Goal: Transaction & Acquisition: Purchase product/service

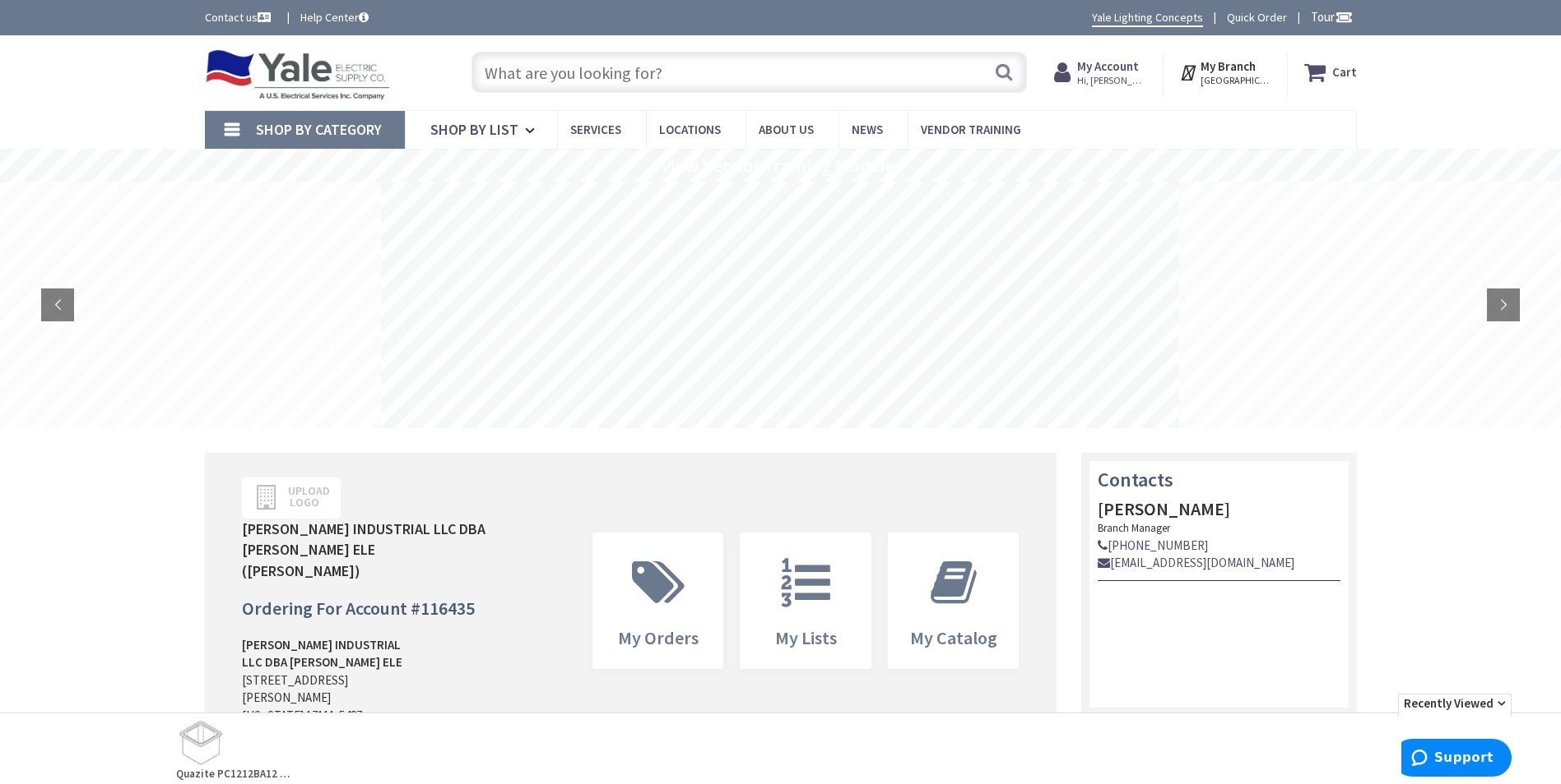
click at [583, 77] on input "text" at bounding box center [749, 73] width 555 height 41
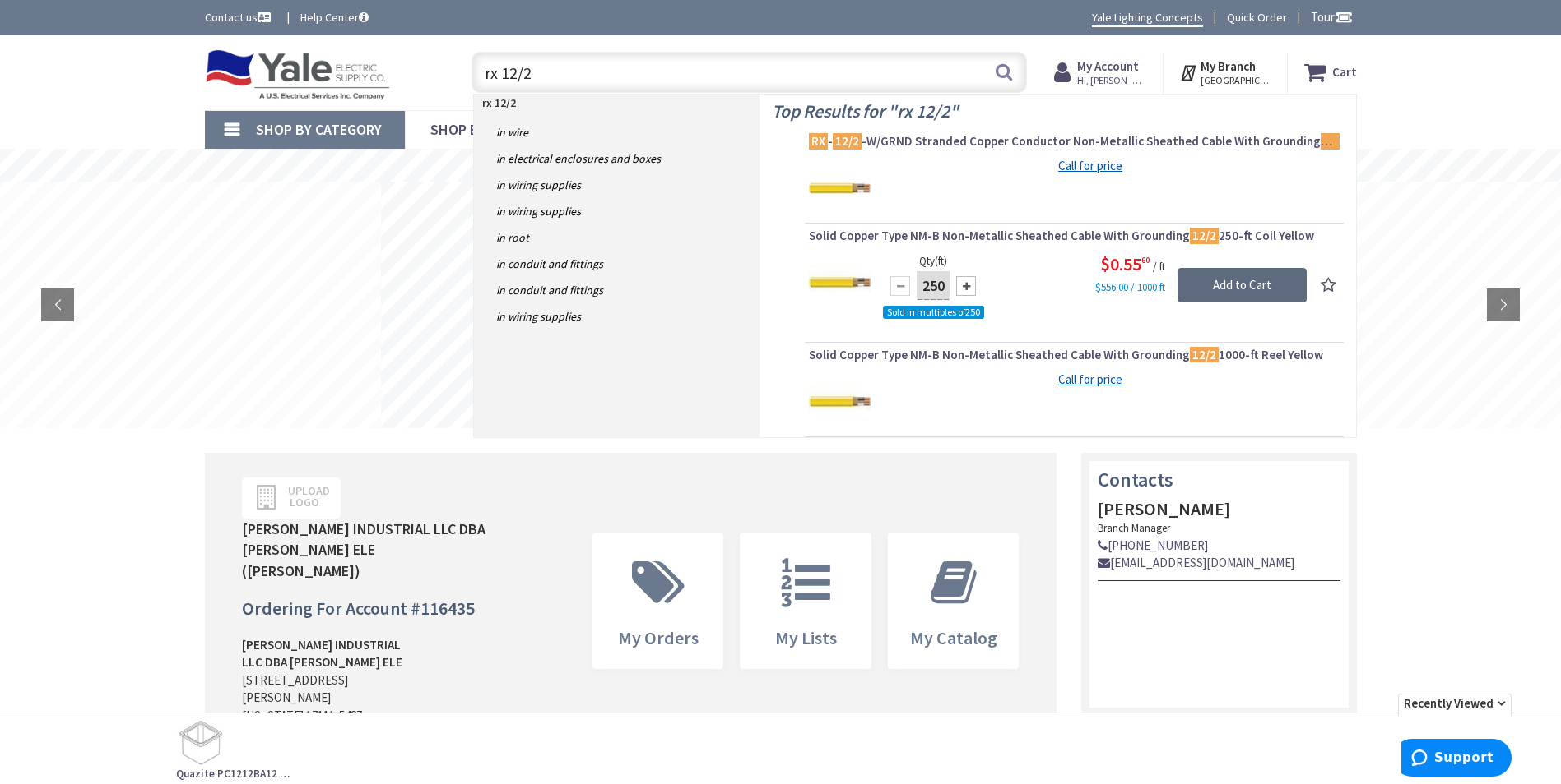
click at [1211, 285] on input "Add to Cart" at bounding box center [1242, 285] width 129 height 34
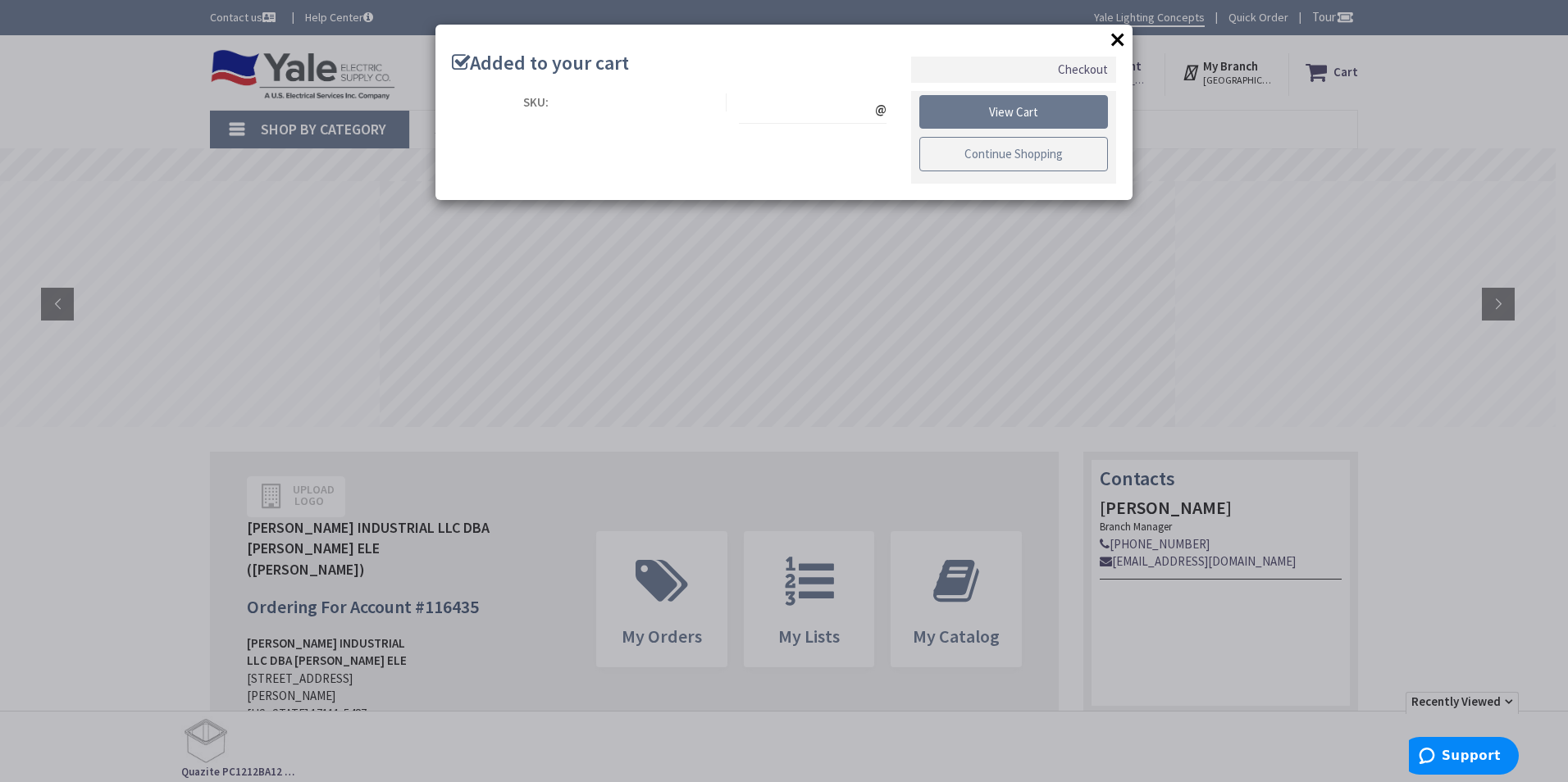
click at [975, 155] on link "Continue Shopping" at bounding box center [1013, 154] width 189 height 34
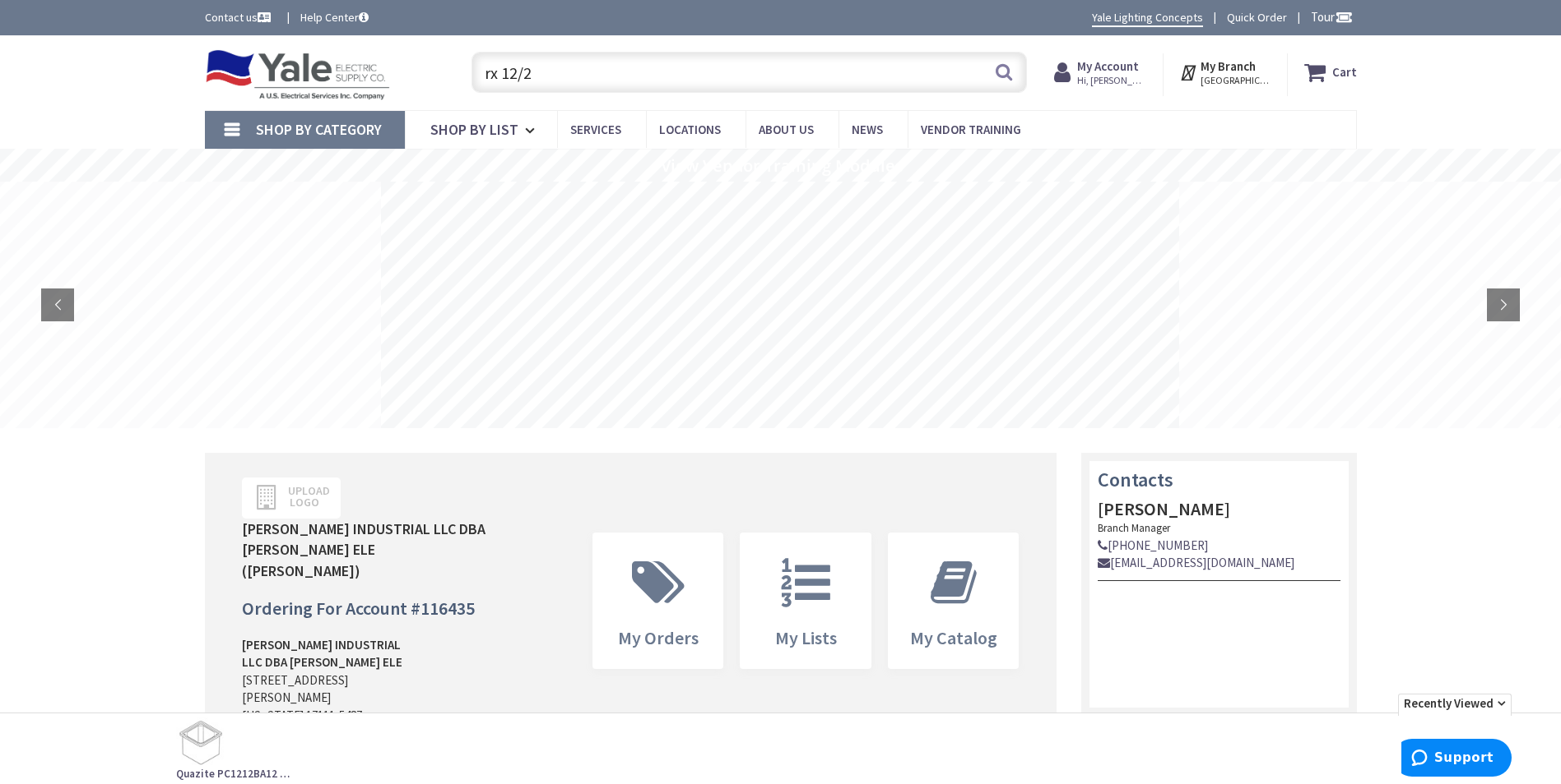
drag, startPoint x: 554, startPoint y: 79, endPoint x: 459, endPoint y: 79, distance: 95.0
click at [459, 79] on div "rx 12/2 rx 12/2 Search" at bounding box center [745, 72] width 588 height 53
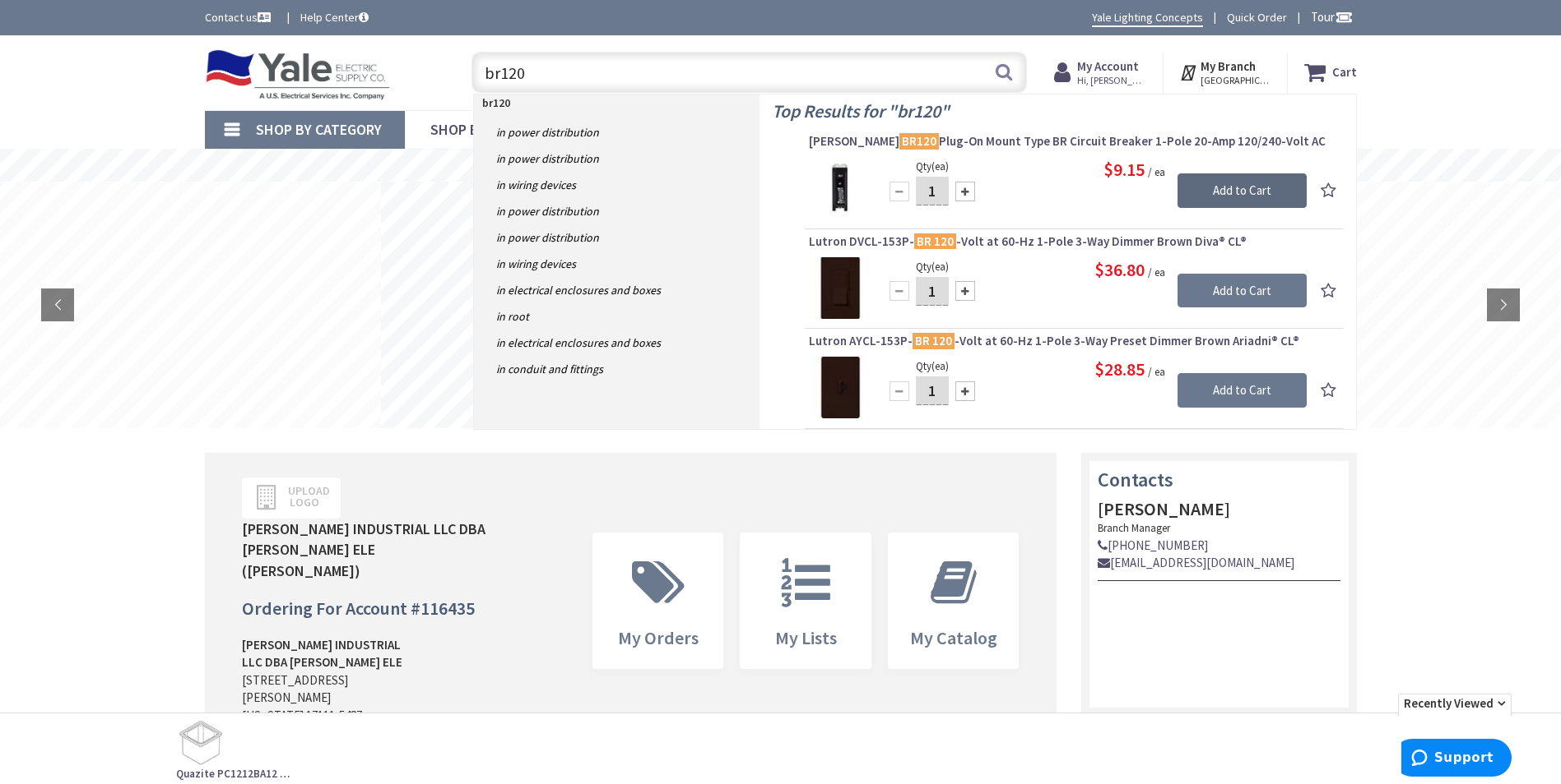
click at [1227, 192] on input "Add to Cart" at bounding box center [1242, 191] width 129 height 34
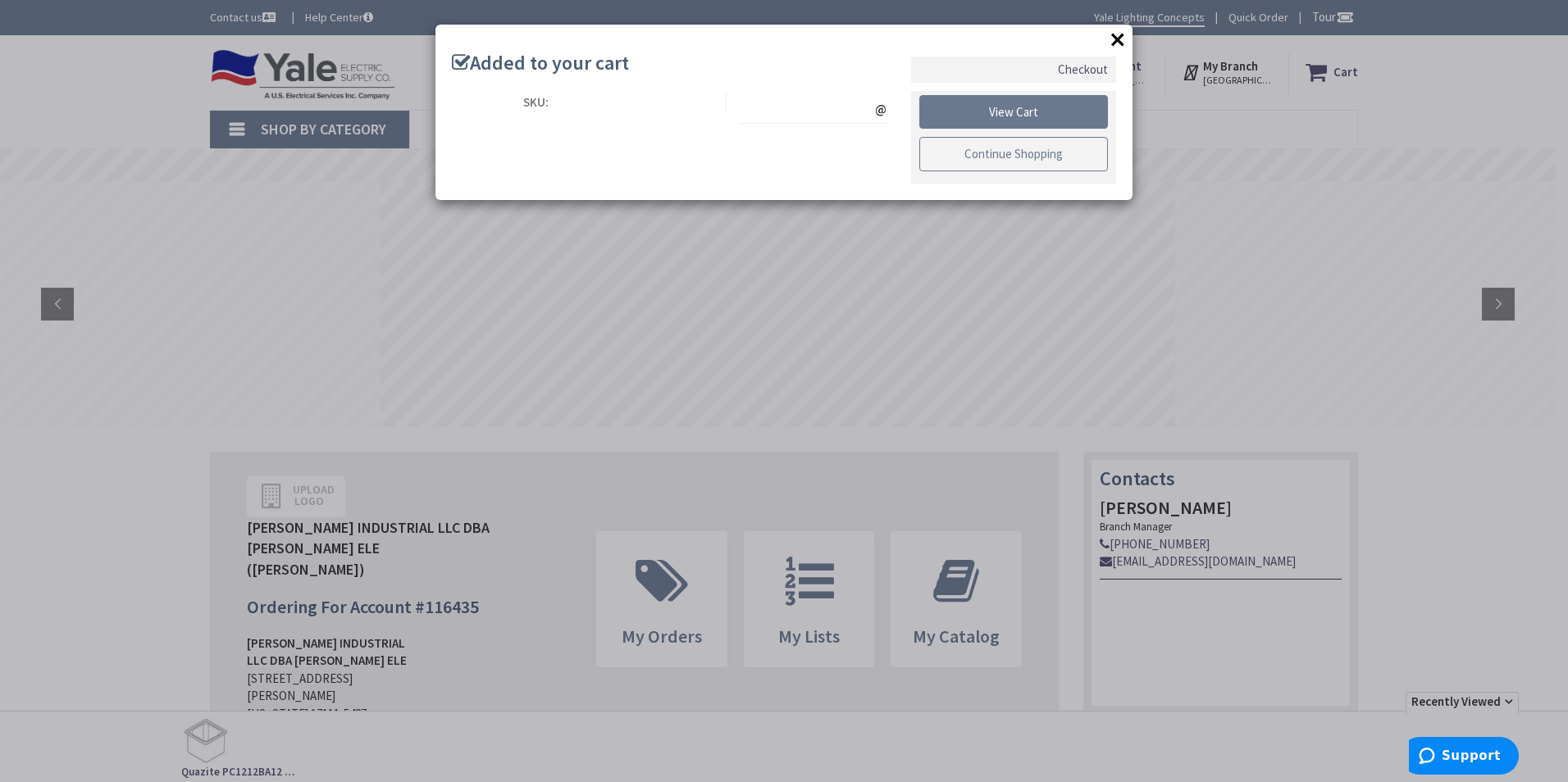
click at [974, 145] on link "Continue Shopping" at bounding box center [1013, 154] width 189 height 34
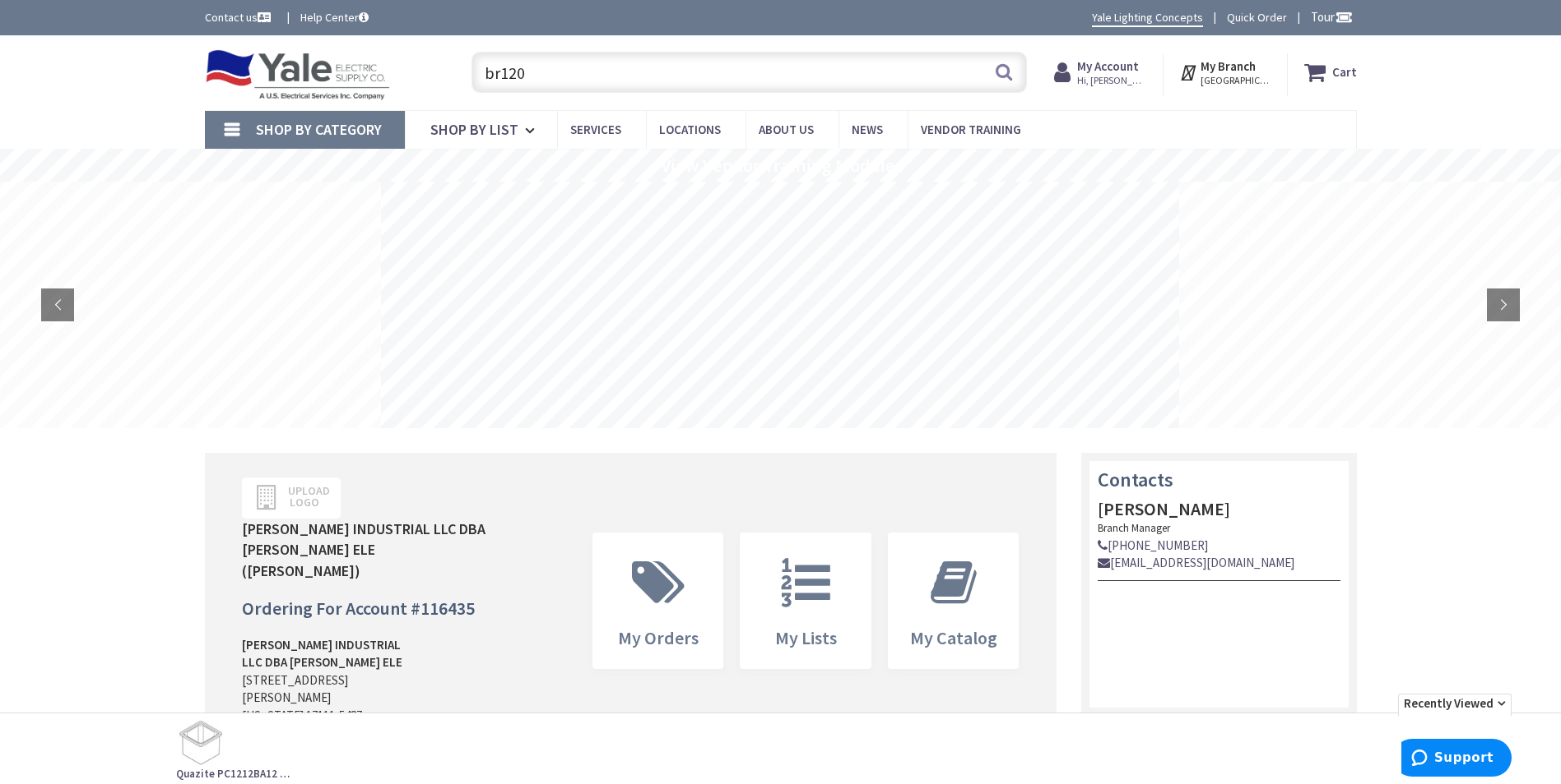
drag, startPoint x: 552, startPoint y: 65, endPoint x: 457, endPoint y: 74, distance: 95.4
click at [457, 74] on div "br120 br120 Search" at bounding box center [745, 72] width 588 height 53
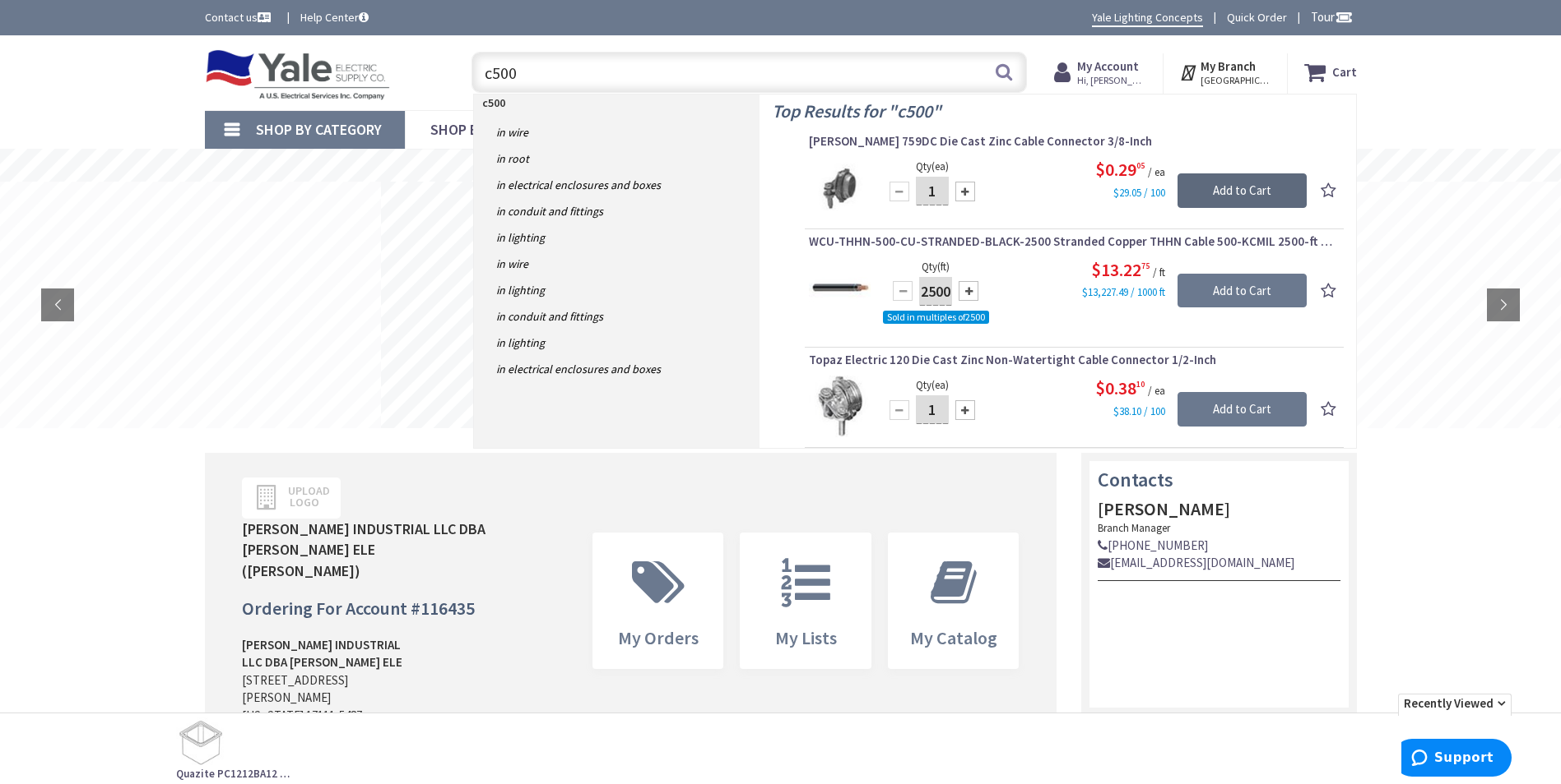
click at [1250, 190] on input "Add to Cart" at bounding box center [1242, 191] width 129 height 34
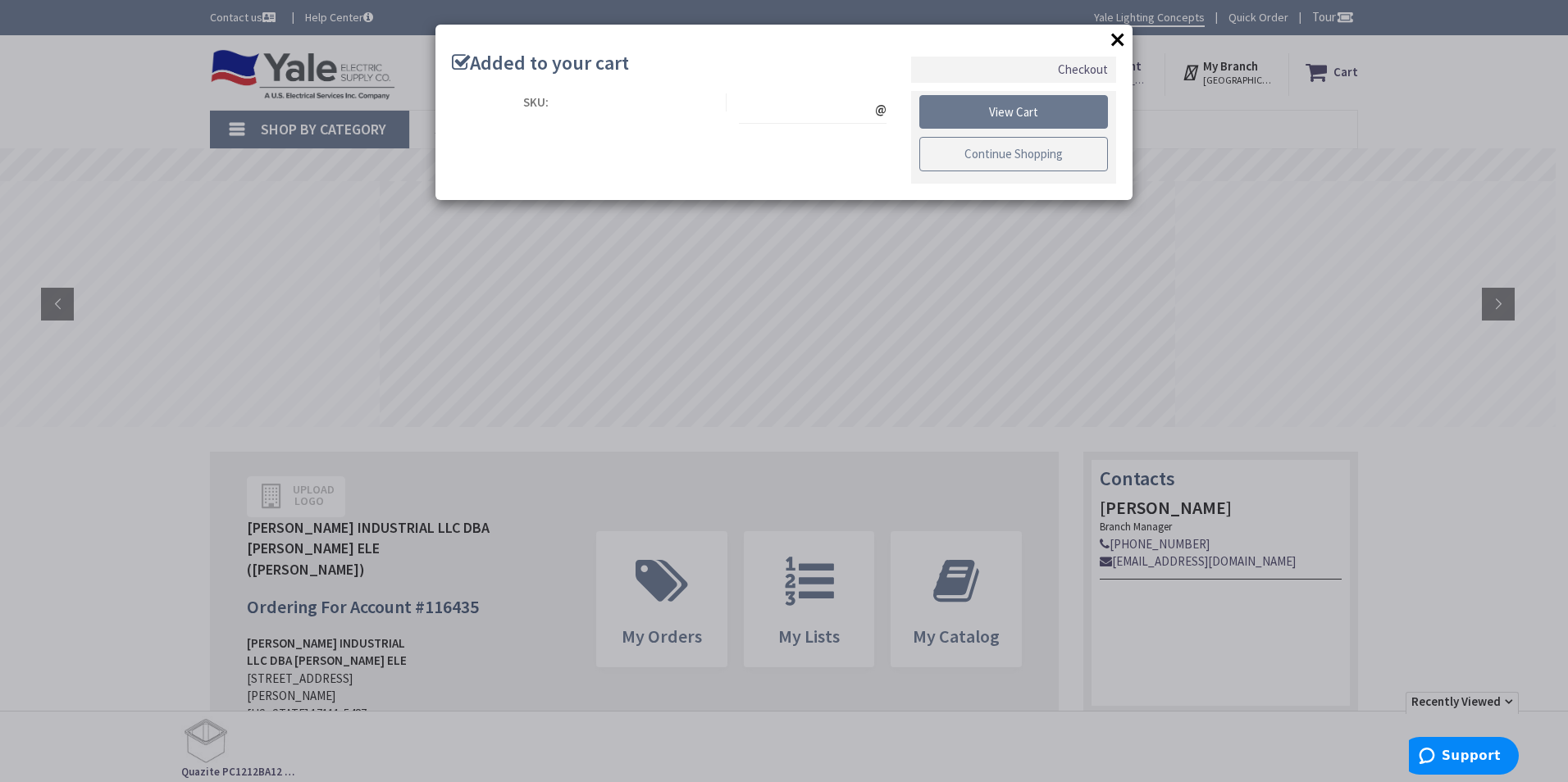
click at [983, 156] on link "Continue Shopping" at bounding box center [1013, 154] width 189 height 34
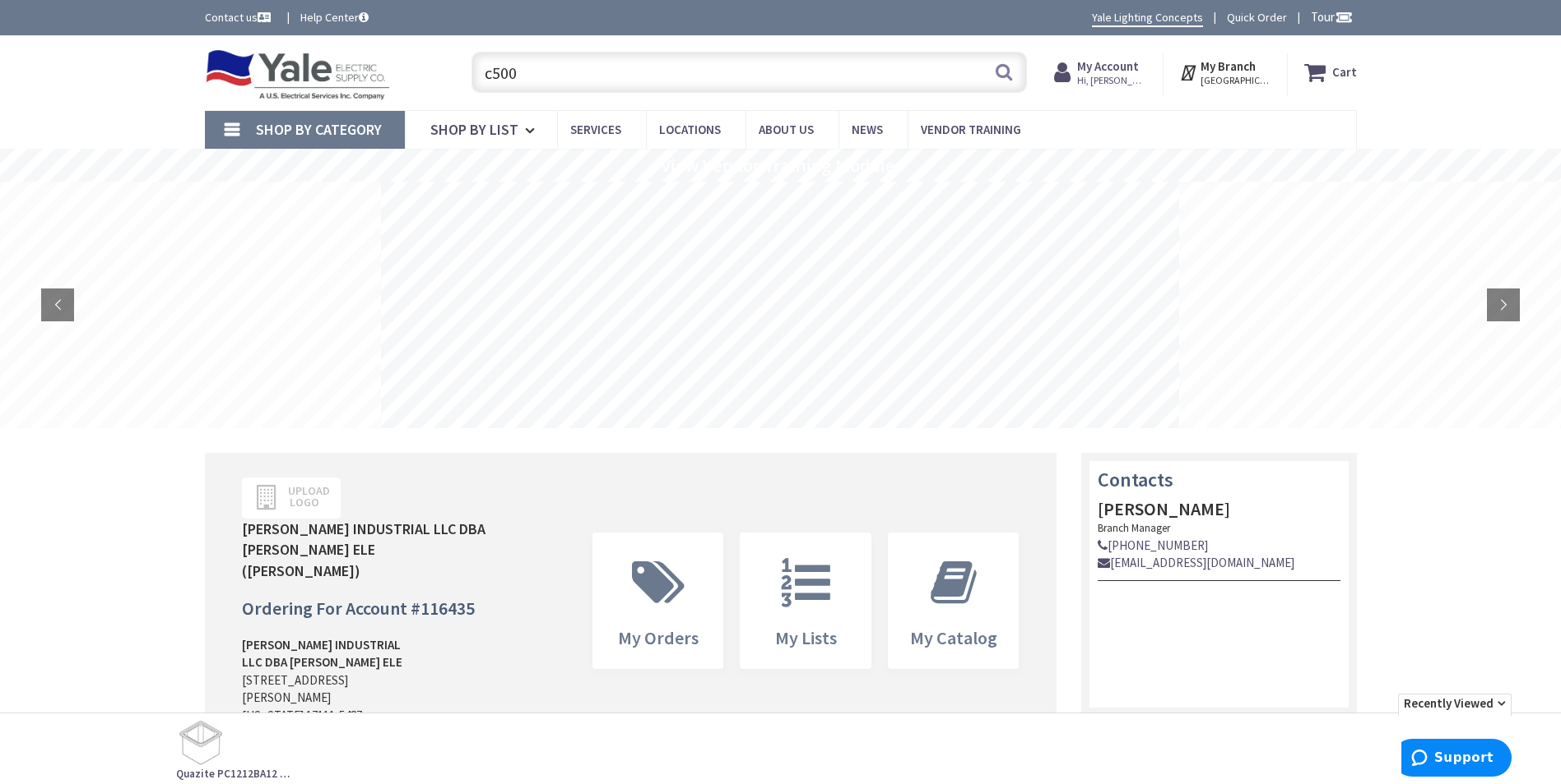
drag, startPoint x: 557, startPoint y: 80, endPoint x: 483, endPoint y: 71, distance: 74.5
click at [483, 71] on input "c500" at bounding box center [749, 73] width 555 height 41
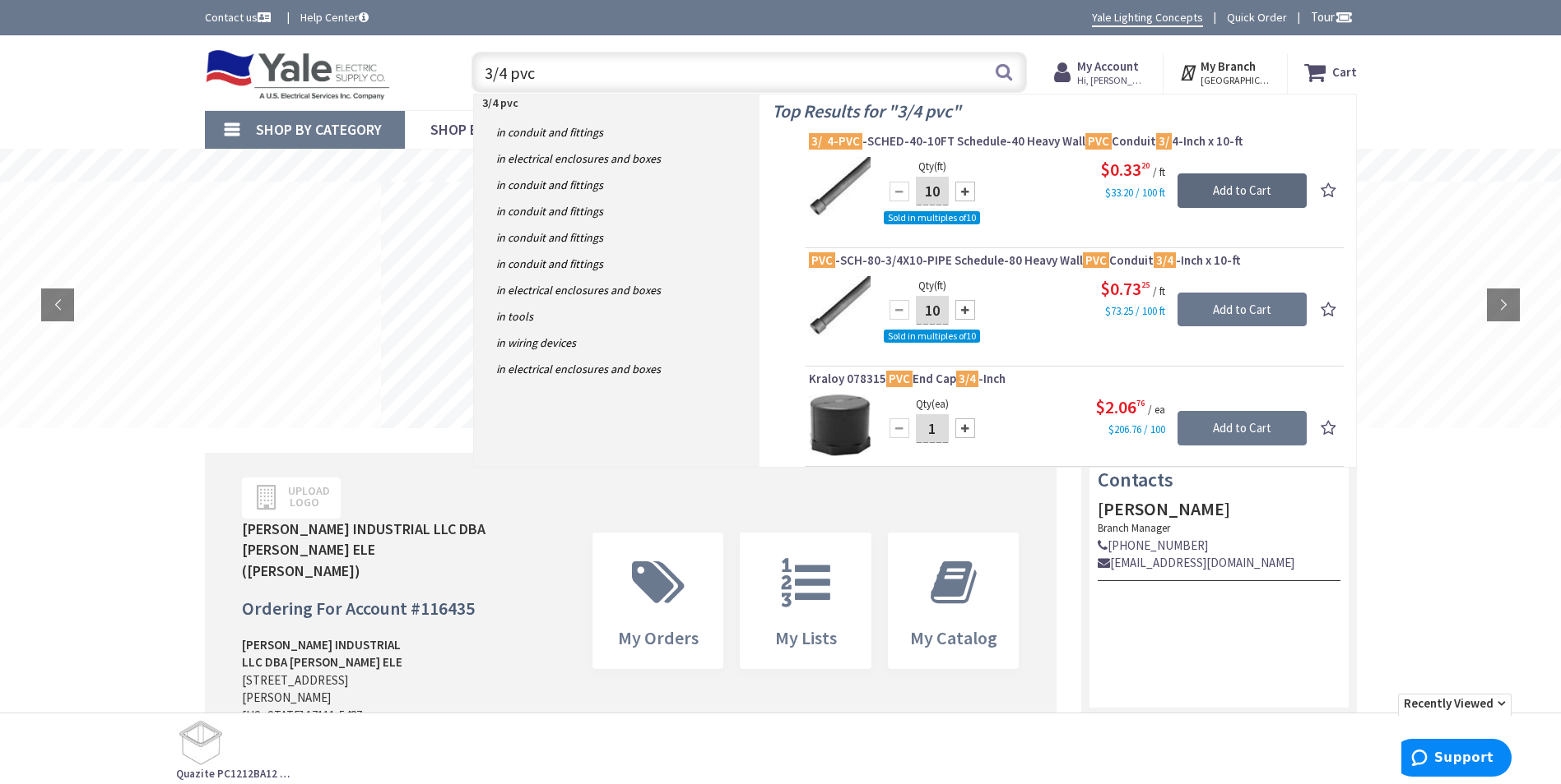
click at [1219, 190] on input "Add to Cart" at bounding box center [1242, 191] width 129 height 34
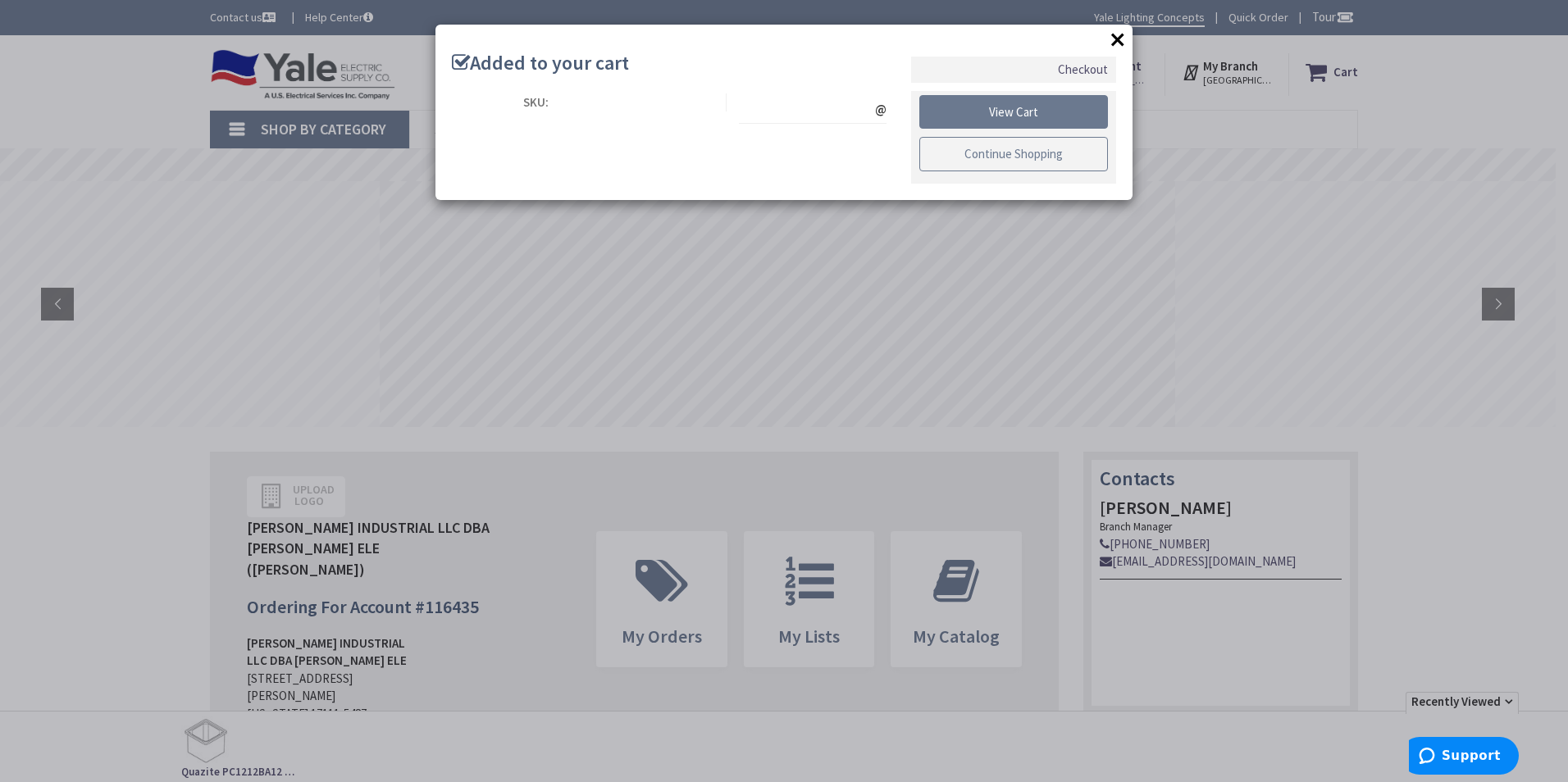
click at [962, 147] on link "Continue Shopping" at bounding box center [1013, 154] width 189 height 34
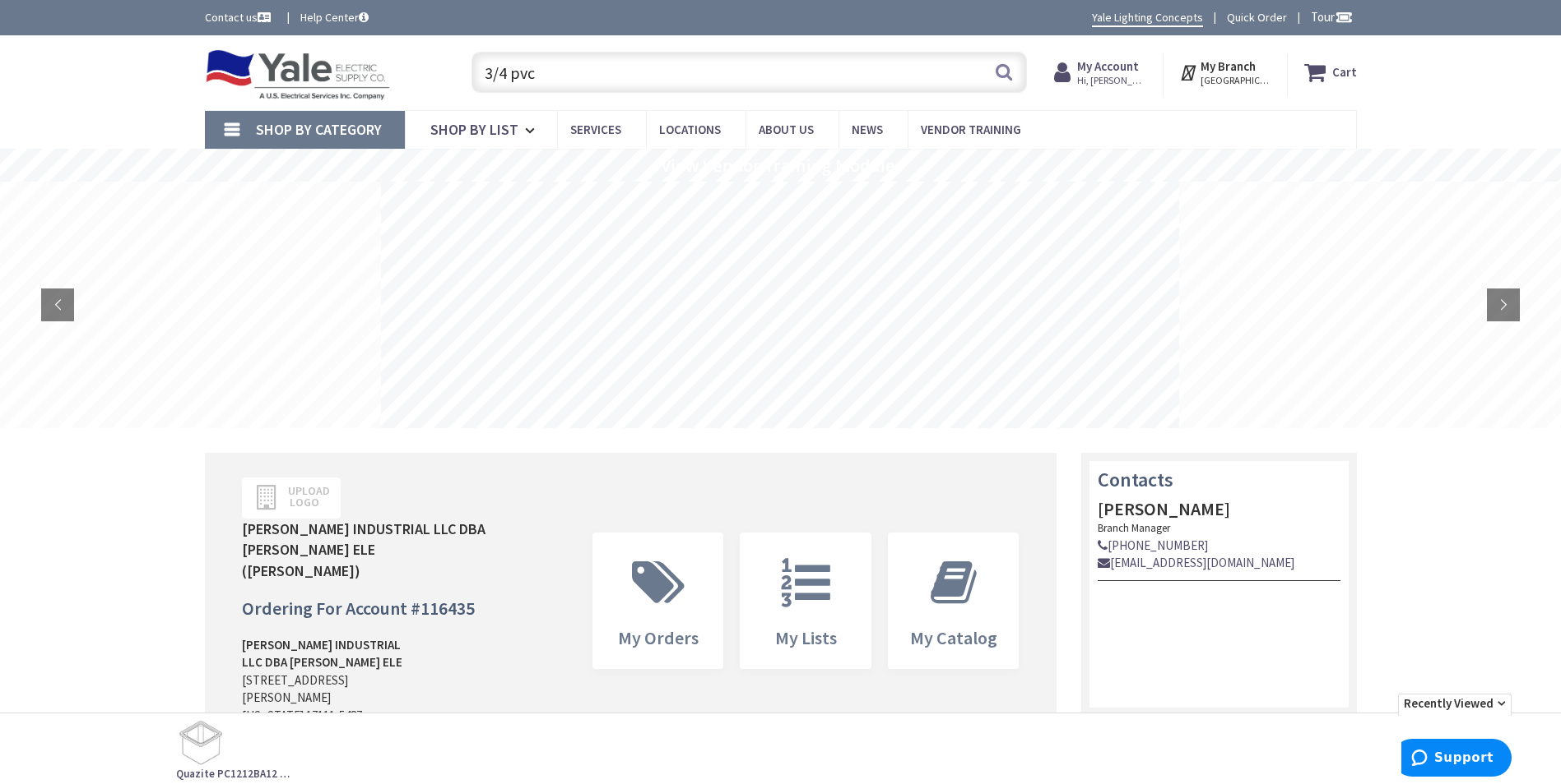
click at [540, 71] on input "3/4 pvc" at bounding box center [749, 73] width 555 height 41
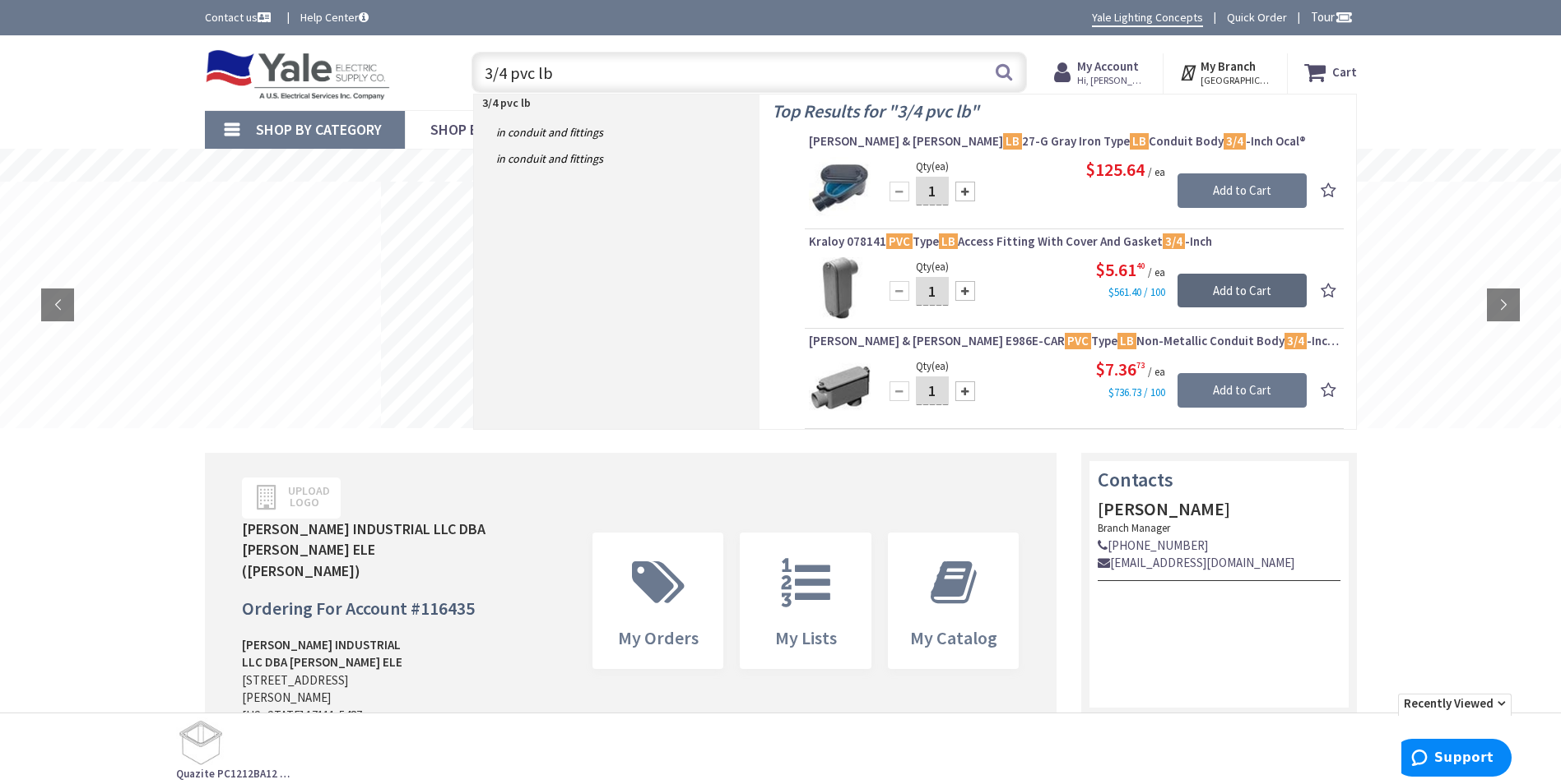
click at [1193, 287] on input "Add to Cart" at bounding box center [1242, 291] width 129 height 34
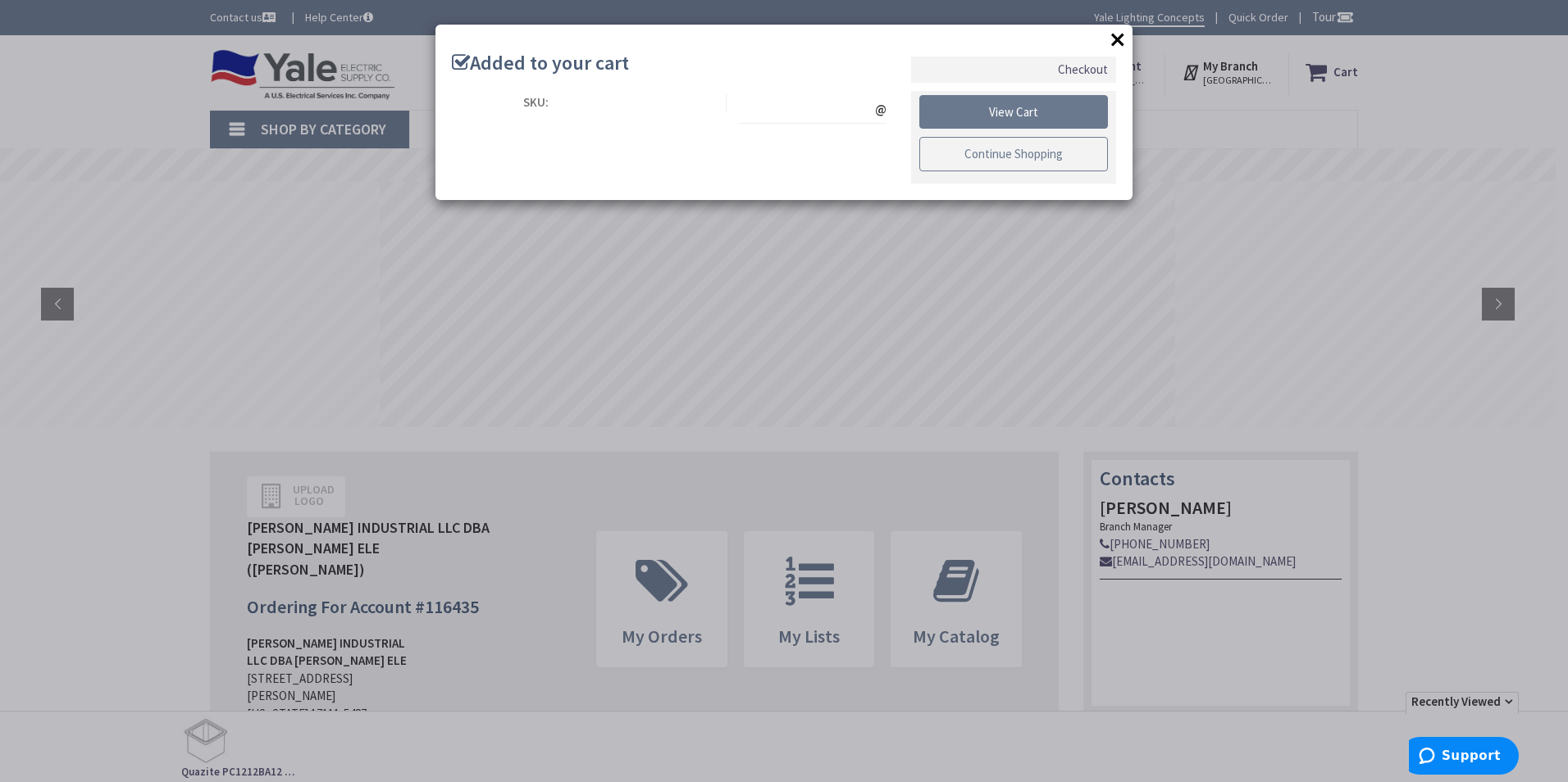
click at [959, 148] on link "Continue Shopping" at bounding box center [1013, 154] width 189 height 34
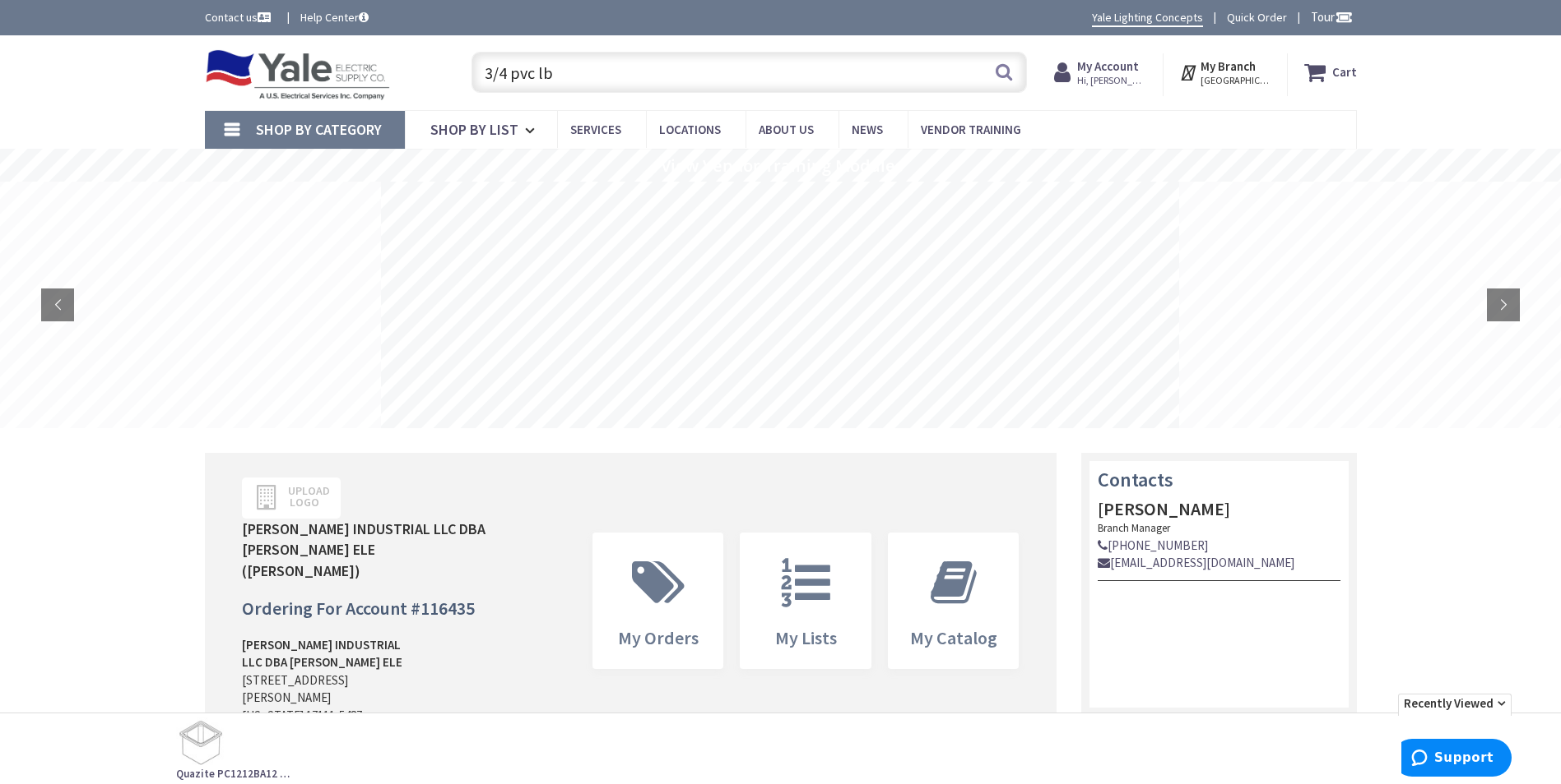
click at [563, 73] on input "3/4 pvc lb" at bounding box center [749, 73] width 555 height 41
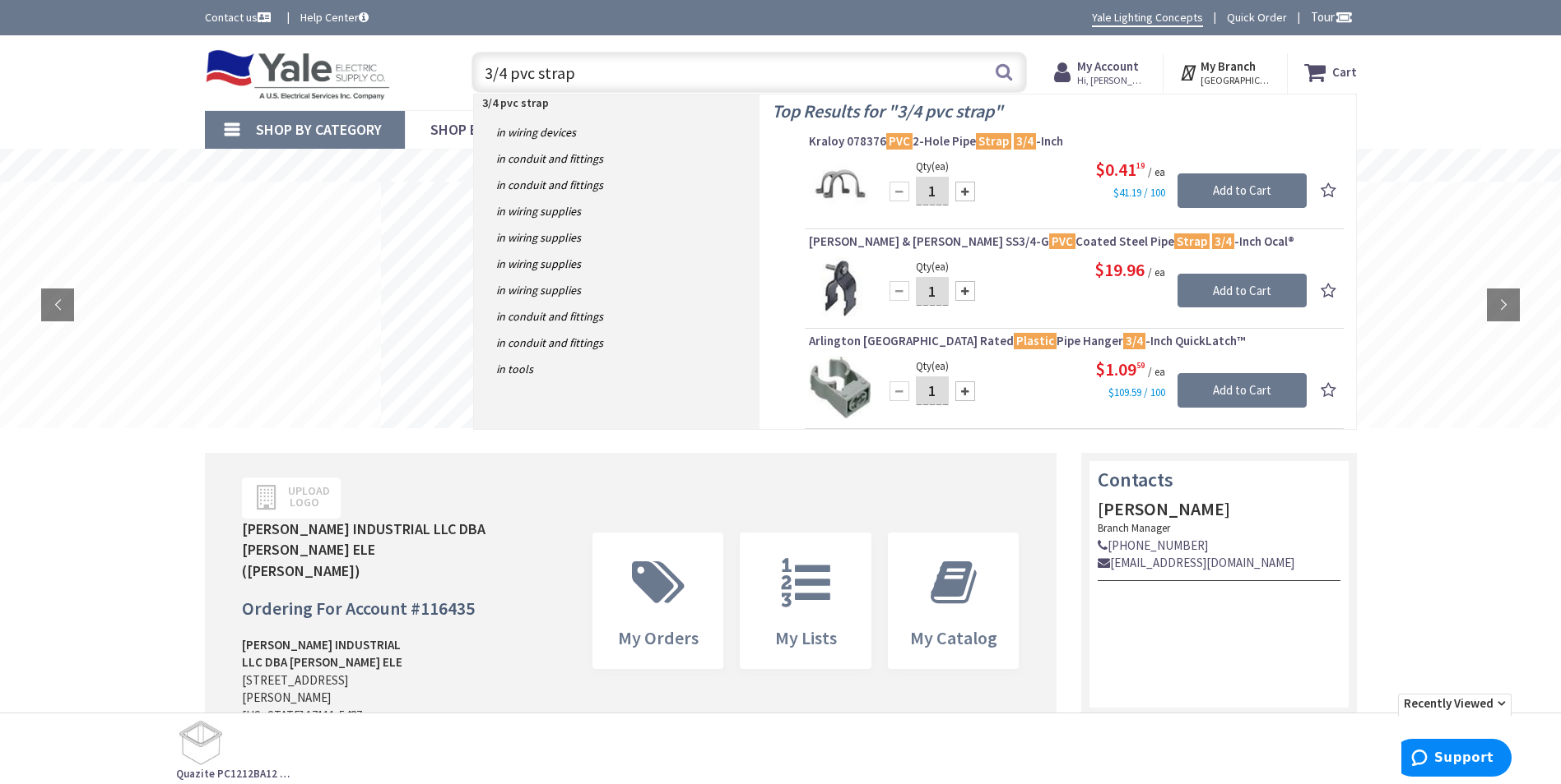
type input "3/4 pvc strap"
drag, startPoint x: 937, startPoint y: 195, endPoint x: 927, endPoint y: 196, distance: 10.0
click at [927, 196] on input "1" at bounding box center [932, 191] width 32 height 28
type input "6"
click at [1046, 195] on div "$0.41 19 / ea $41.19 / 100" at bounding box center [1094, 179] width 424 height 43
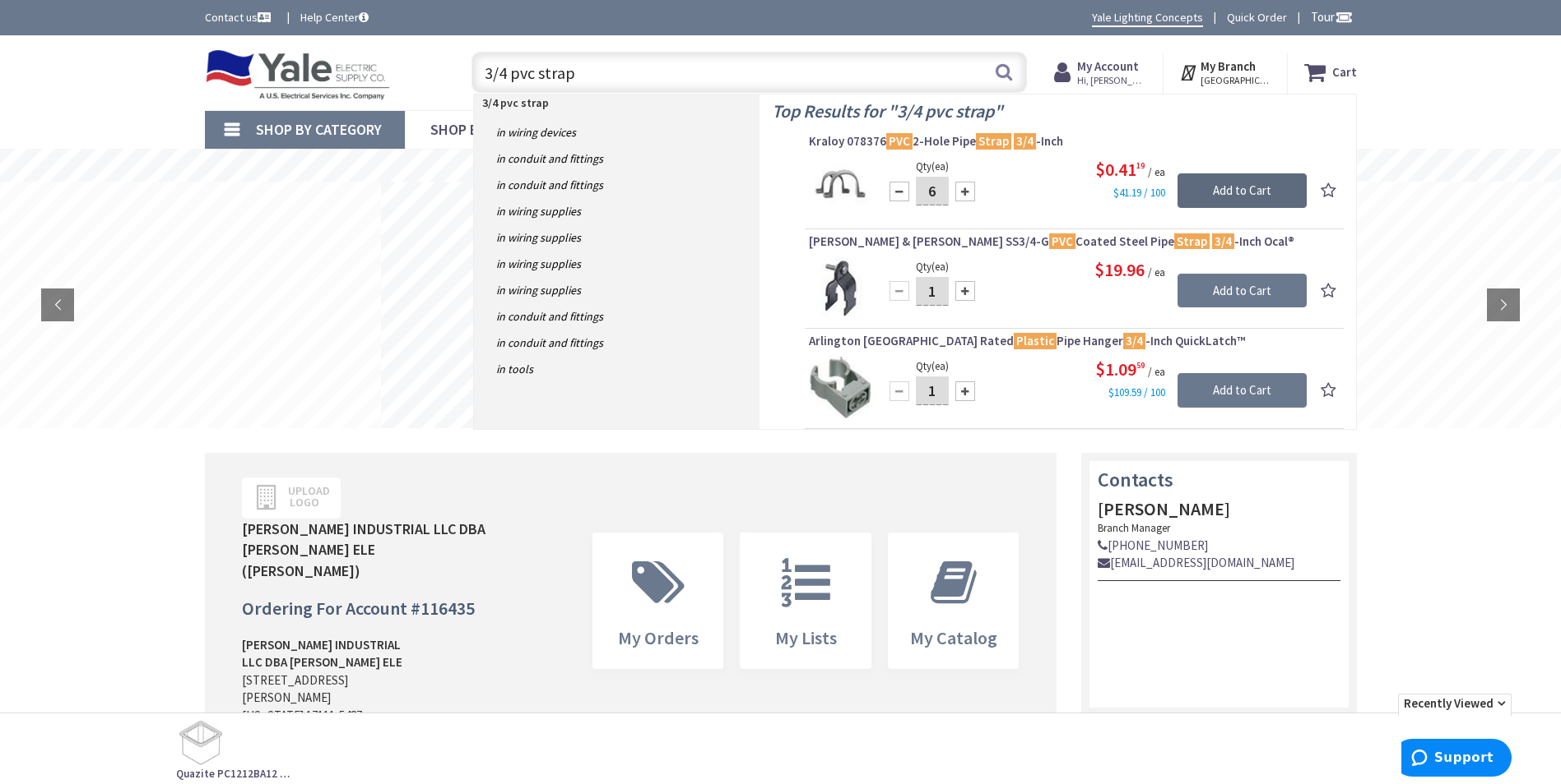
click at [1233, 196] on input "Add to Cart" at bounding box center [1242, 191] width 129 height 34
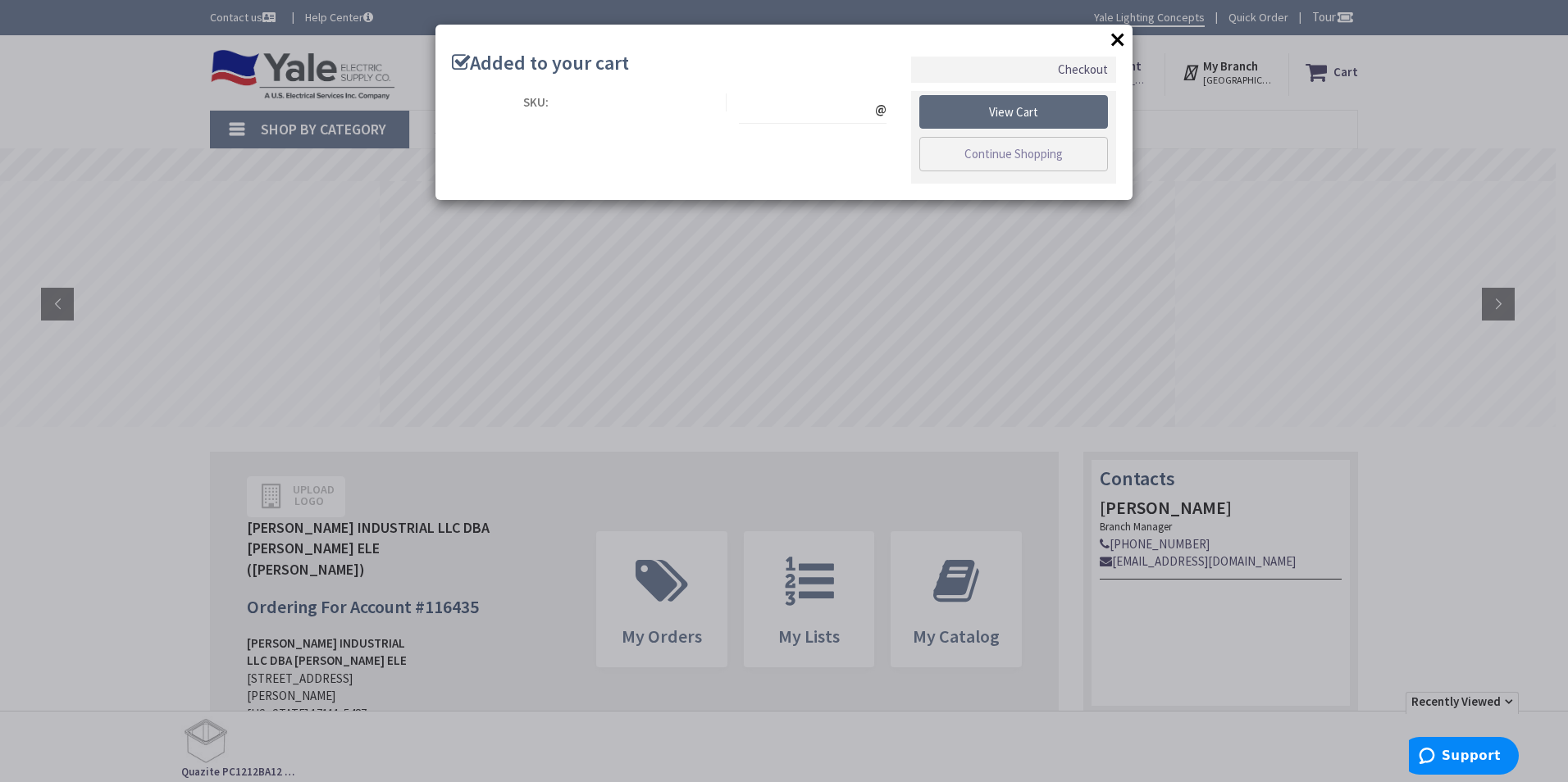
click at [1019, 112] on link "View Cart" at bounding box center [1013, 112] width 189 height 34
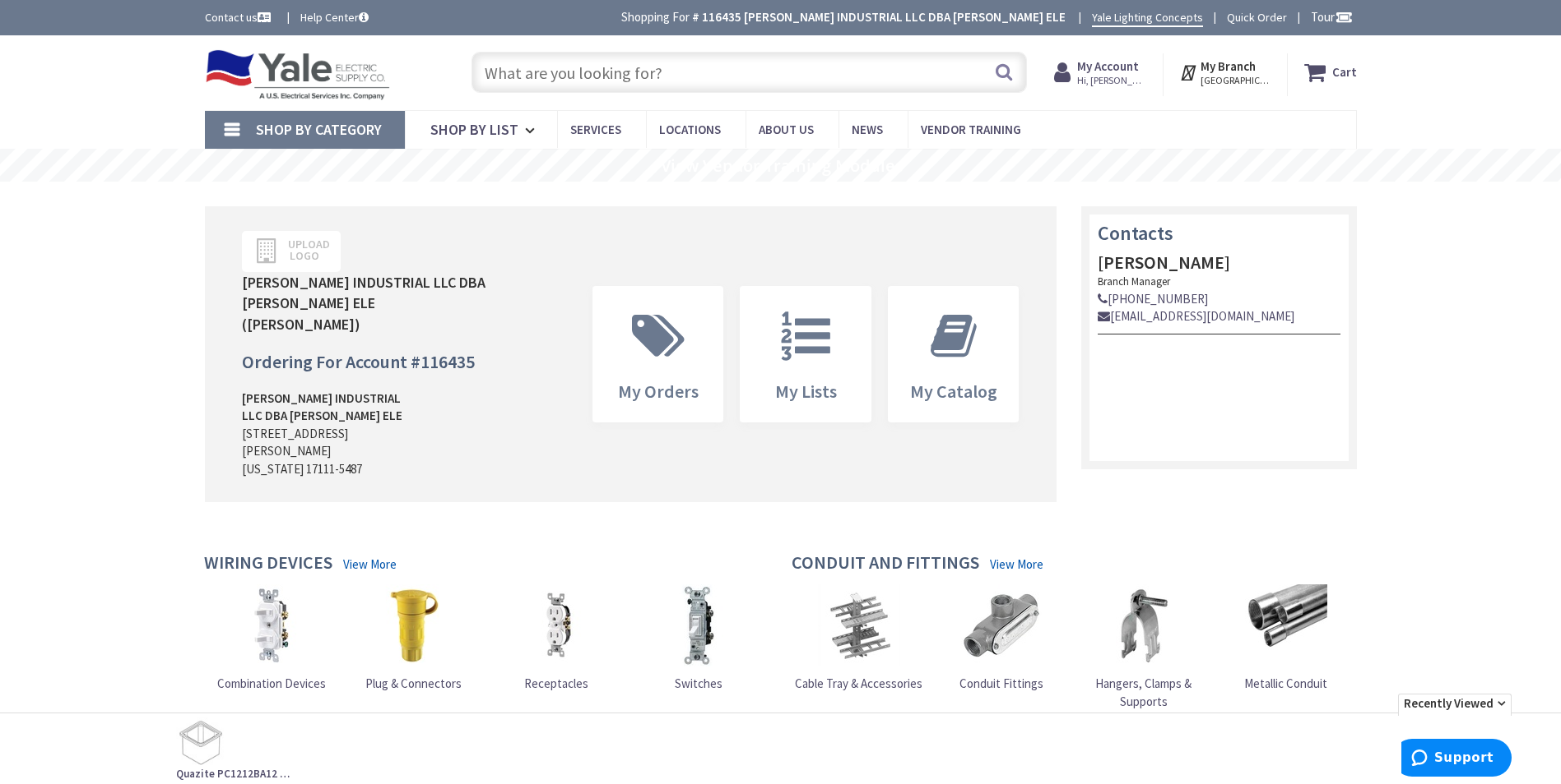
click at [1328, 79] on icon at bounding box center [1318, 73] width 28 height 29
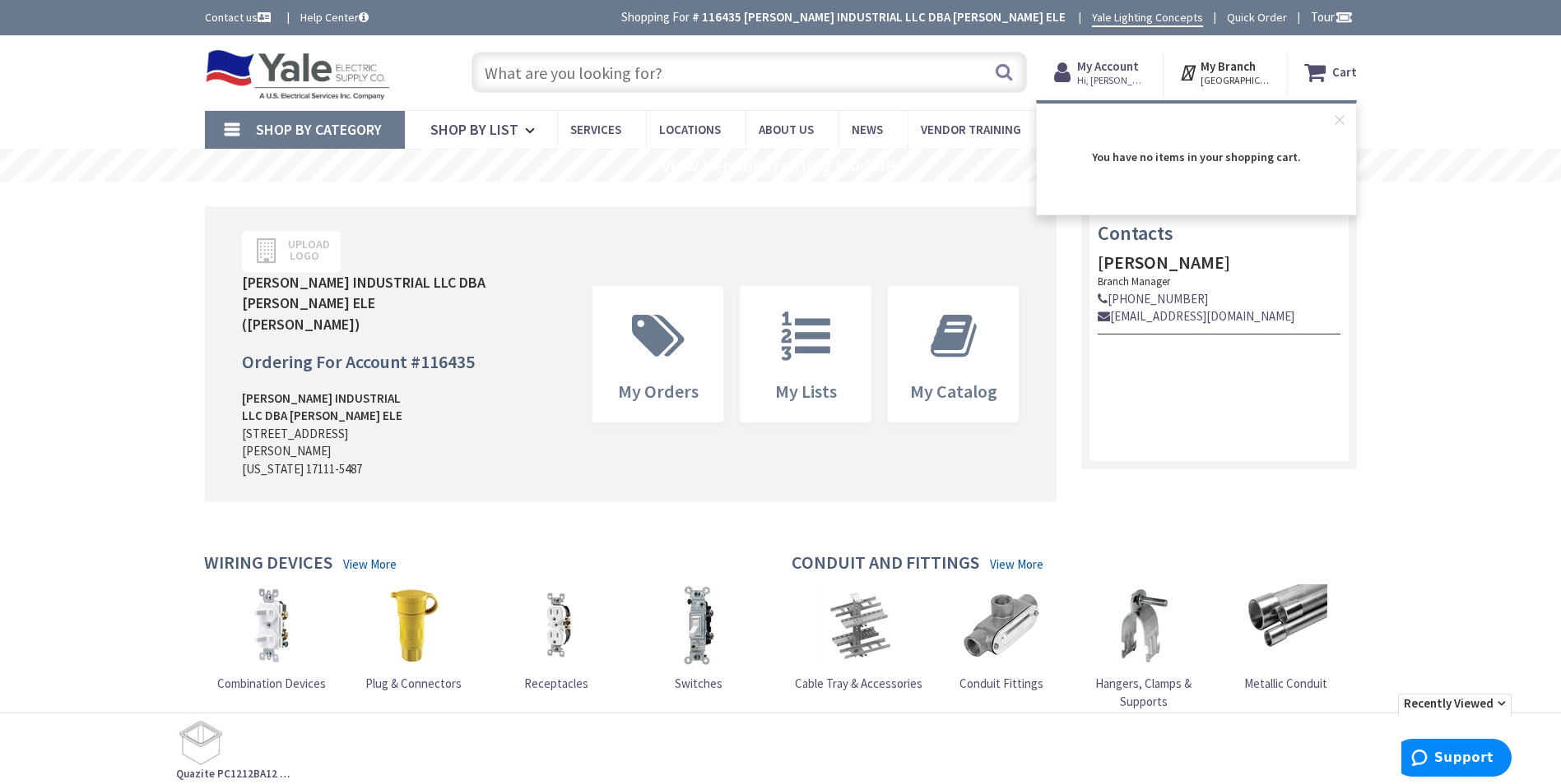
click at [537, 76] on input "text" at bounding box center [749, 73] width 555 height 41
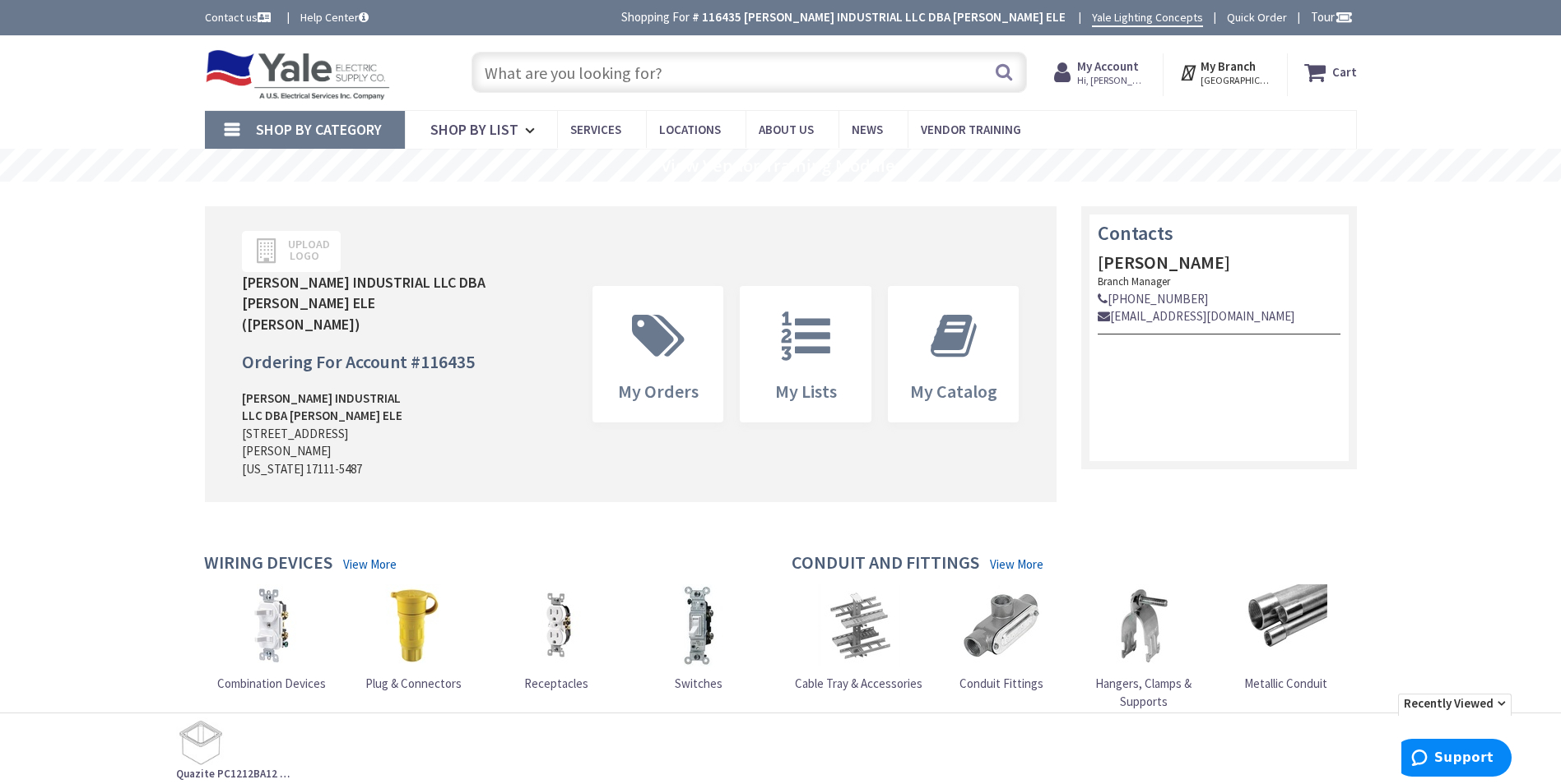
click at [522, 77] on input "text" at bounding box center [749, 73] width 555 height 41
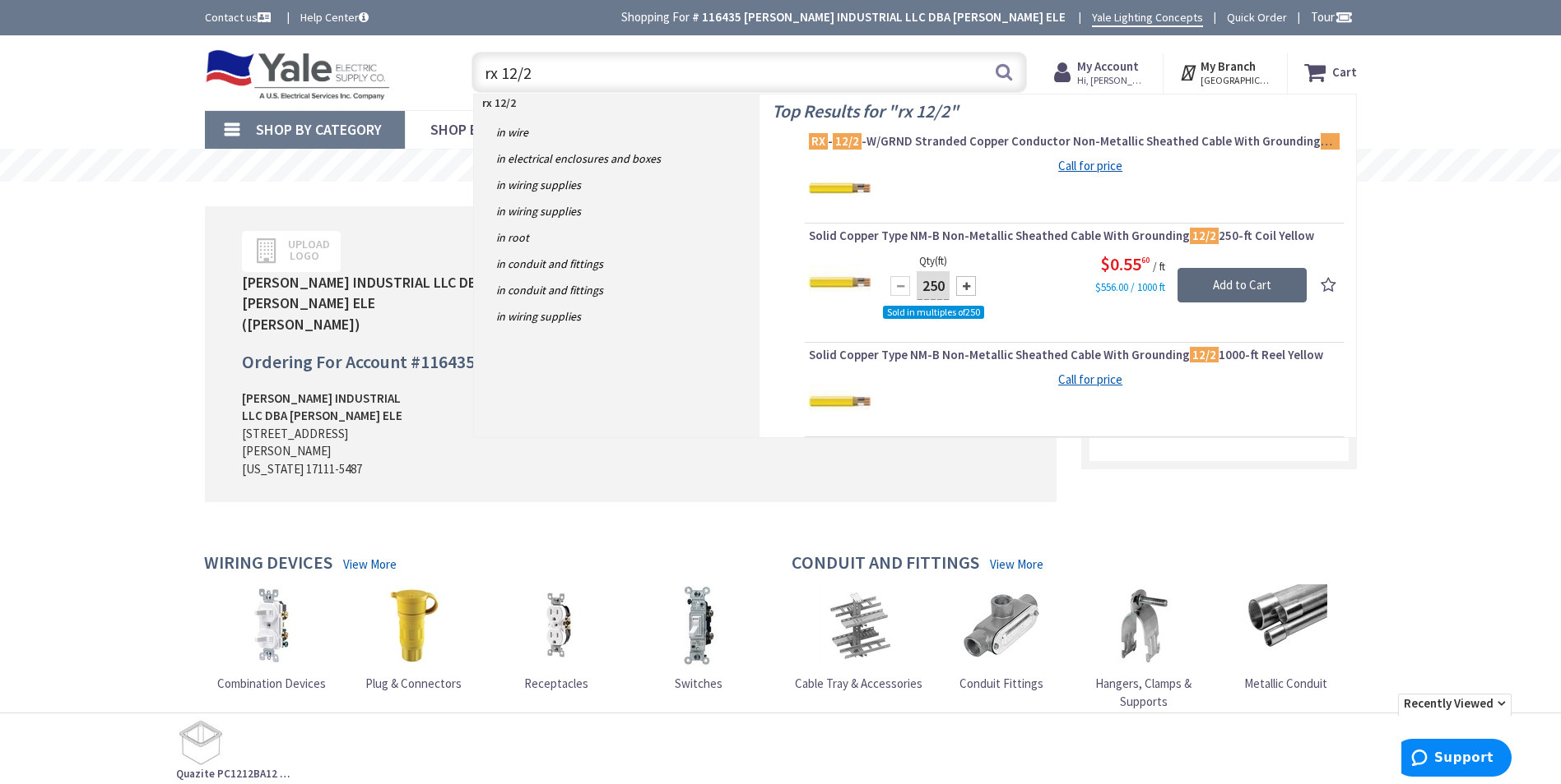
click at [1228, 280] on input "Add to Cart" at bounding box center [1242, 285] width 129 height 34
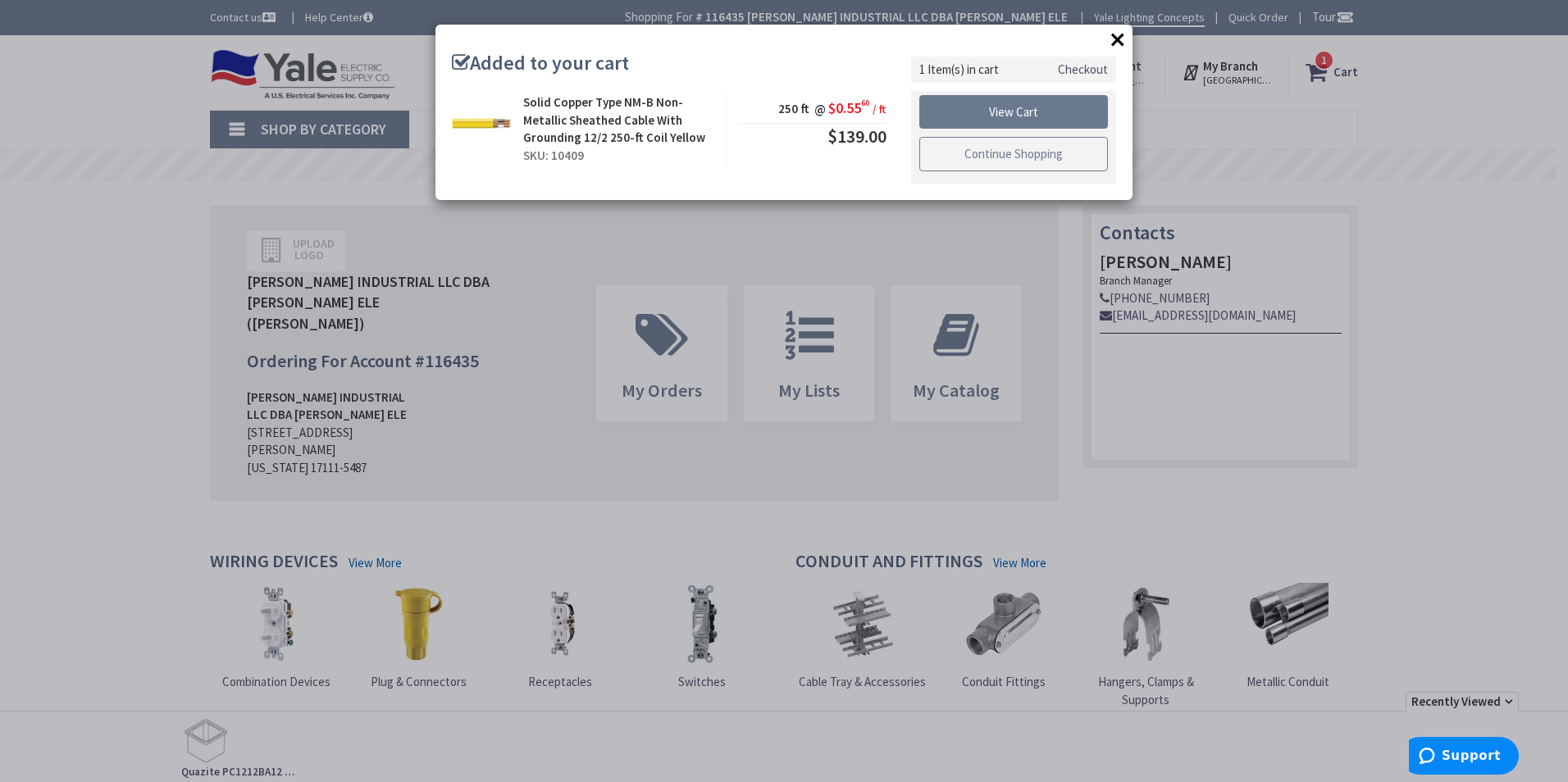
click at [932, 157] on link "Continue Shopping" at bounding box center [1013, 154] width 189 height 34
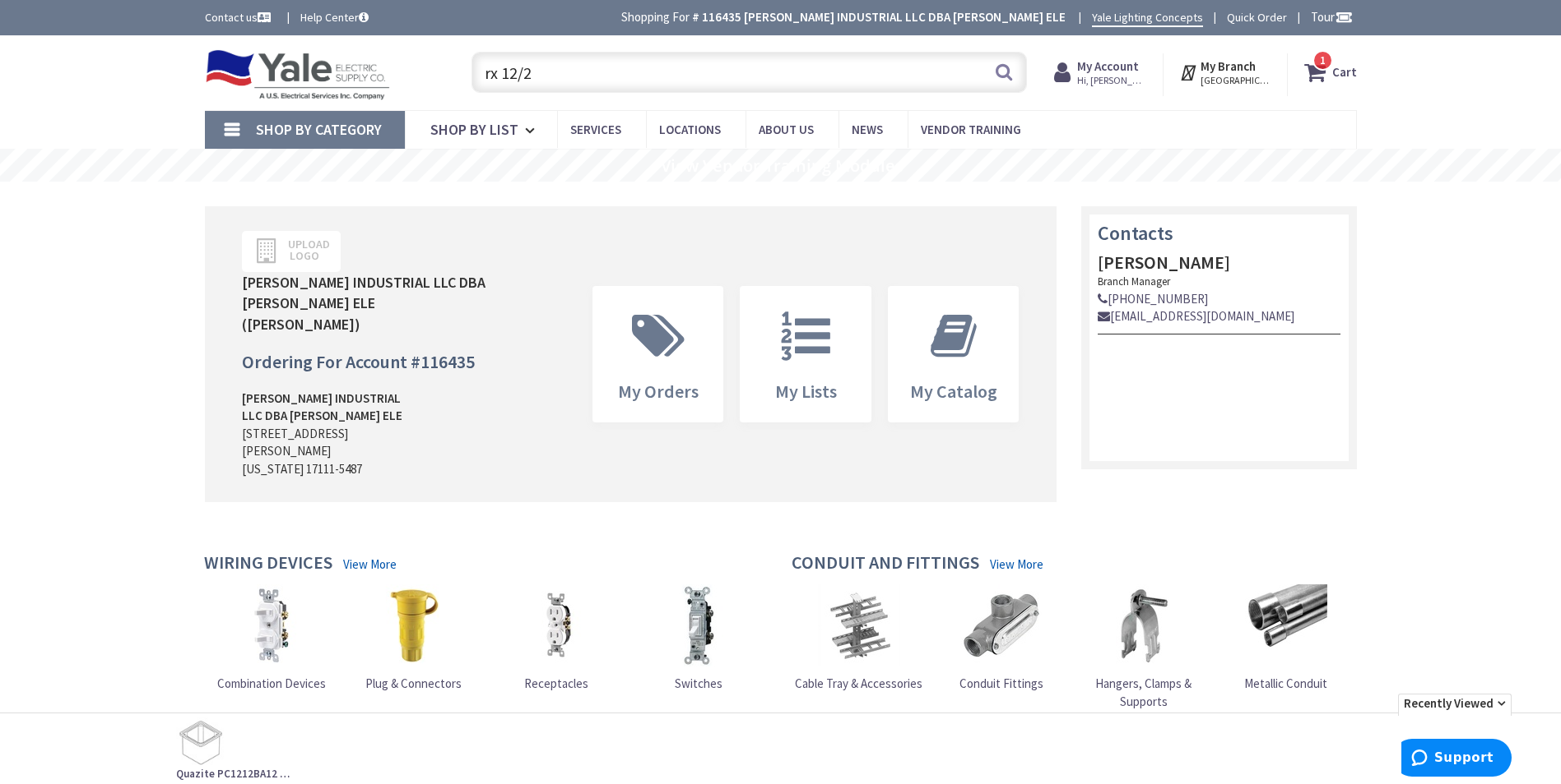
drag, startPoint x: 575, startPoint y: 79, endPoint x: 460, endPoint y: 79, distance: 115.0
click at [460, 79] on div "rx 12/2 rx 12/2 Search 1" at bounding box center [745, 72] width 588 height 53
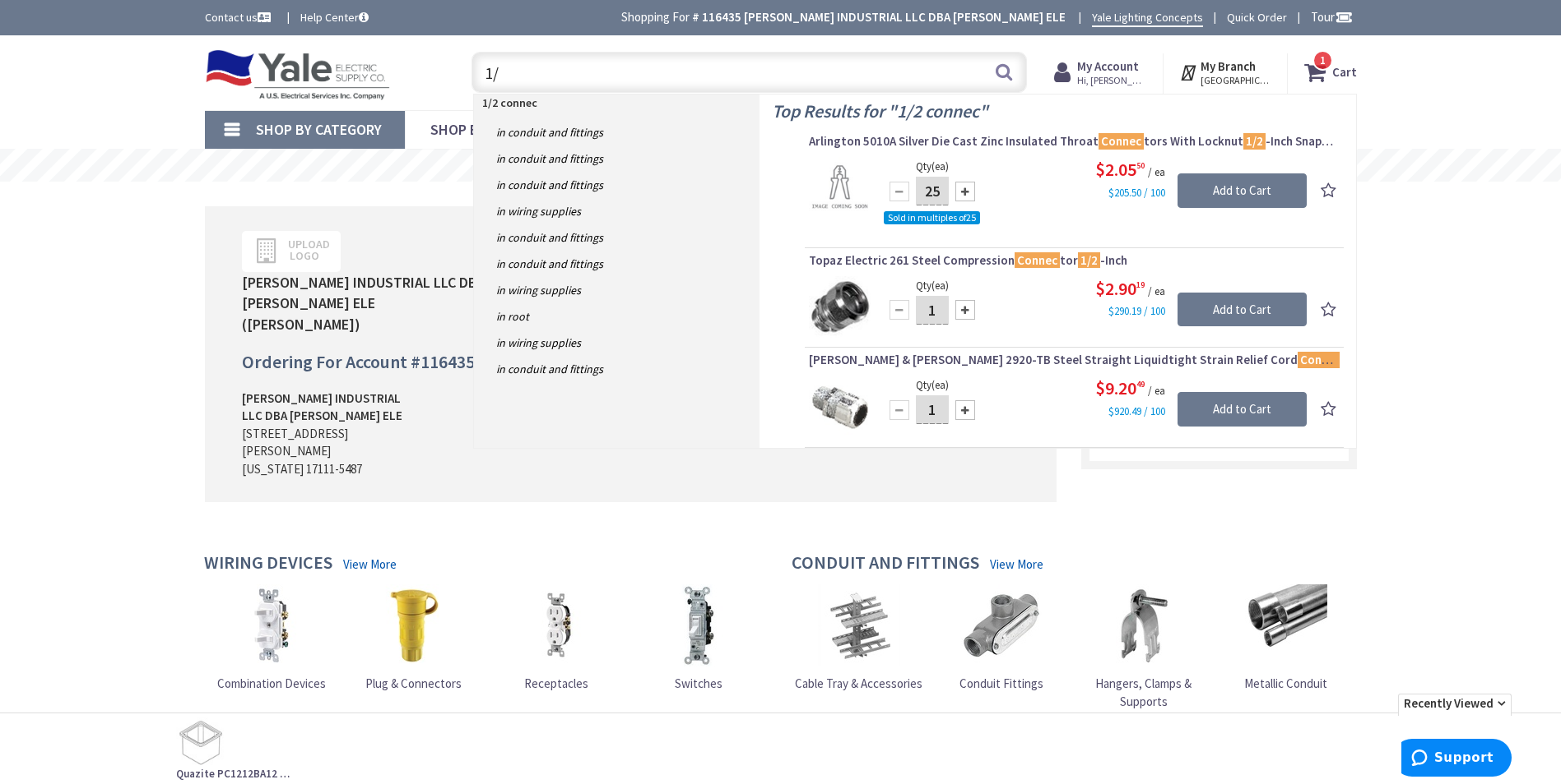
type input "1"
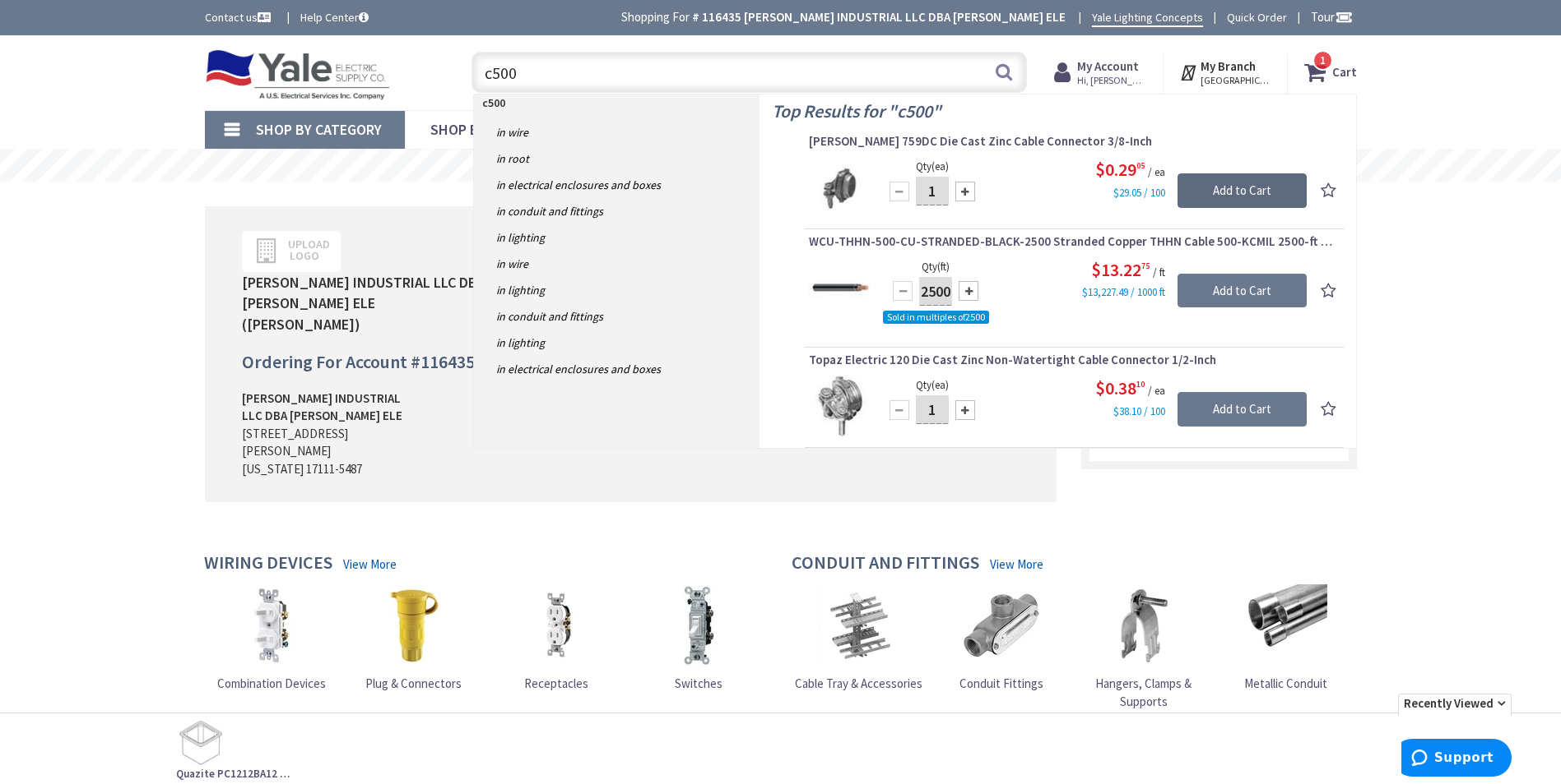
click at [1232, 185] on input "Add to Cart" at bounding box center [1242, 191] width 129 height 34
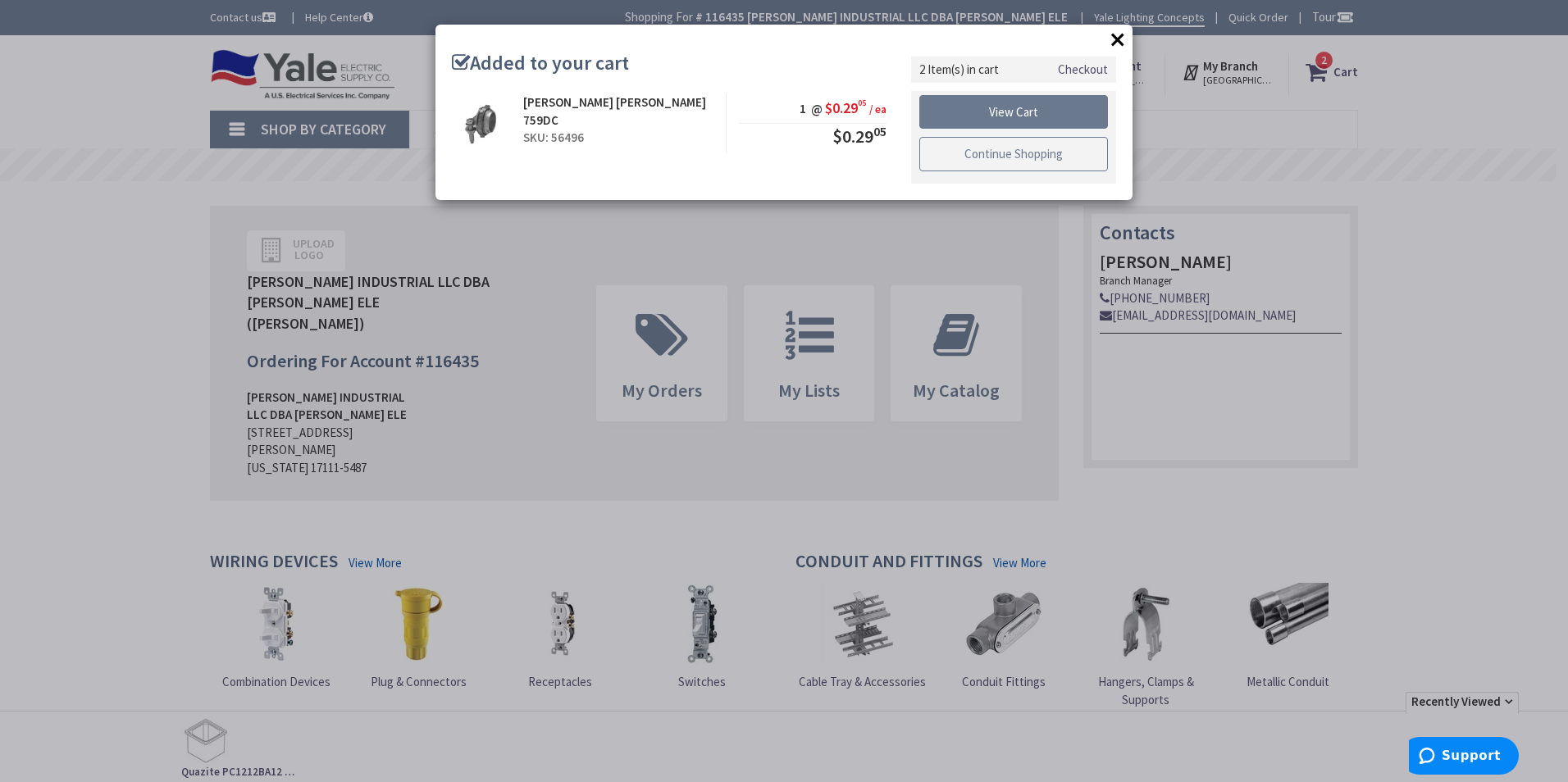
click at [1010, 151] on link "Continue Shopping" at bounding box center [1013, 154] width 189 height 34
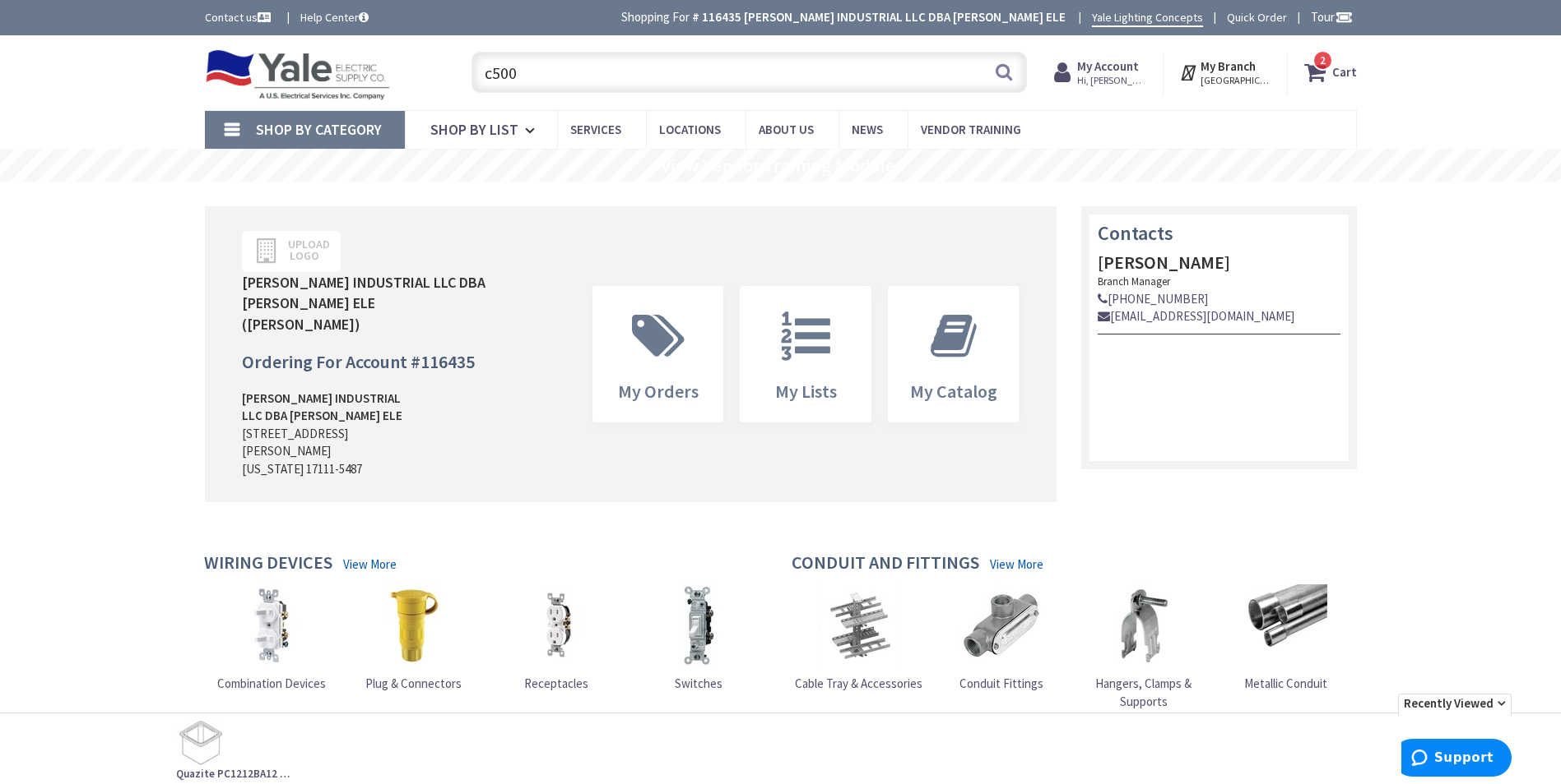
drag, startPoint x: 546, startPoint y: 79, endPoint x: 466, endPoint y: 92, distance: 81.0
click at [481, 78] on input "c500" at bounding box center [749, 73] width 555 height 41
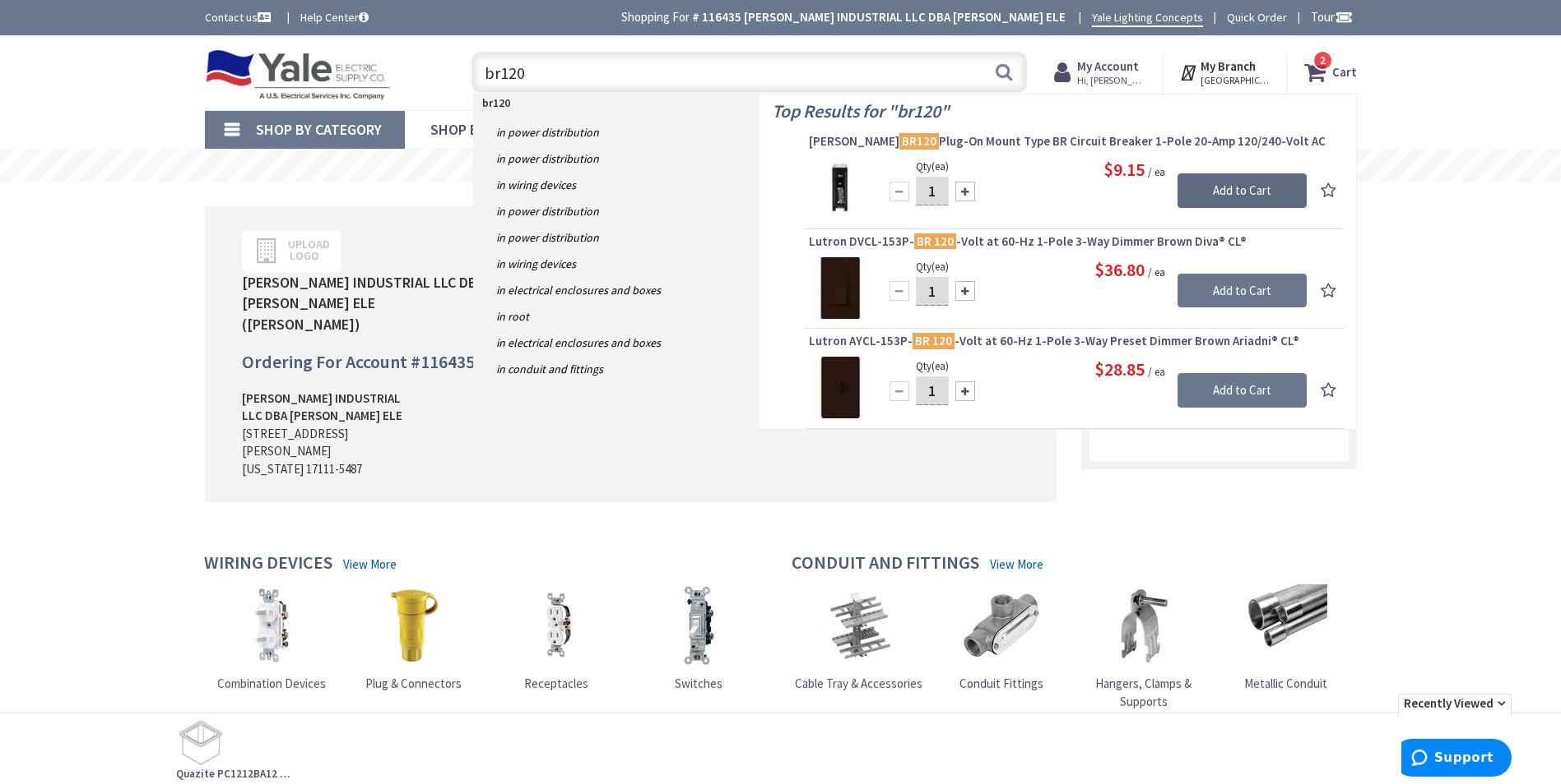
click at [1228, 186] on input "Add to Cart" at bounding box center [1242, 191] width 129 height 34
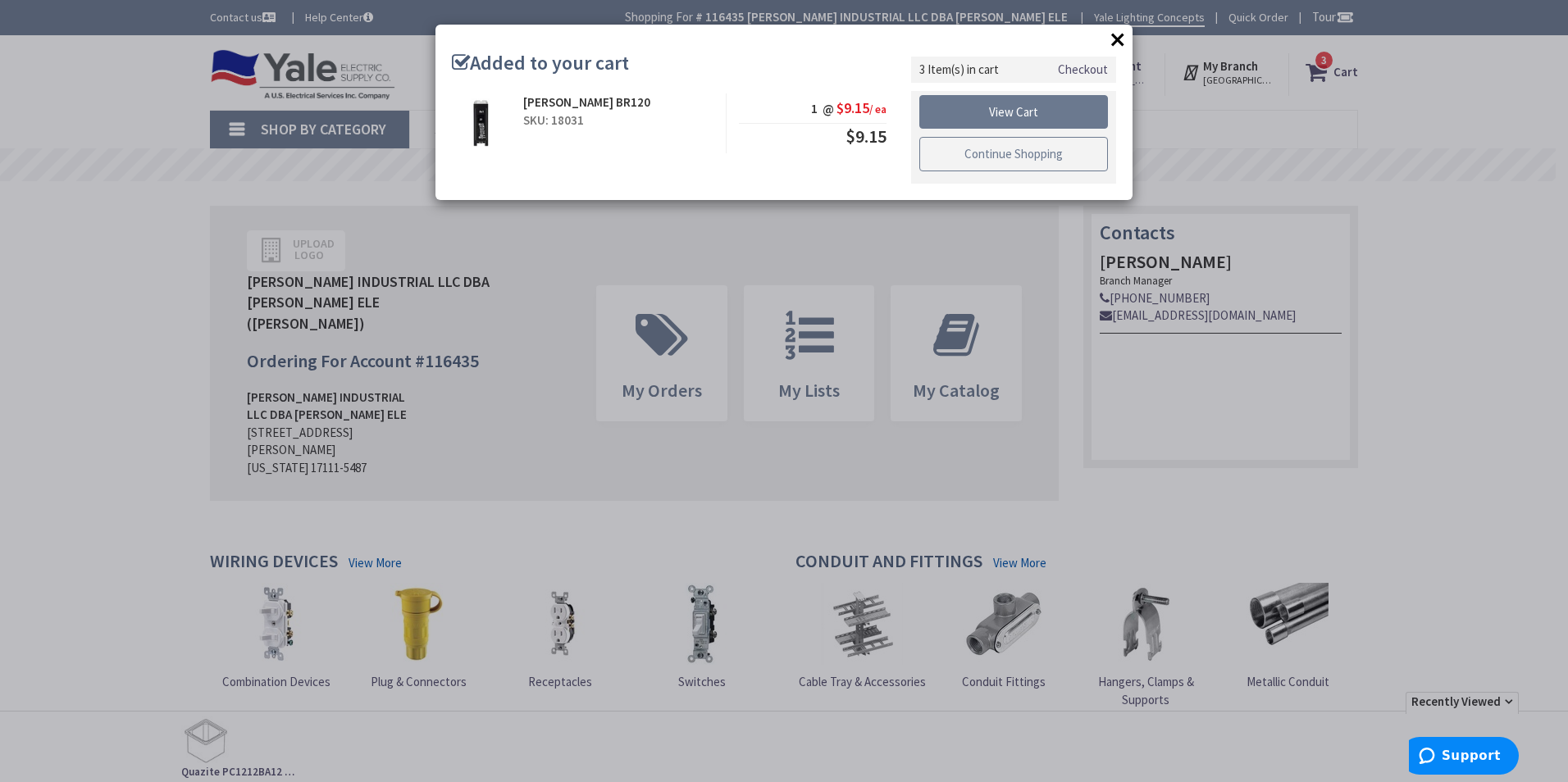
click at [972, 154] on link "Continue Shopping" at bounding box center [1013, 154] width 189 height 34
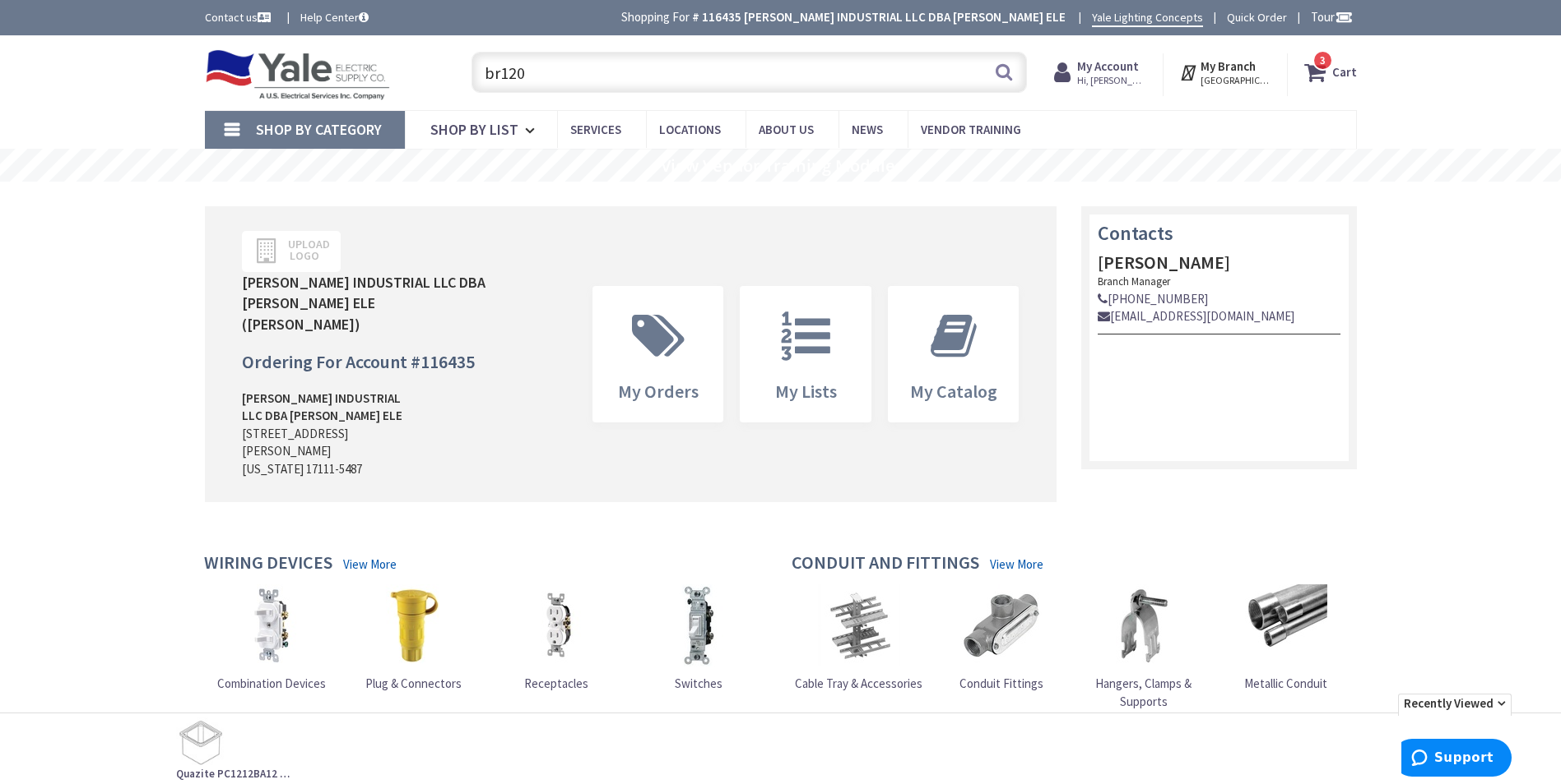
drag, startPoint x: 497, startPoint y: 72, endPoint x: 457, endPoint y: 72, distance: 40.0
click at [457, 72] on div "br120 br120 Search 3" at bounding box center [745, 72] width 588 height 53
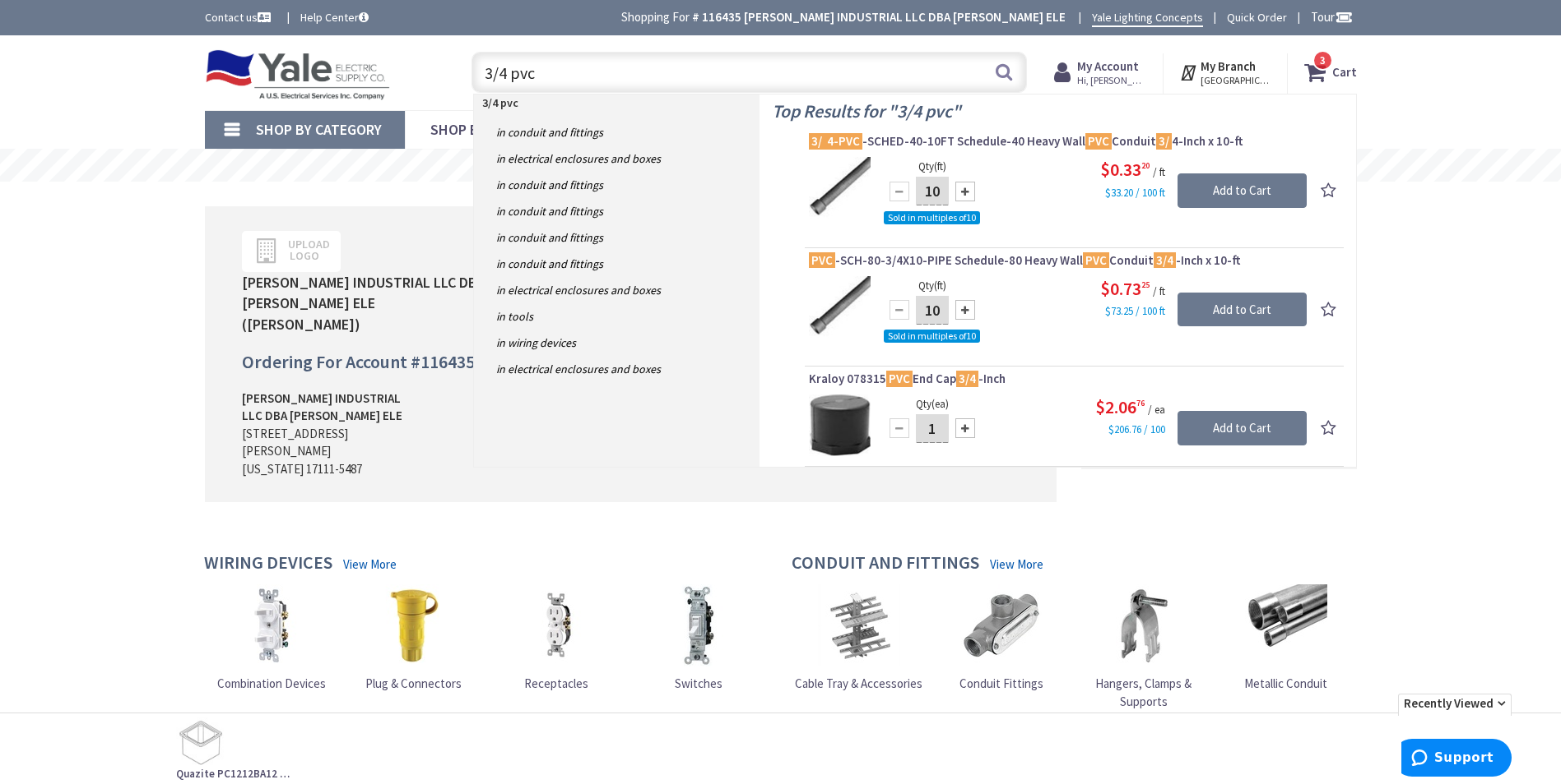
type input "3/4 pvc"
click at [960, 195] on div at bounding box center [965, 192] width 20 height 20
type input "20"
click at [1239, 190] on input "Add to Cart" at bounding box center [1242, 191] width 129 height 34
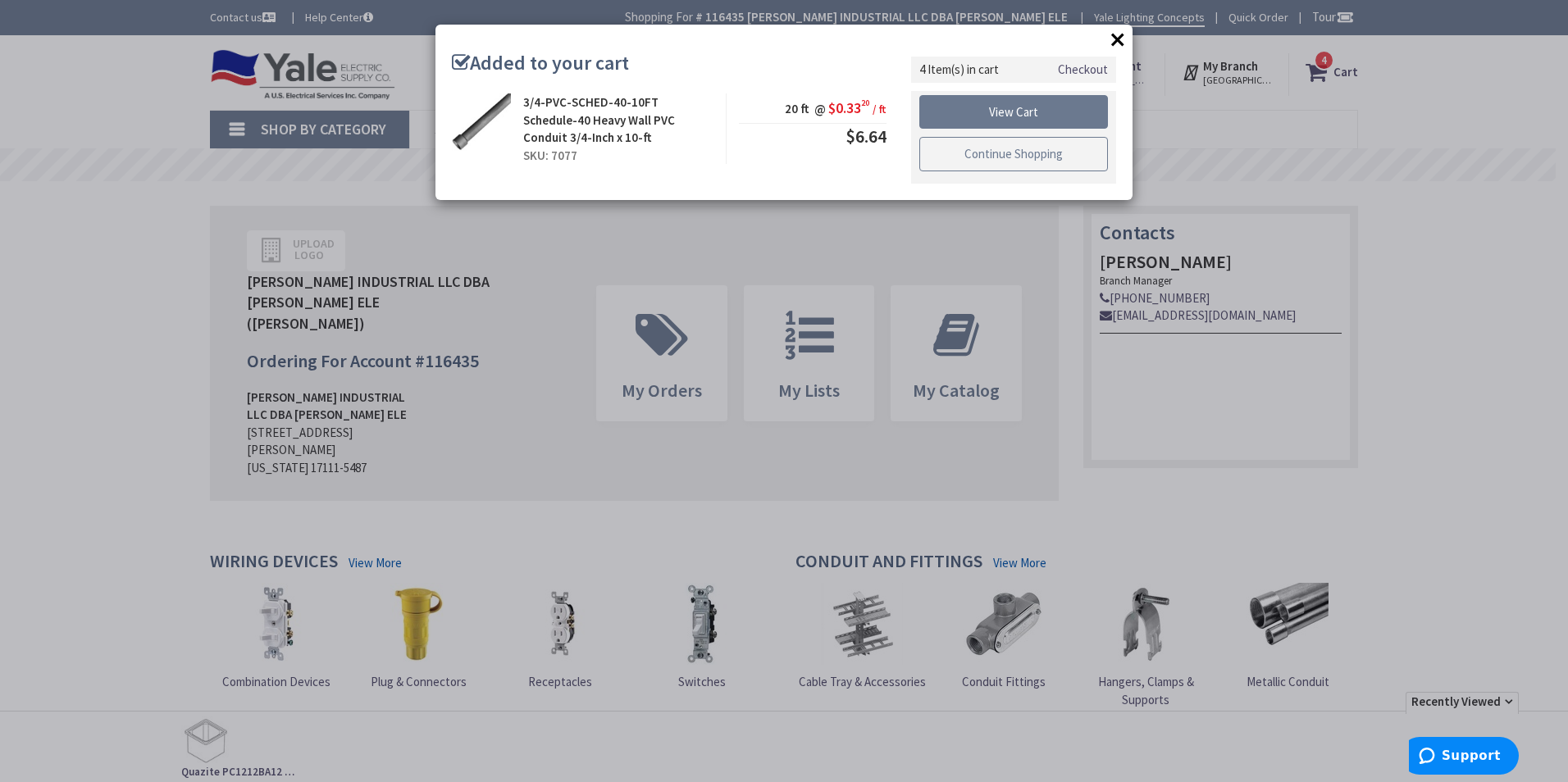
click at [1000, 155] on link "Continue Shopping" at bounding box center [1013, 154] width 189 height 34
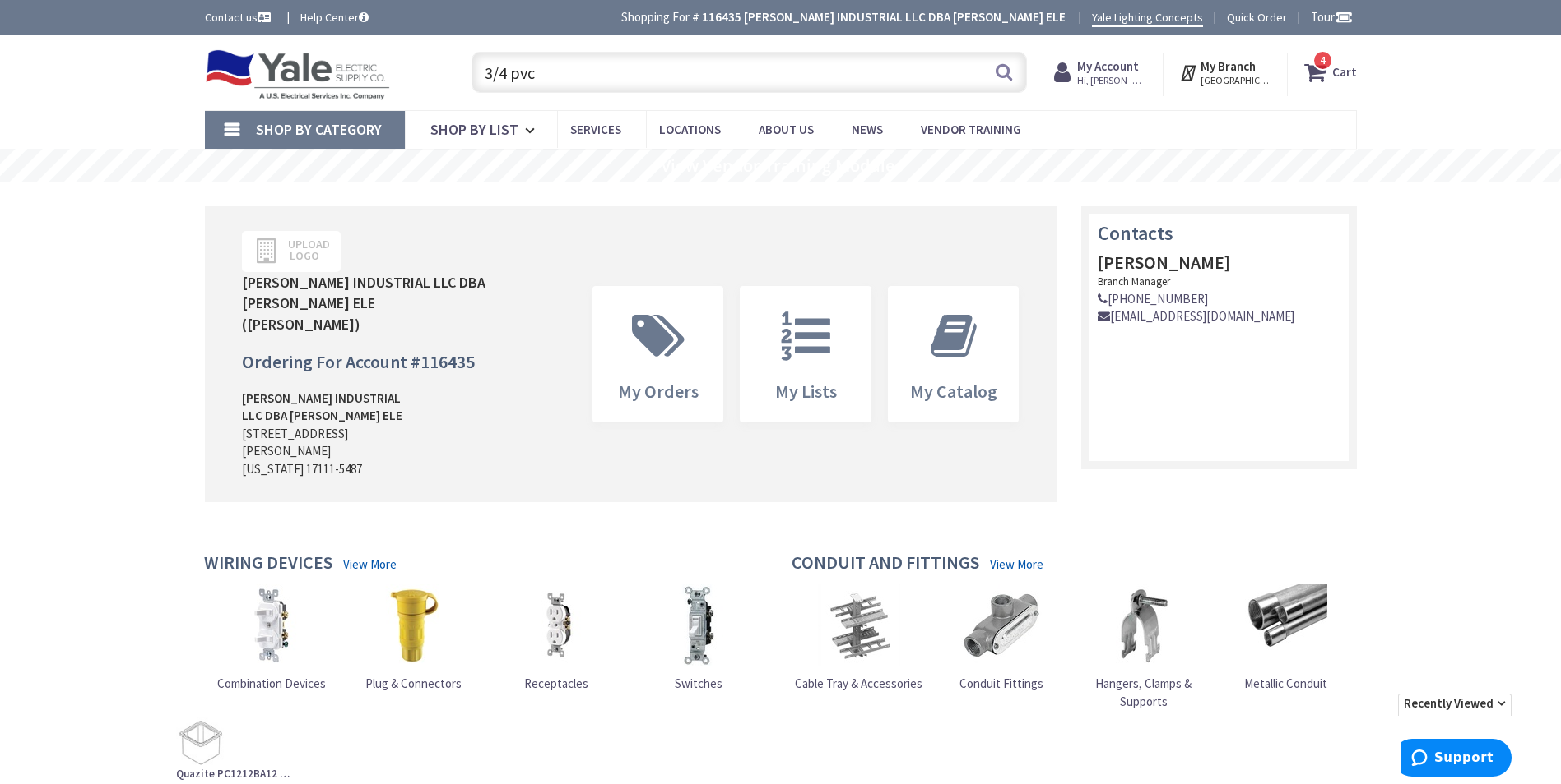
click at [585, 73] on input "3/4 pvc" at bounding box center [749, 73] width 555 height 41
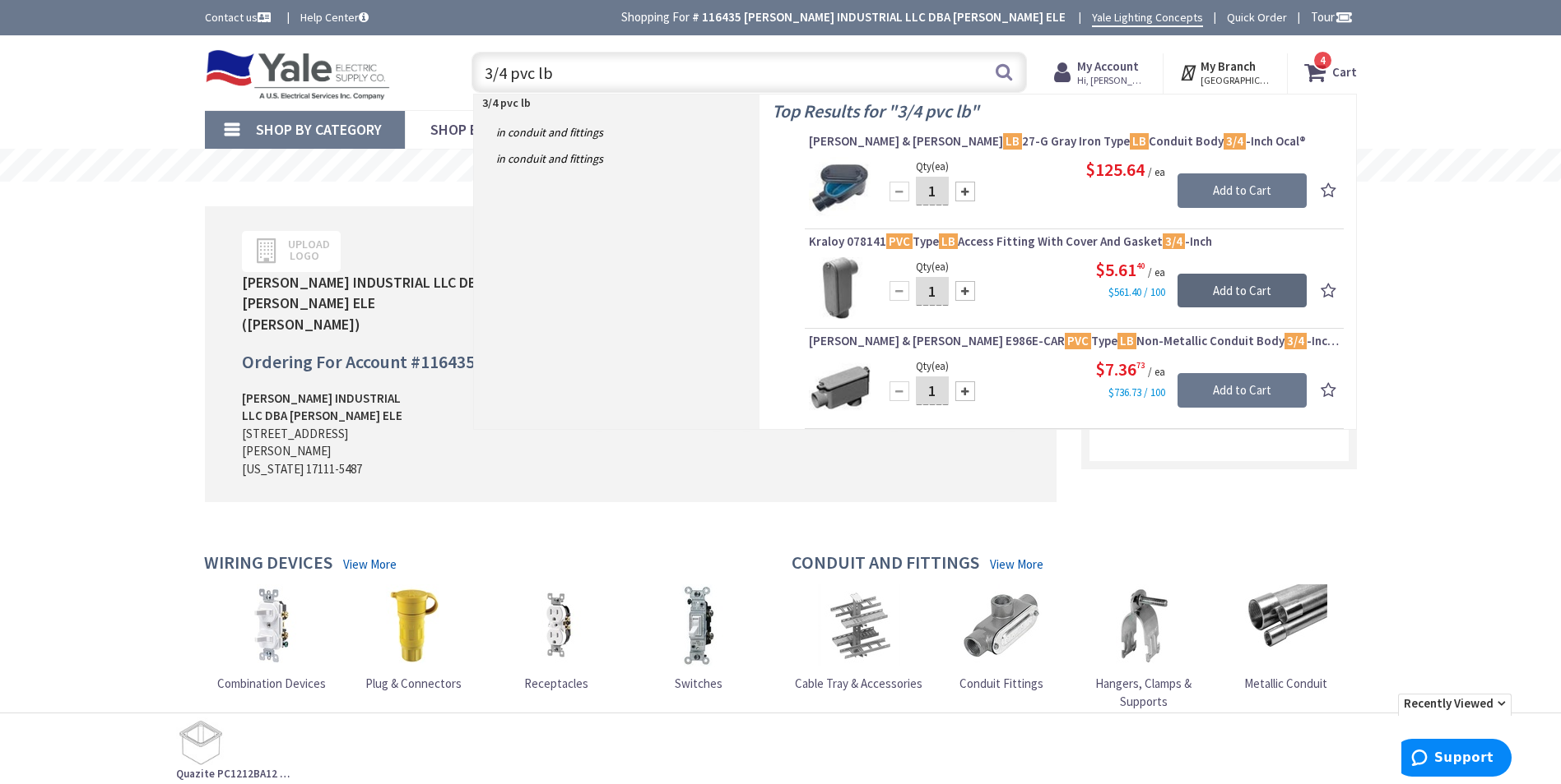
click at [1214, 287] on input "Add to Cart" at bounding box center [1242, 291] width 129 height 34
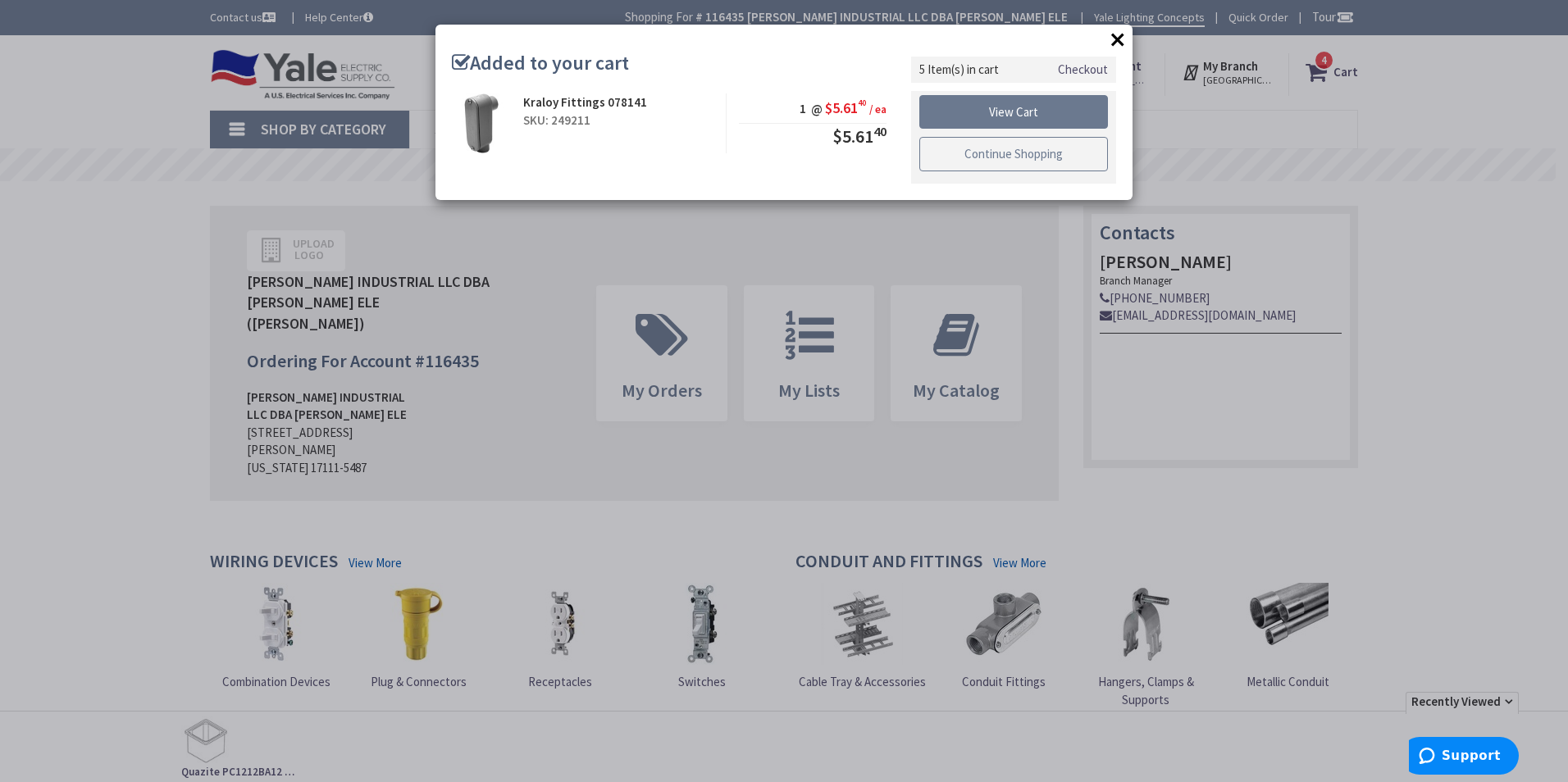
click at [960, 152] on link "Continue Shopping" at bounding box center [1013, 154] width 189 height 34
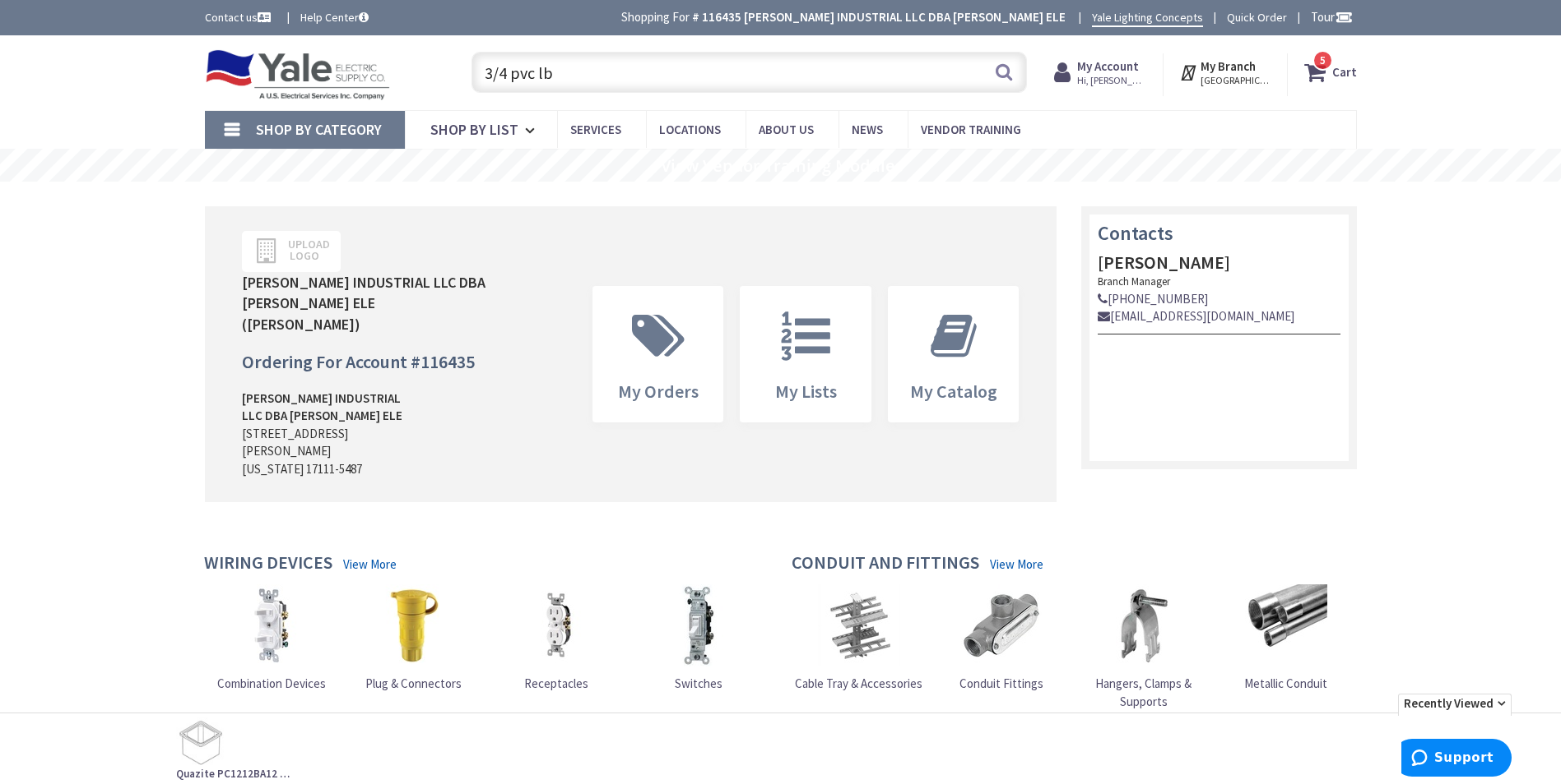
drag, startPoint x: 573, startPoint y: 67, endPoint x: 538, endPoint y: 70, distance: 35.1
click at [538, 70] on input "3/4 pvc lb" at bounding box center [749, 73] width 555 height 41
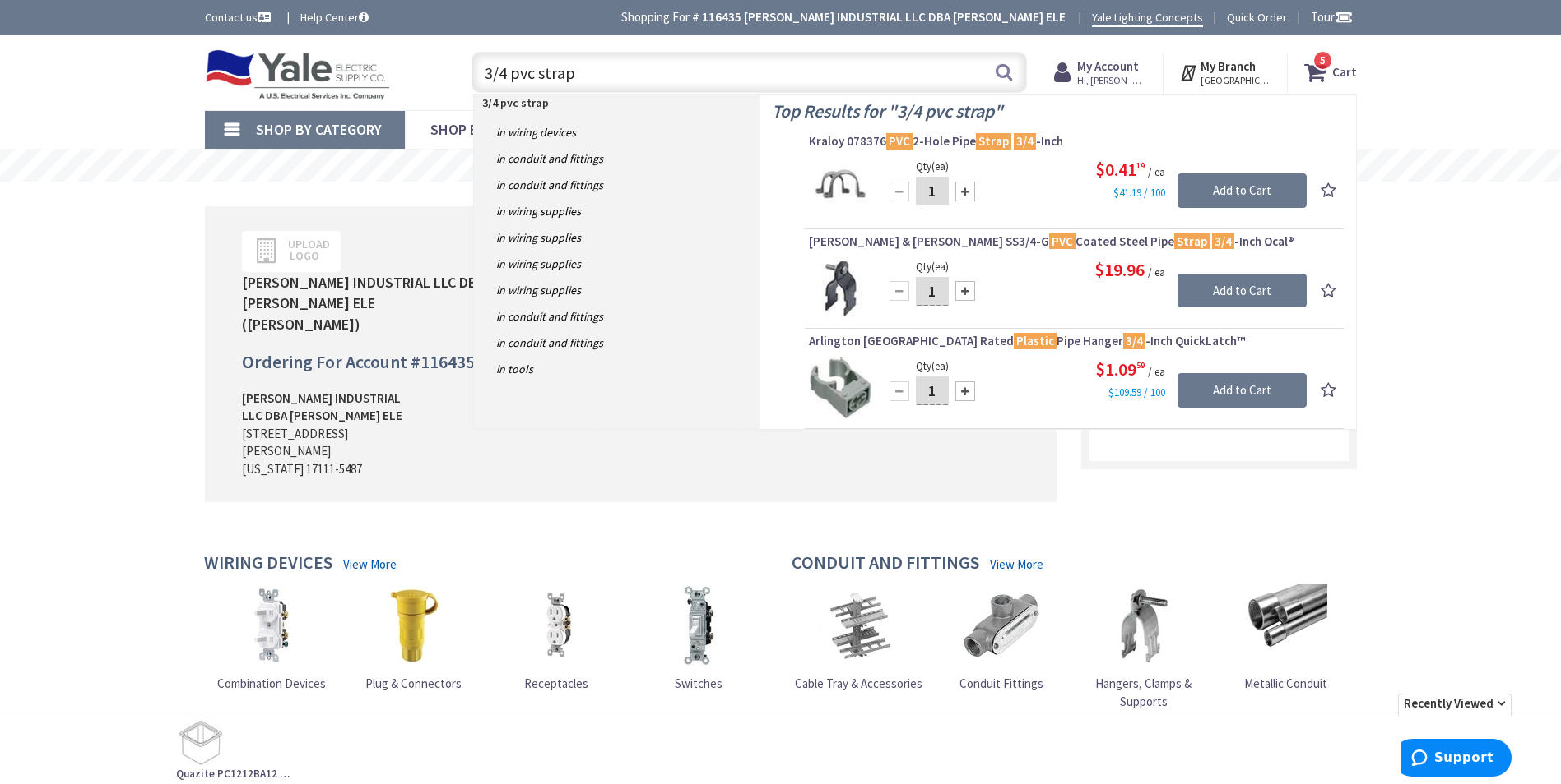
type input "3/4 pvc strap"
drag, startPoint x: 938, startPoint y: 191, endPoint x: 926, endPoint y: 192, distance: 12.0
click at [926, 192] on input "1" at bounding box center [932, 191] width 32 height 28
type input "6"
click at [1238, 191] on input "Add to Cart" at bounding box center [1242, 191] width 129 height 34
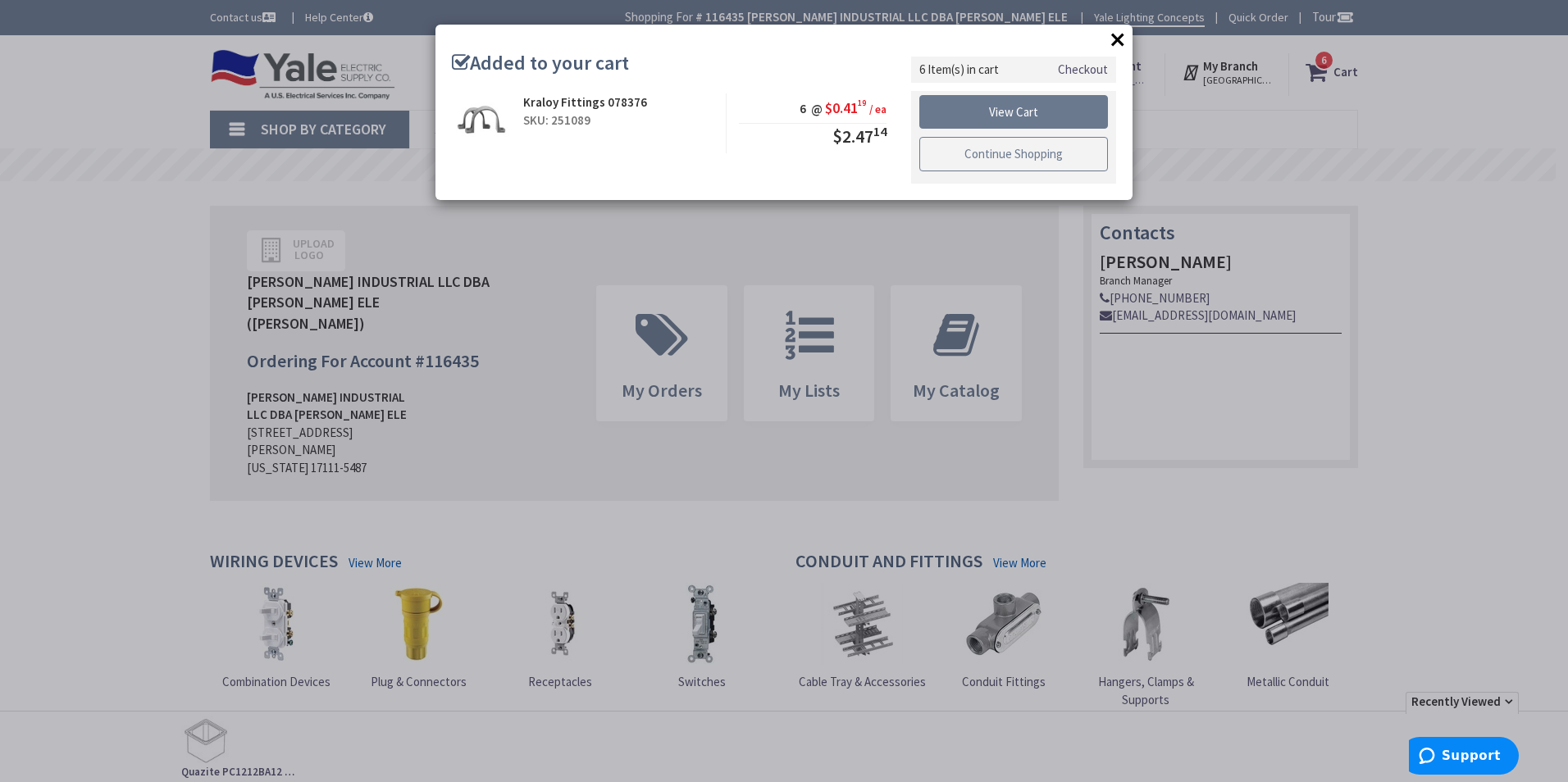
click at [983, 156] on link "Continue Shopping" at bounding box center [1013, 154] width 189 height 34
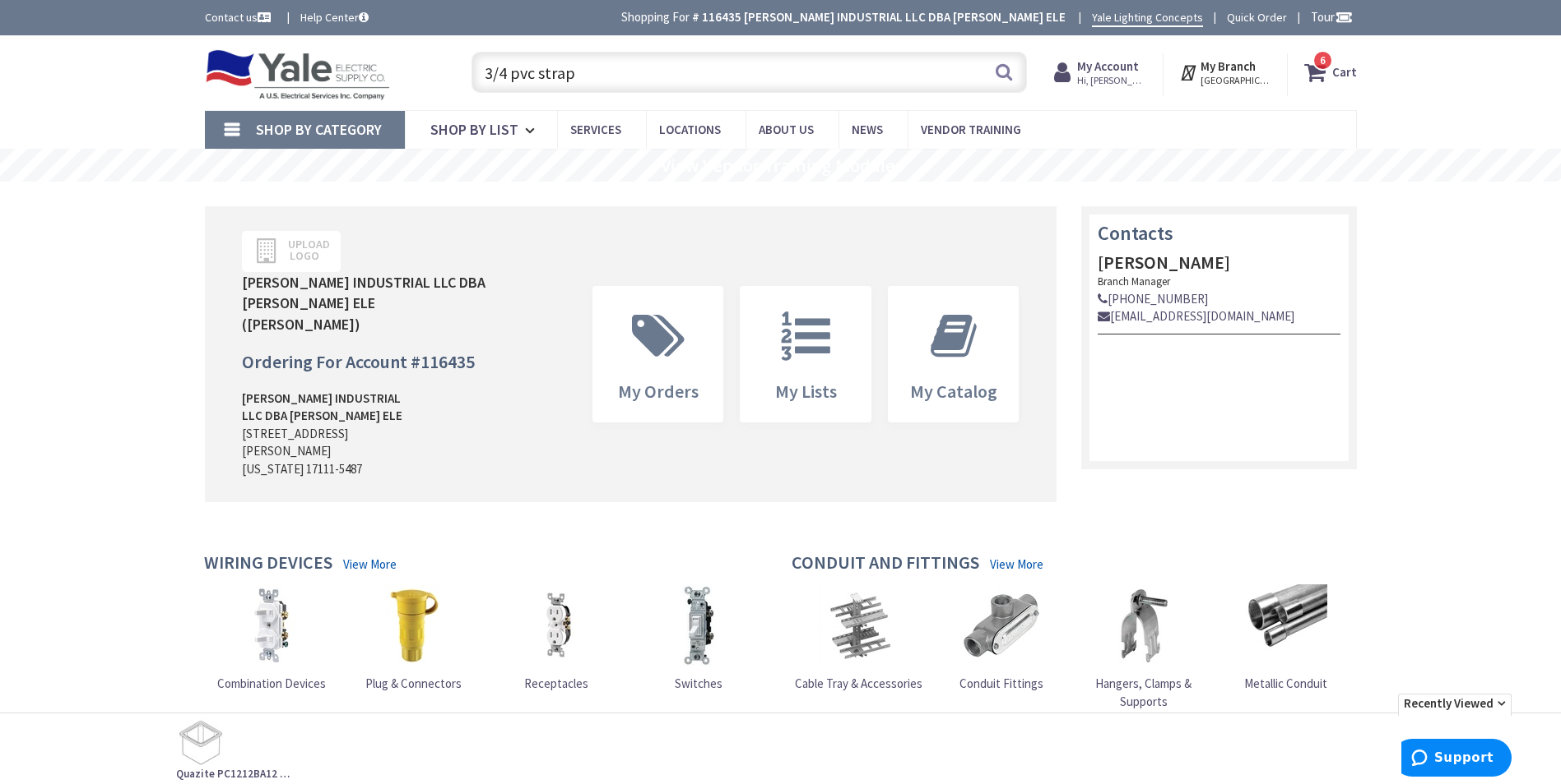
drag, startPoint x: 572, startPoint y: 78, endPoint x: 485, endPoint y: 82, distance: 87.1
click at [485, 82] on input "3/4 pvc strap" at bounding box center [749, 73] width 555 height 41
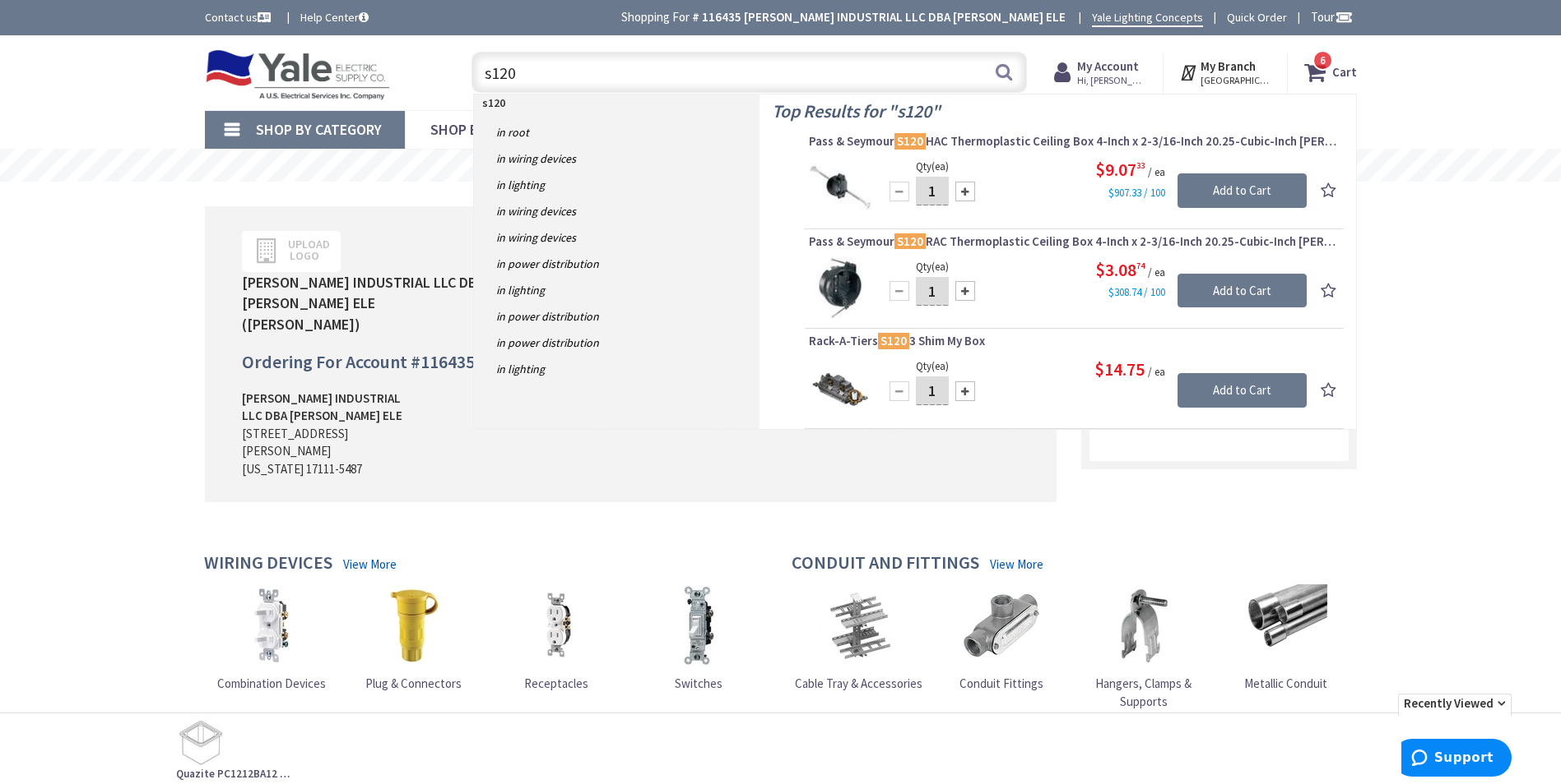
drag, startPoint x: 559, startPoint y: 73, endPoint x: 499, endPoint y: 76, distance: 60.1
click at [499, 76] on input "s120" at bounding box center [749, 73] width 555 height 41
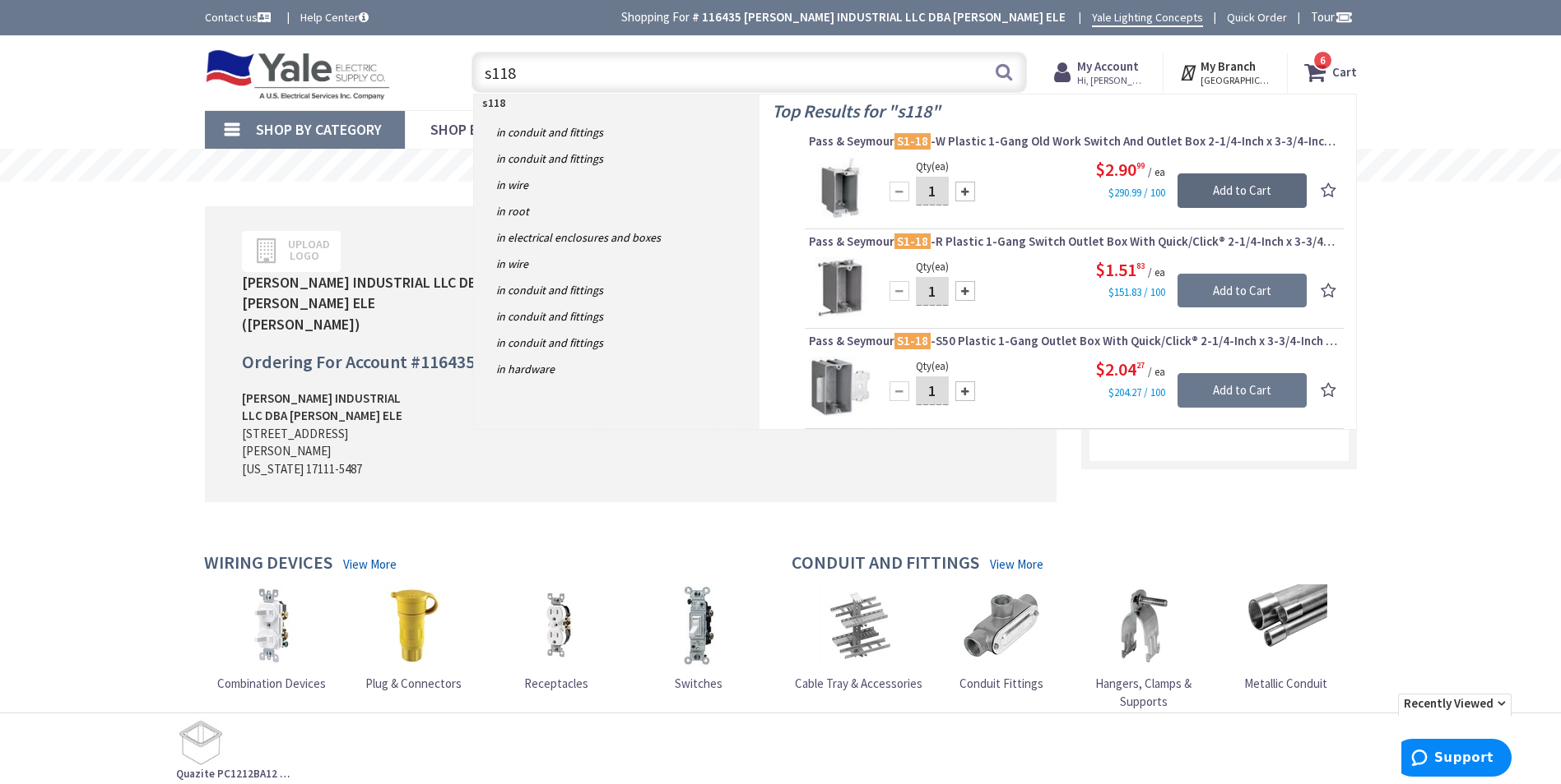
click at [1219, 187] on input "Add to Cart" at bounding box center [1242, 191] width 129 height 34
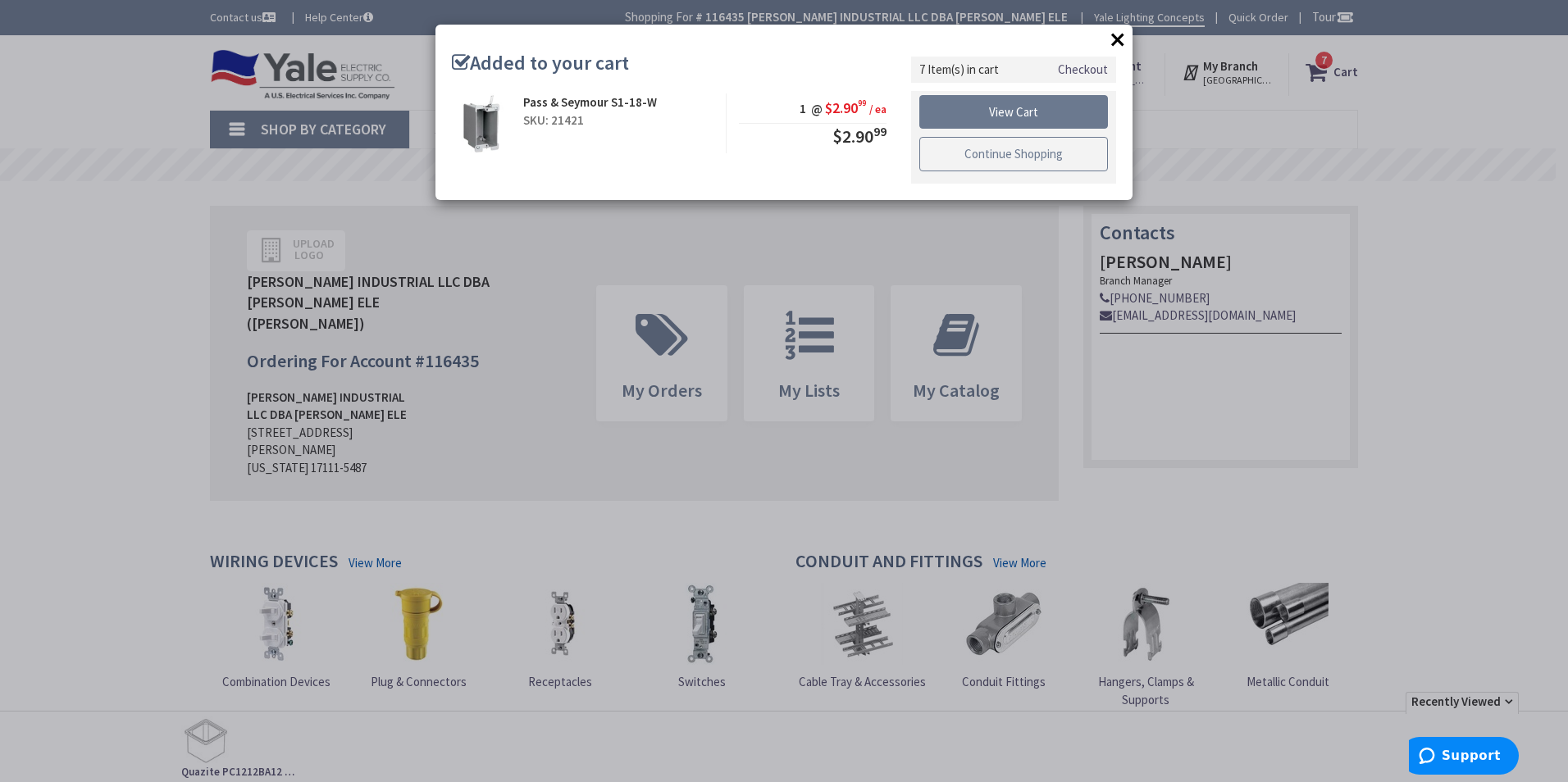
click at [1004, 164] on link "Continue Shopping" at bounding box center [1013, 154] width 189 height 34
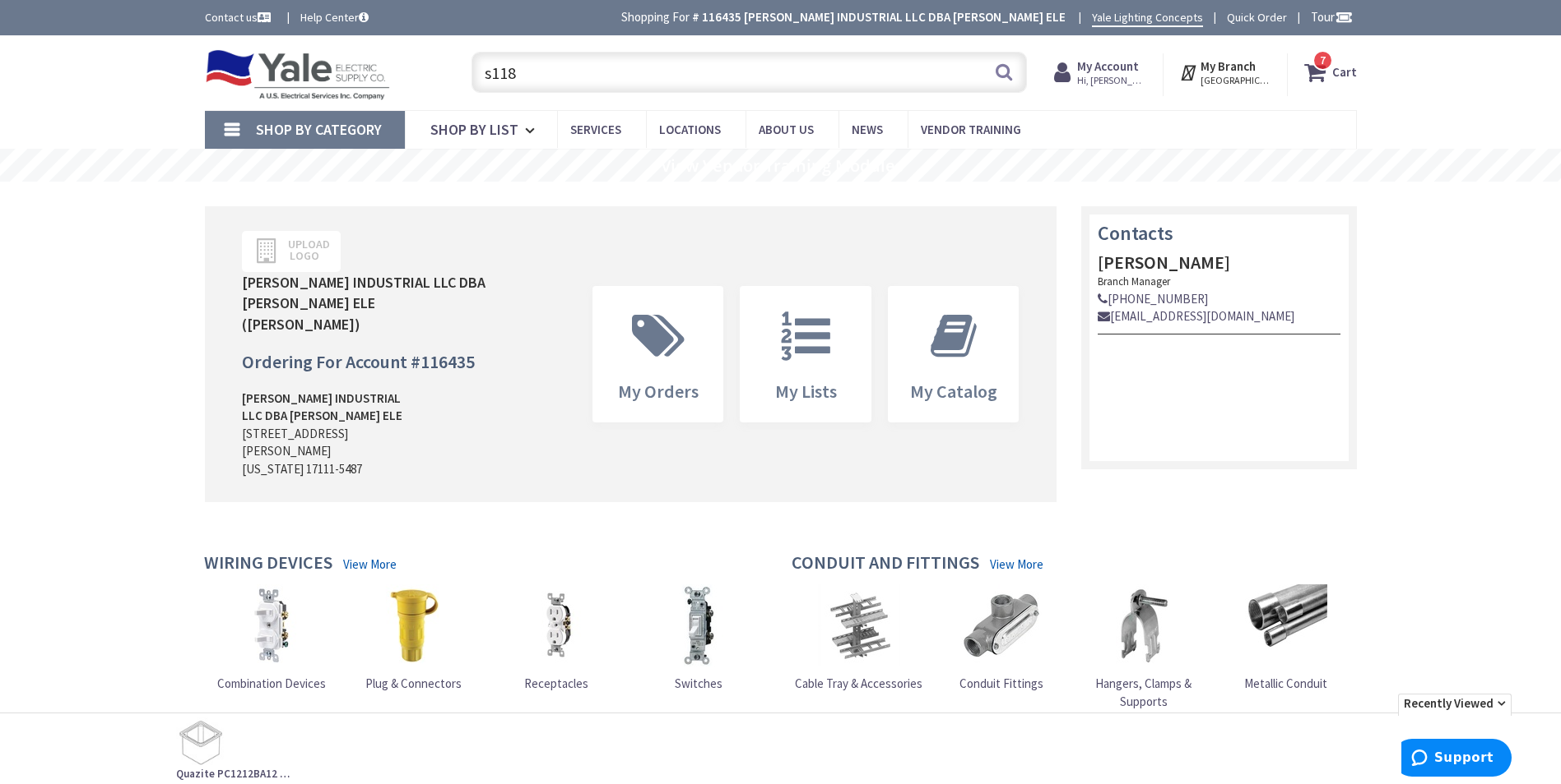
drag, startPoint x: 552, startPoint y: 76, endPoint x: 481, endPoint y: 76, distance: 71.0
click at [481, 76] on input "s118" at bounding box center [749, 73] width 555 height 41
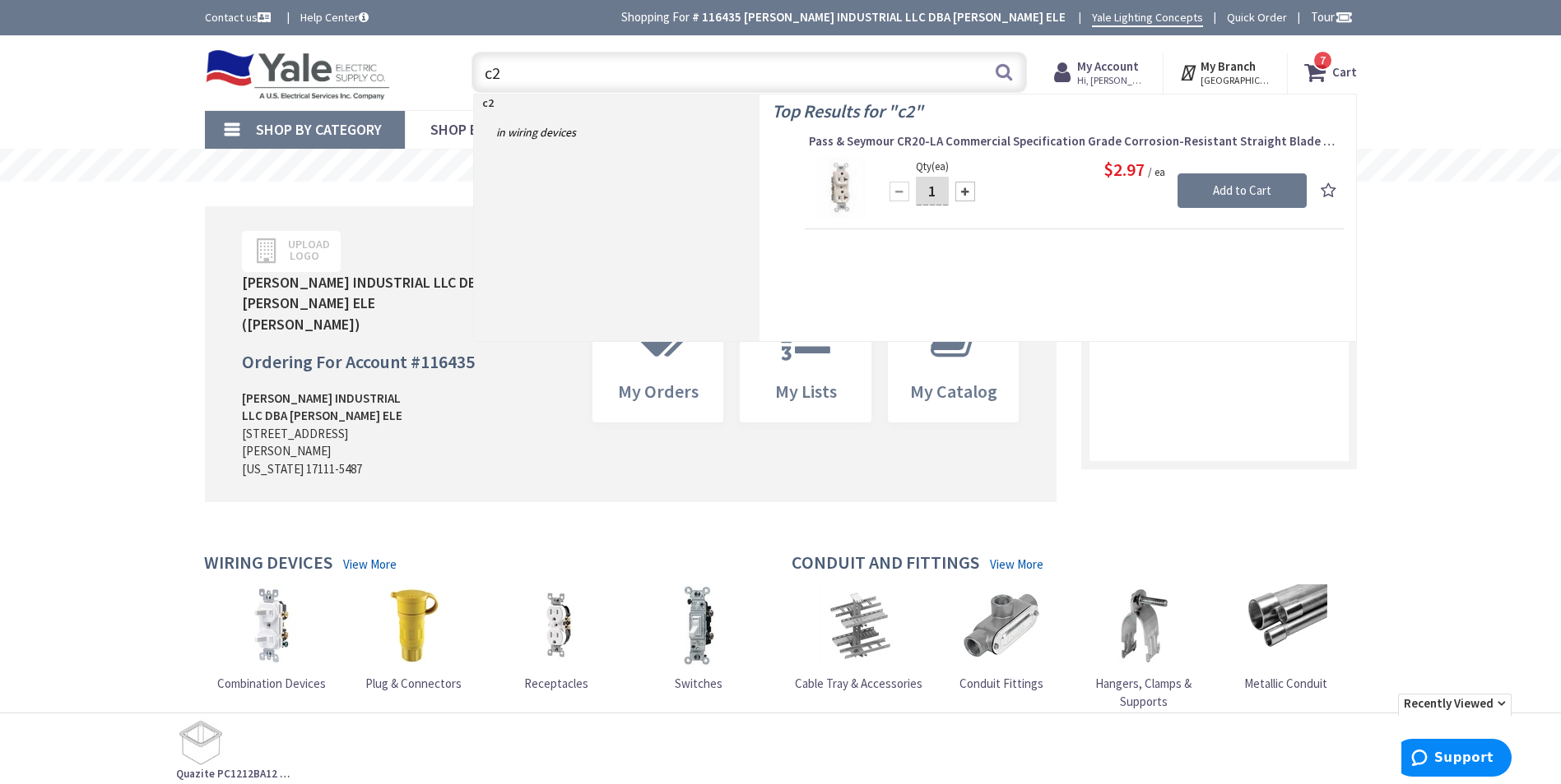
type input "c"
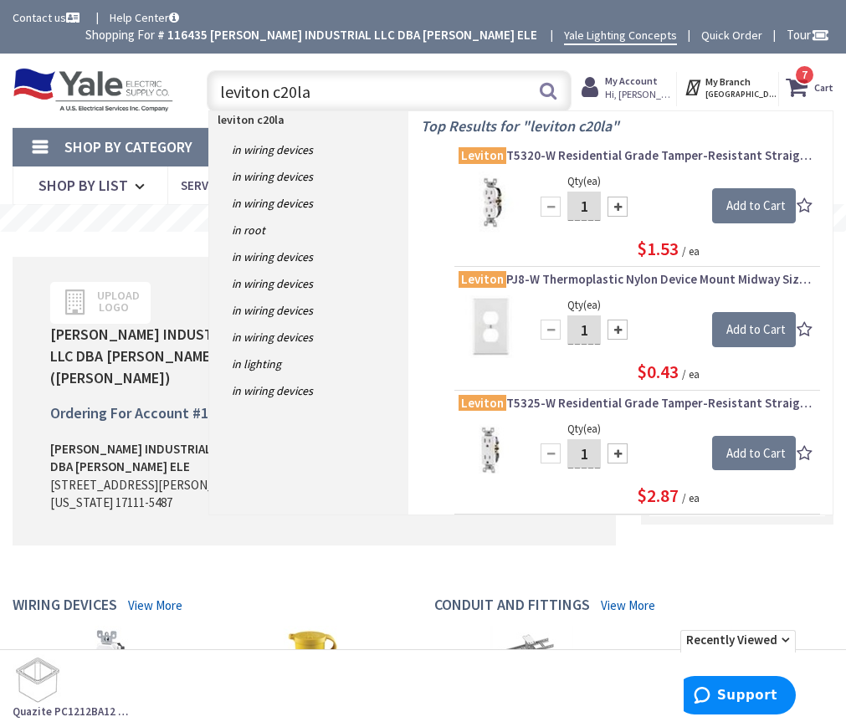
drag, startPoint x: 316, startPoint y: 75, endPoint x: 274, endPoint y: 78, distance: 41.9
click at [274, 78] on input "leviton c20la" at bounding box center [389, 91] width 364 height 42
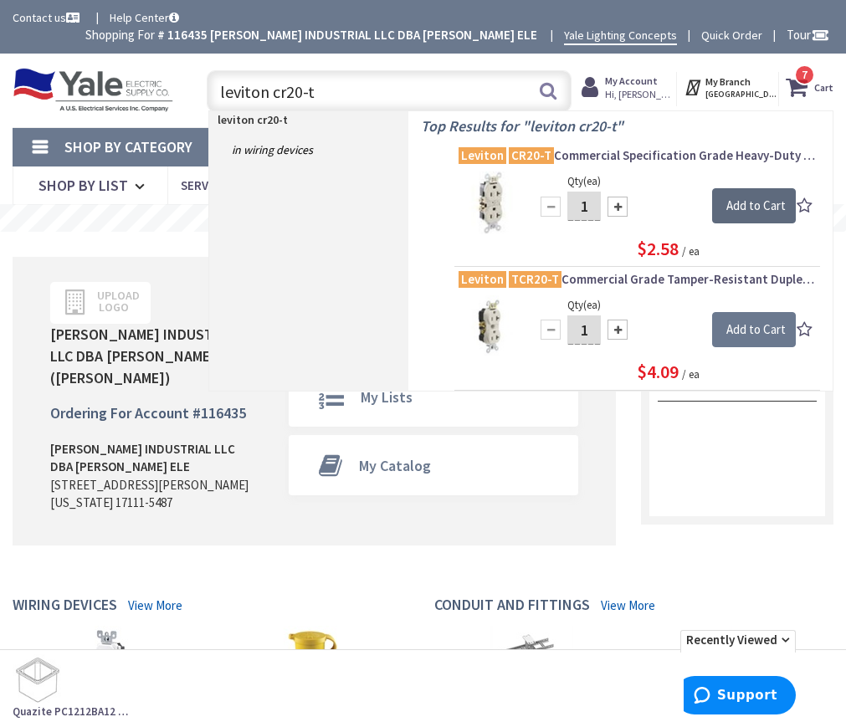
click at [732, 188] on input "Add to Cart" at bounding box center [754, 205] width 84 height 35
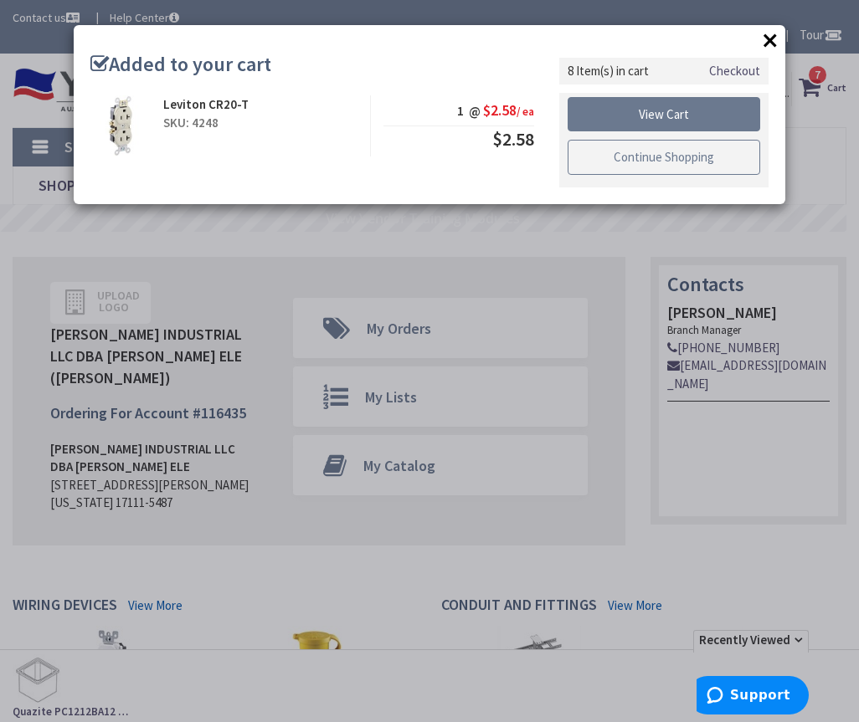
click at [624, 151] on link "Continue Shopping" at bounding box center [663, 157] width 193 height 35
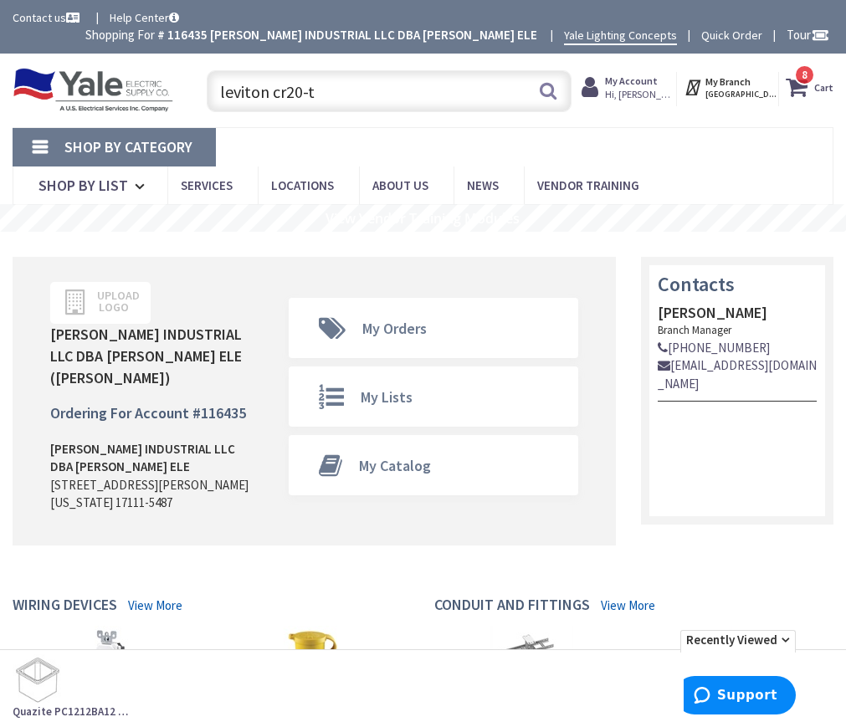
drag, startPoint x: 329, startPoint y: 80, endPoint x: 210, endPoint y: 78, distance: 118.9
click at [210, 78] on input "leviton cr20-t" at bounding box center [389, 91] width 364 height 42
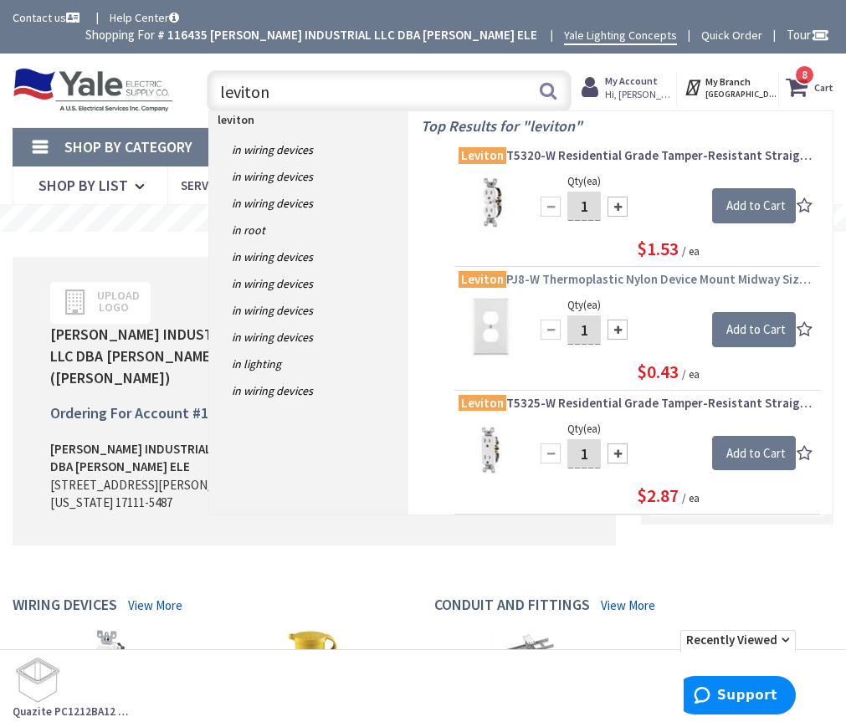
type input "leviton"
click at [644, 271] on span "Leviton PJ8-W Thermoplastic Nylon Device Mount Midway Size 1-Gang Wallplate 1-D…" at bounding box center [637, 279] width 357 height 17
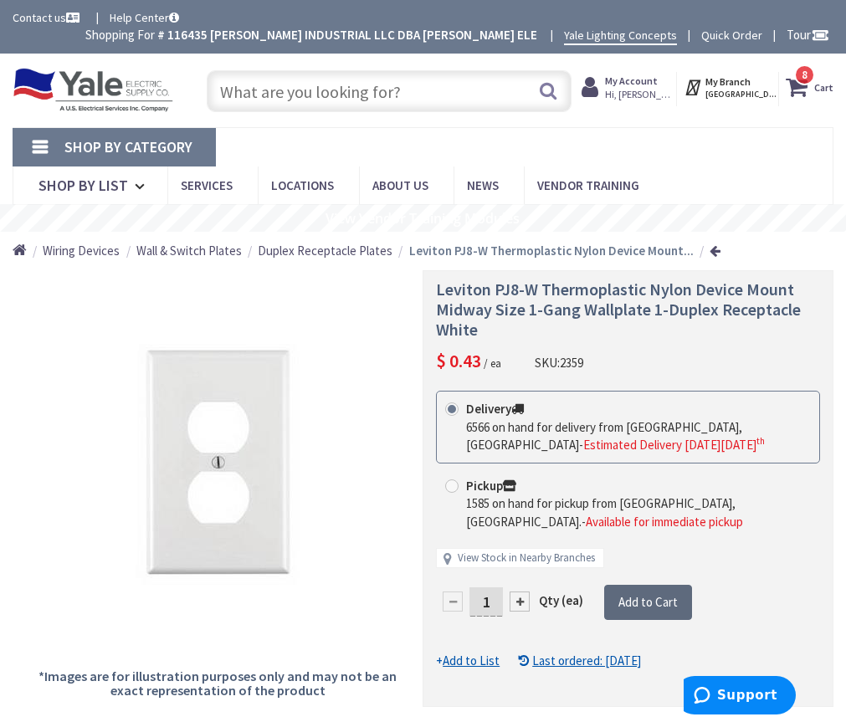
click at [634, 594] on span "Add to Cart" at bounding box center [648, 602] width 59 height 16
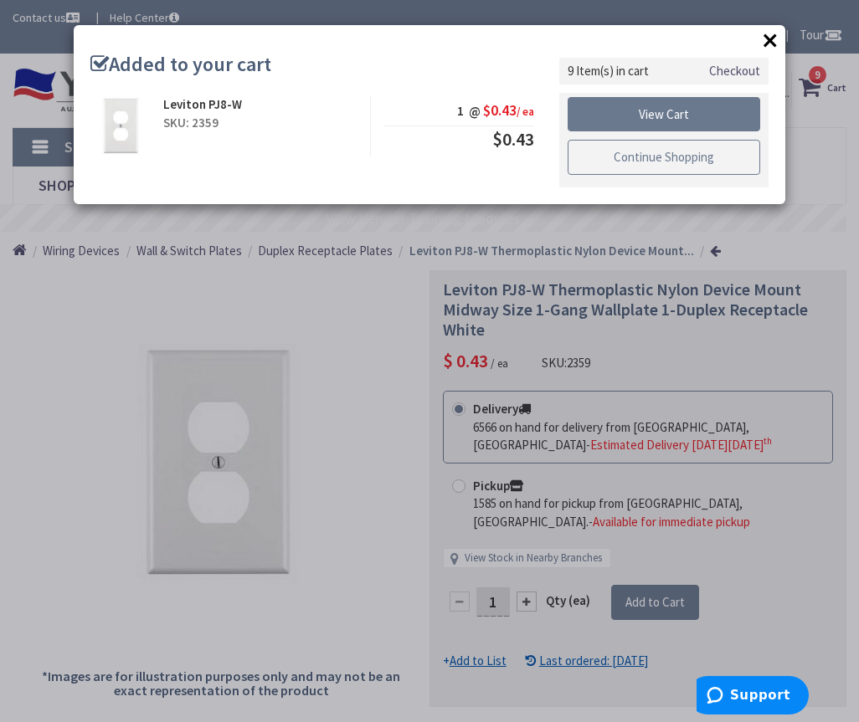
click at [665, 150] on link "Continue Shopping" at bounding box center [663, 157] width 193 height 35
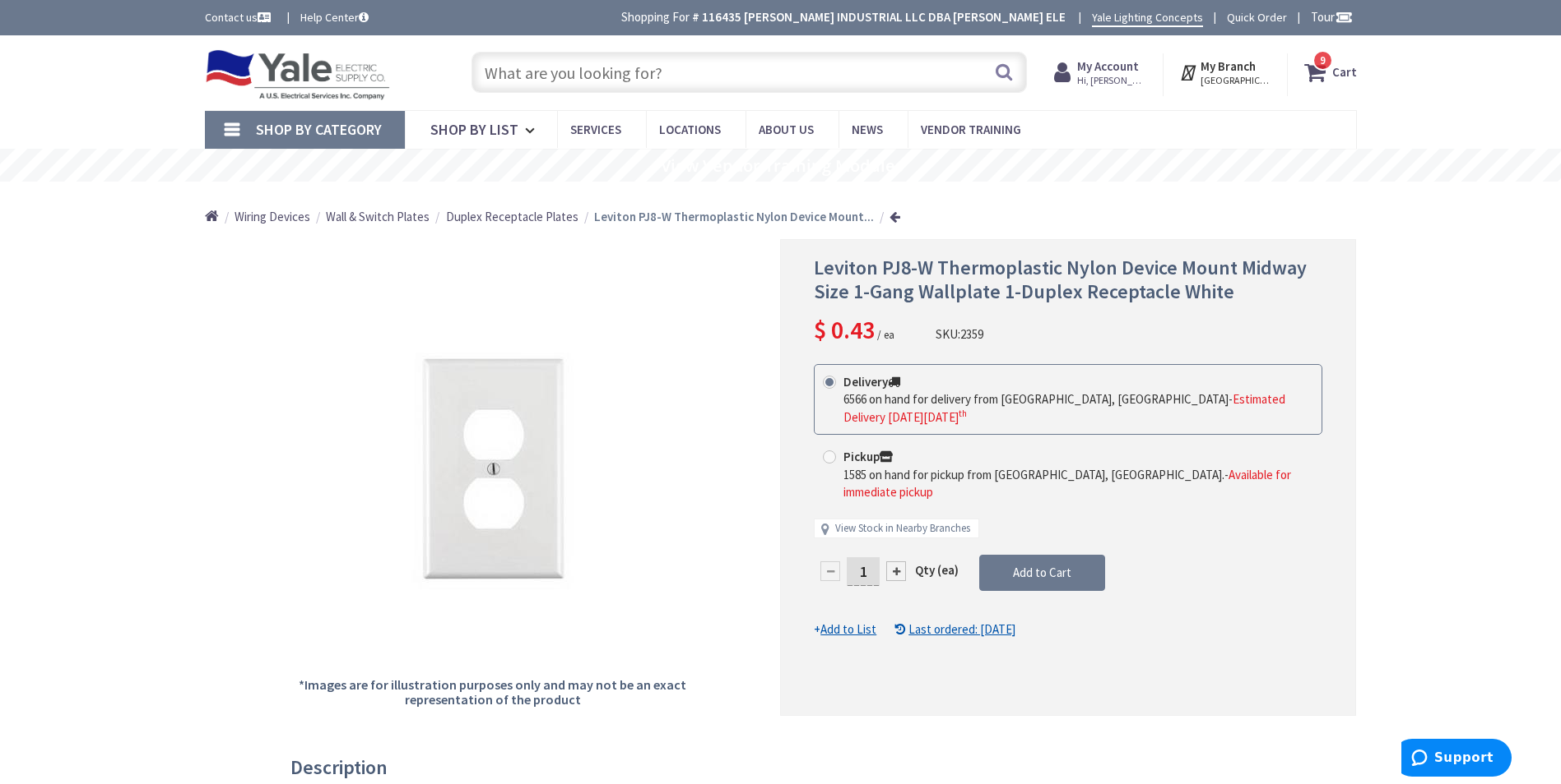
click at [831, 60] on span "9" at bounding box center [1323, 60] width 6 height 14
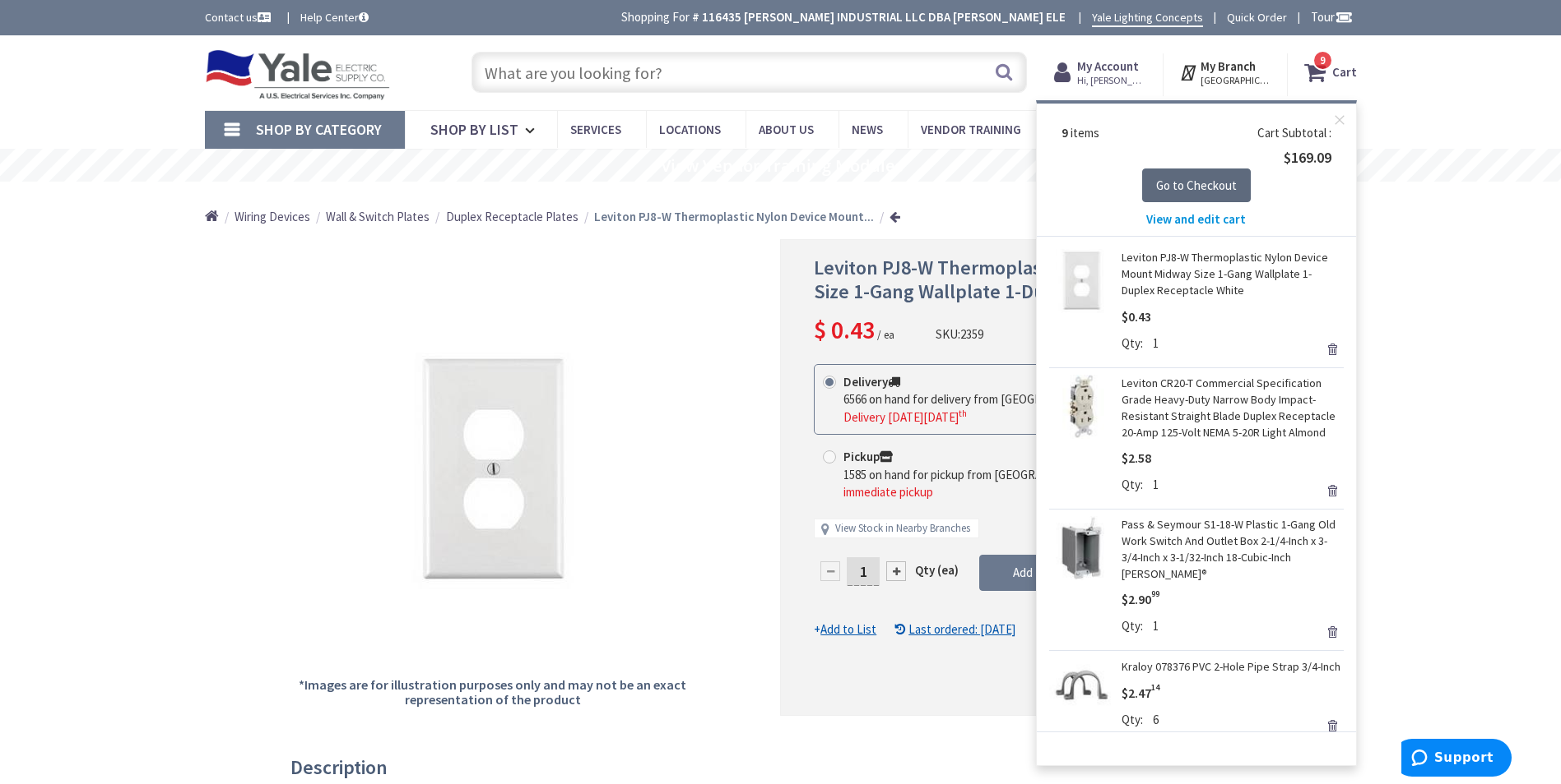
click at [831, 190] on span "Go to Checkout" at bounding box center [1196, 186] width 81 height 16
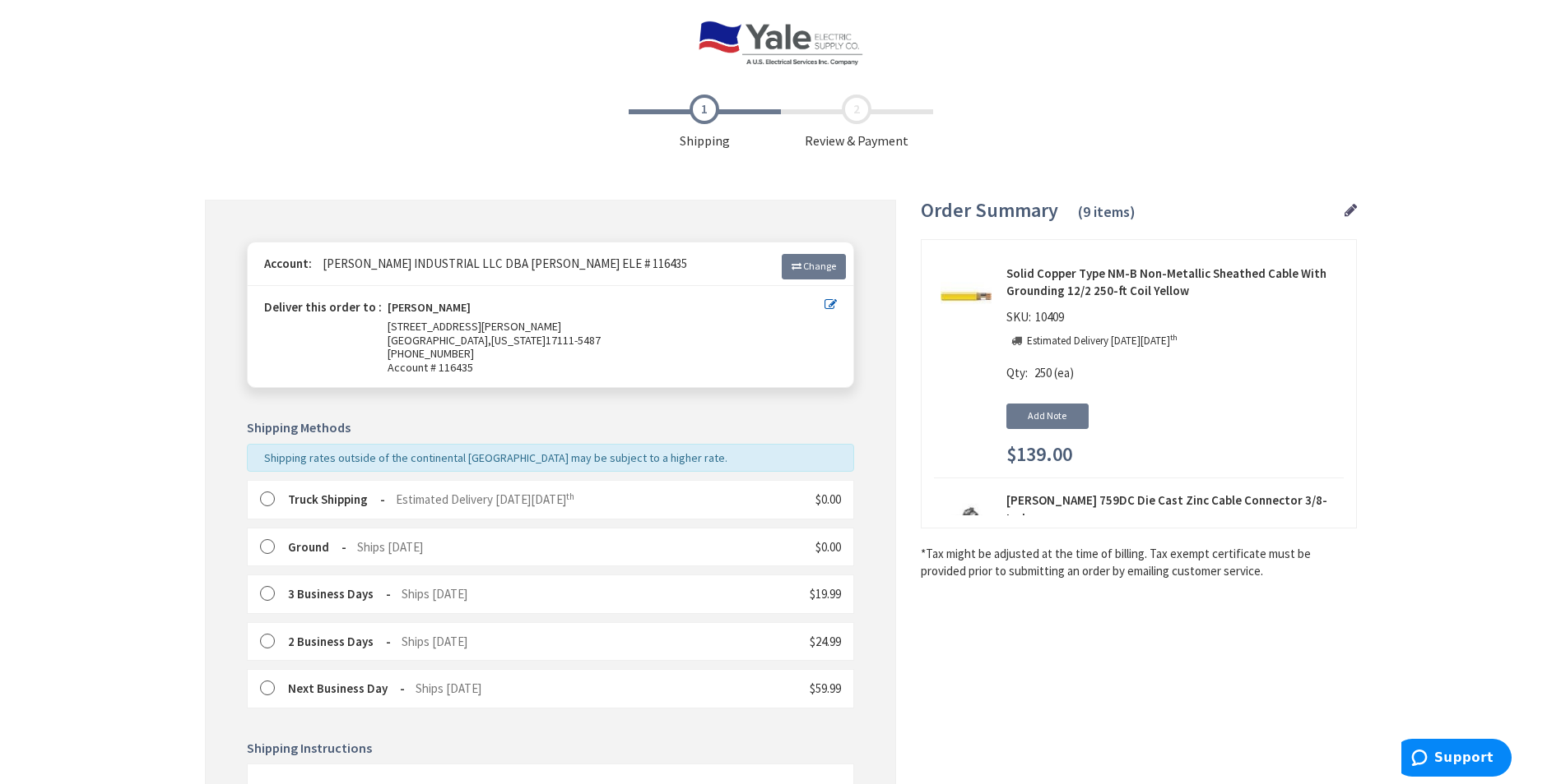
click at [265, 502] on label at bounding box center [272, 500] width 26 height 17
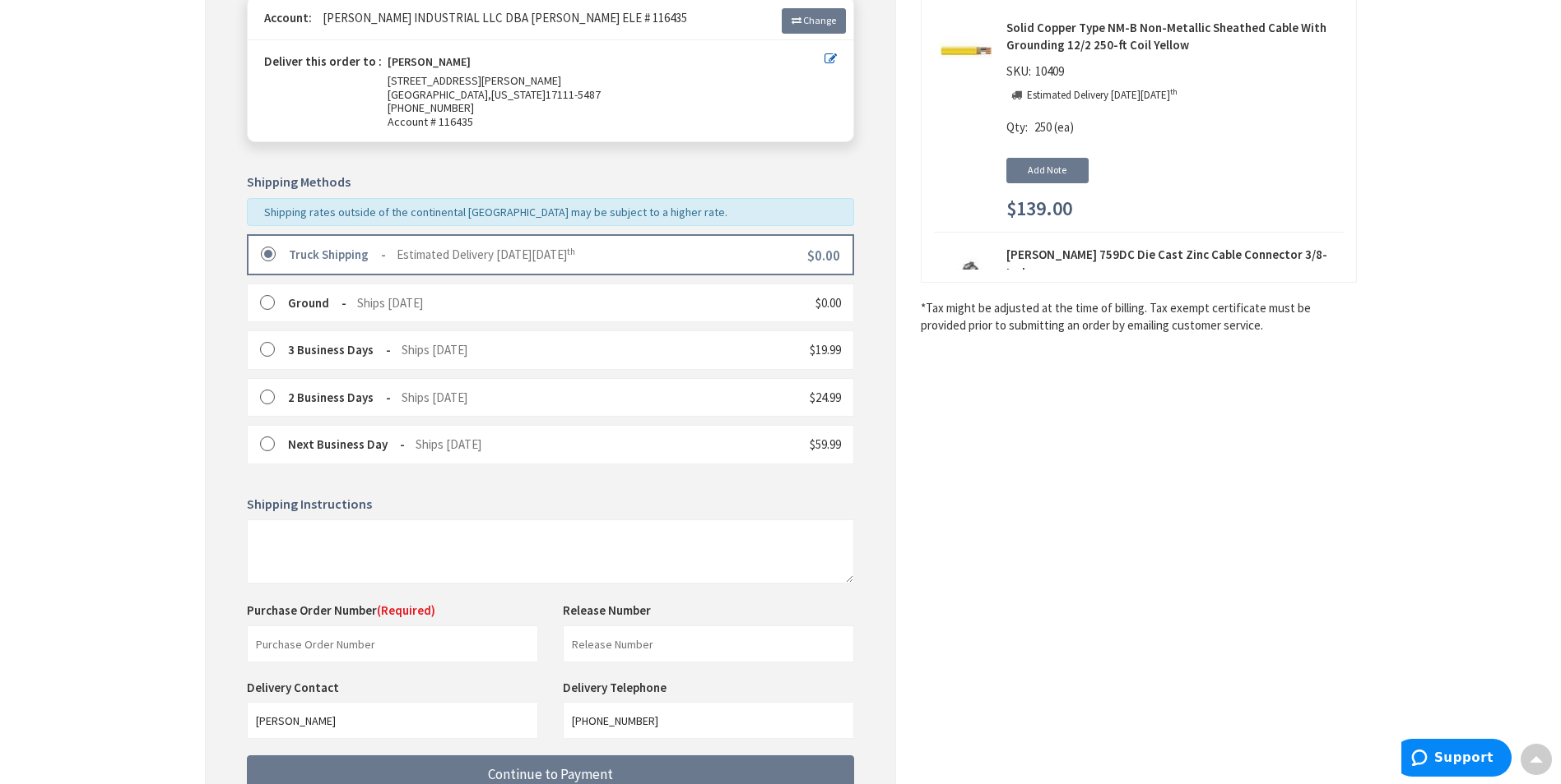
scroll to position [384, 0]
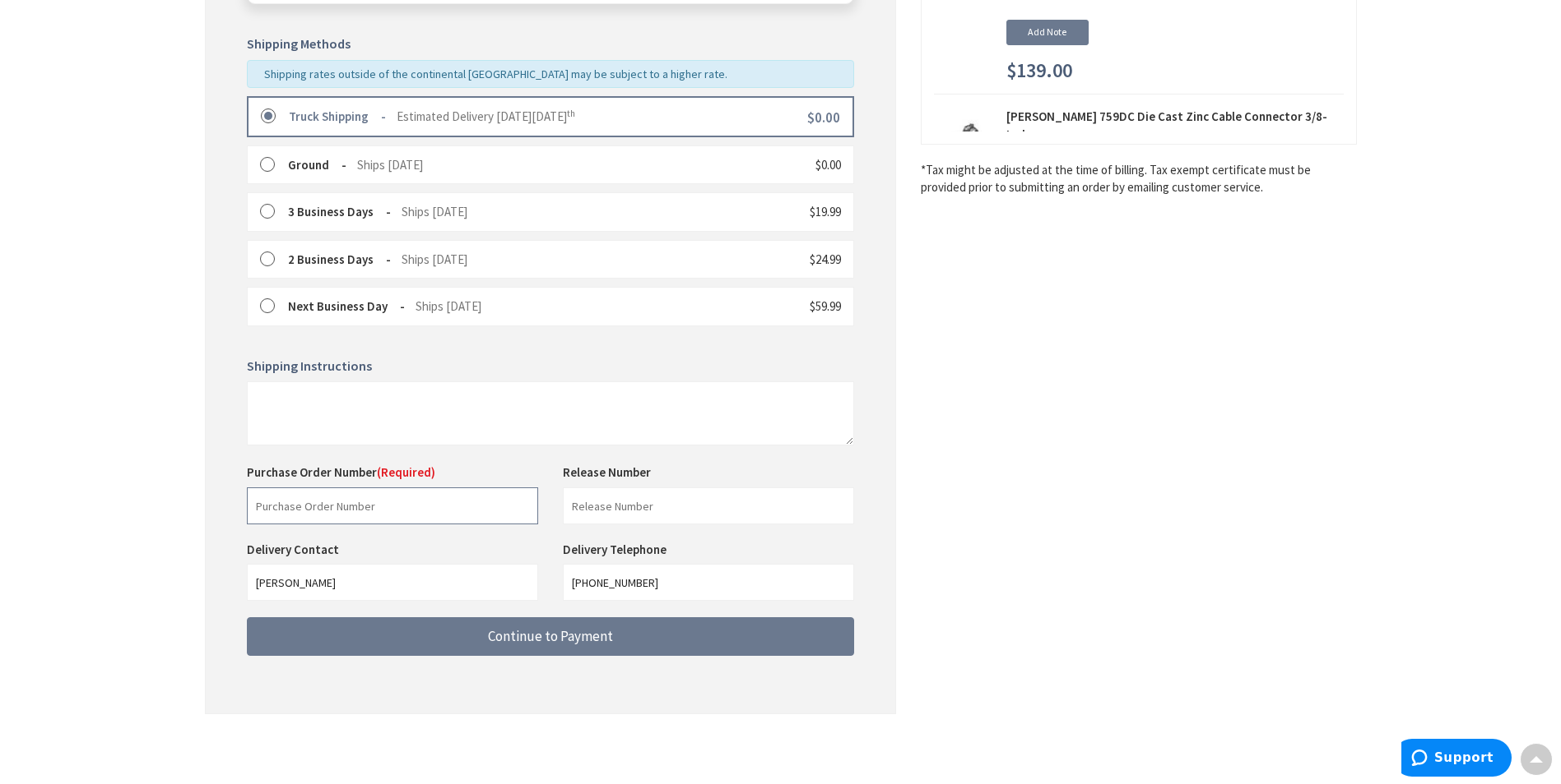
click at [349, 507] on input "text" at bounding box center [392, 506] width 291 height 37
type input "8"
click at [290, 508] on input "text" at bounding box center [392, 506] width 291 height 37
type input "50882"
click at [360, 421] on textarea at bounding box center [550, 413] width 607 height 64
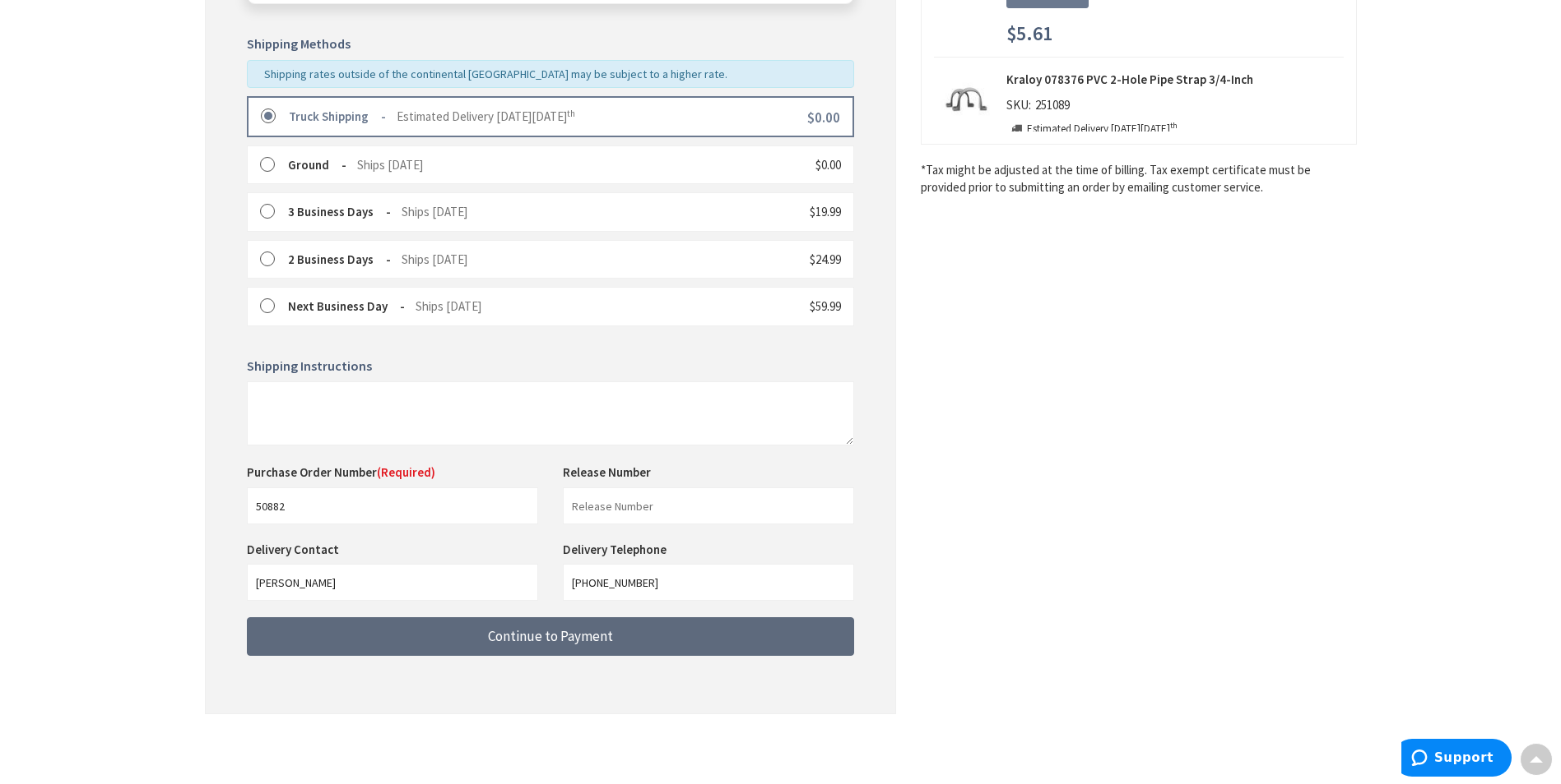
click at [533, 635] on span "Continue to Payment" at bounding box center [549, 637] width 125 height 18
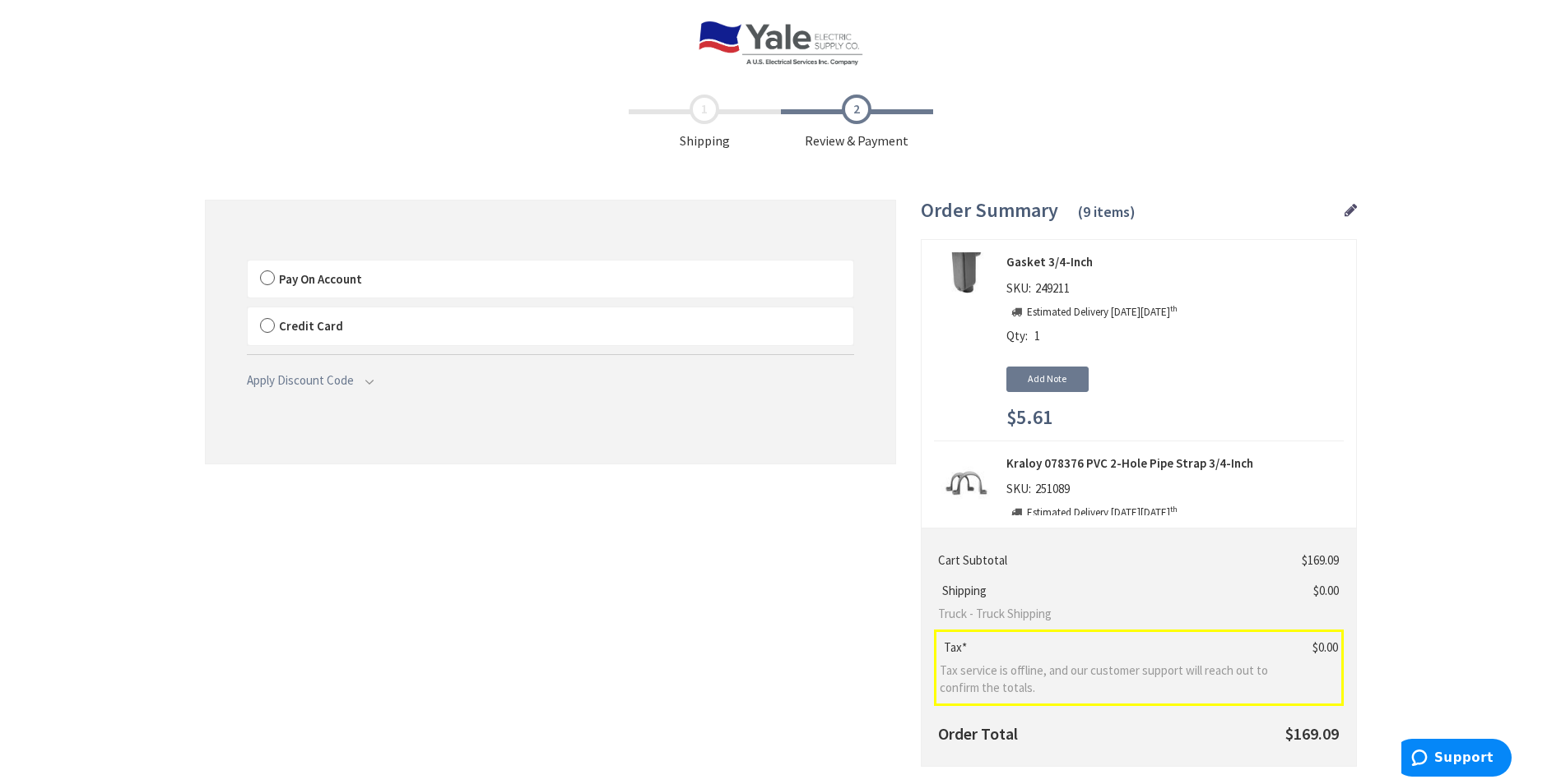
click at [269, 278] on label "Pay On Account" at bounding box center [550, 279] width 606 height 38
click at [248, 264] on input "Pay On Account" at bounding box center [248, 264] width 0 height 0
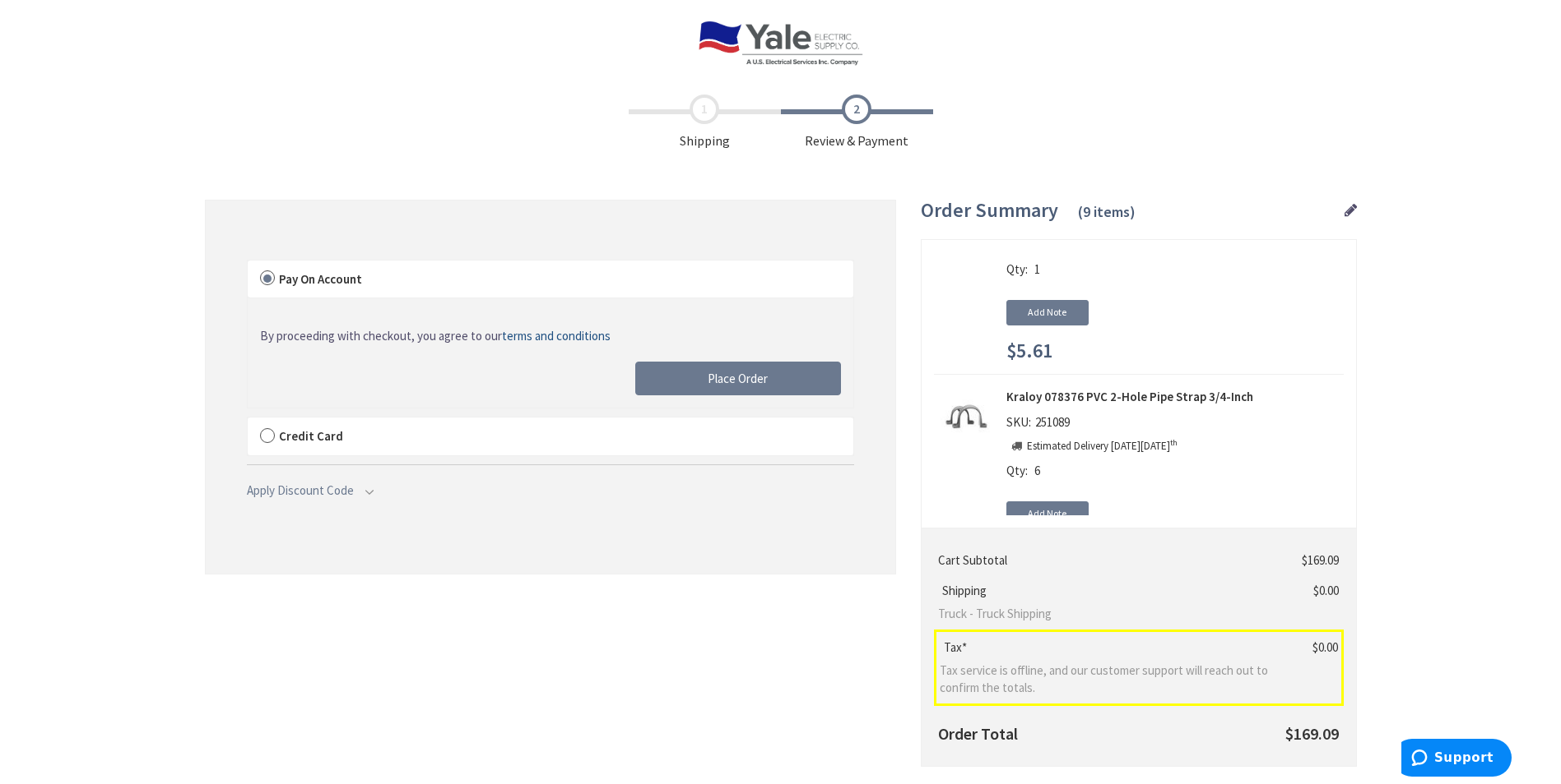
scroll to position [905, 0]
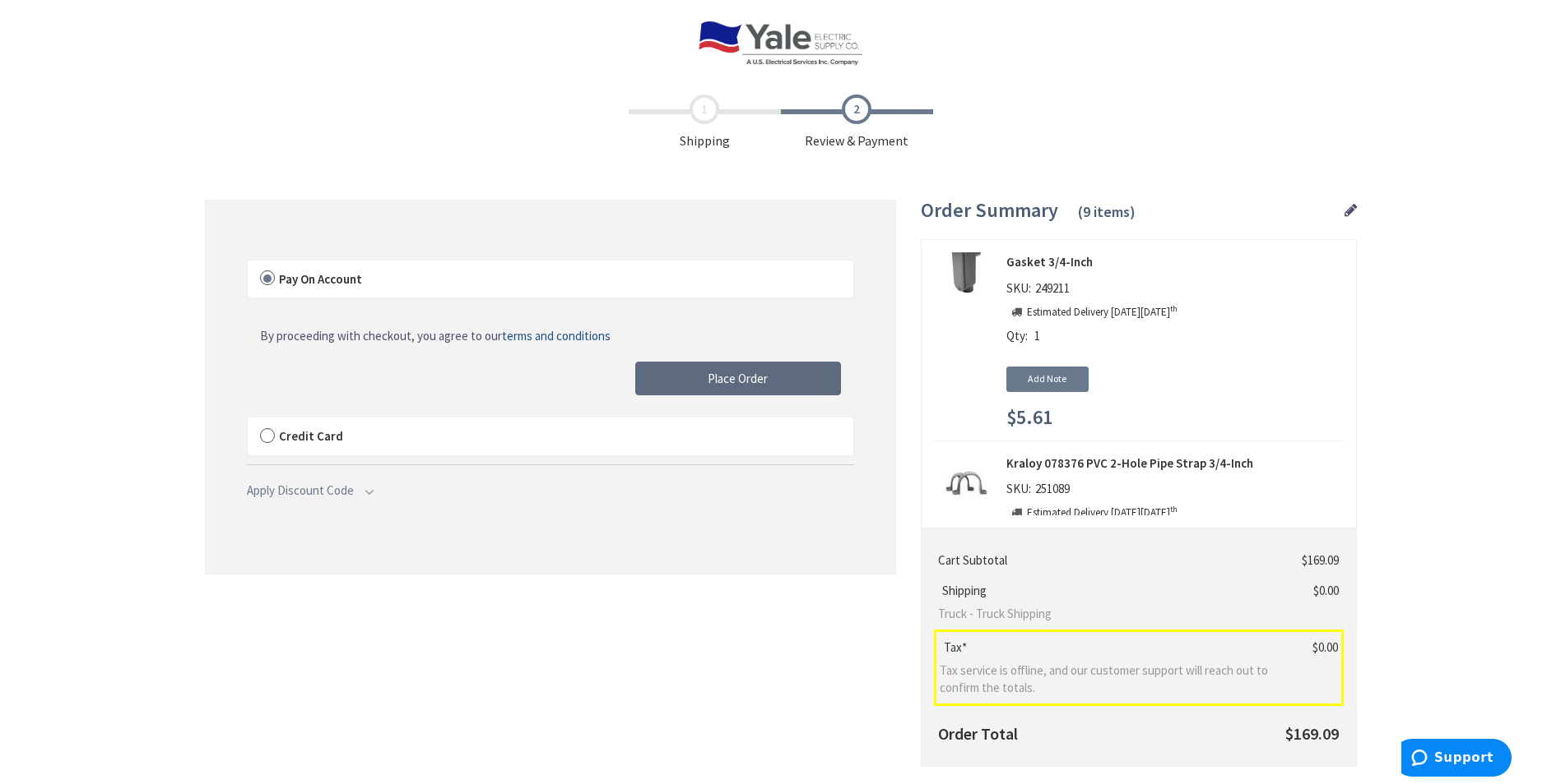
click at [717, 381] on span "Place Order" at bounding box center [737, 378] width 60 height 16
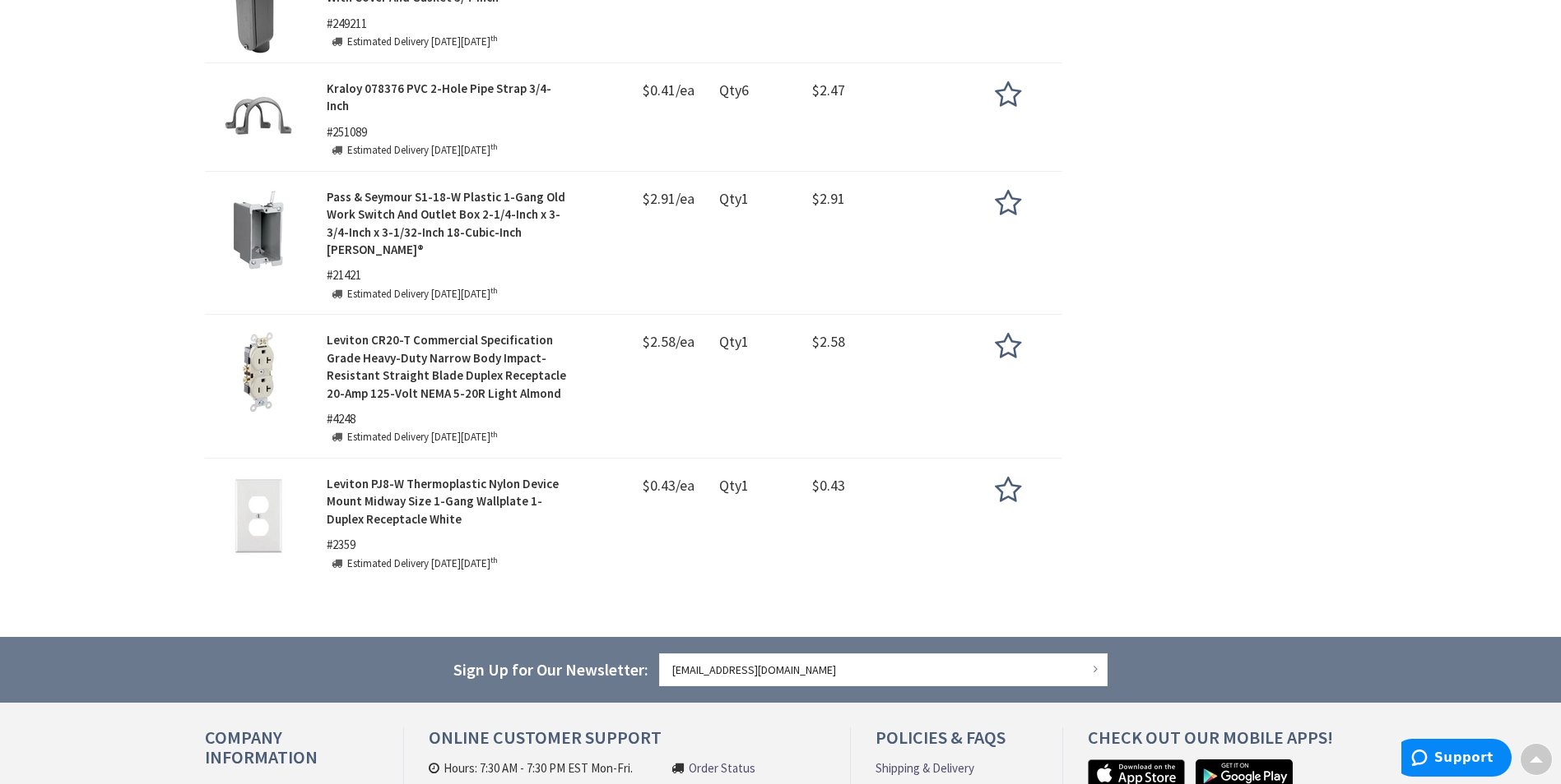
scroll to position [1151, 0]
